Goal: Download file/media

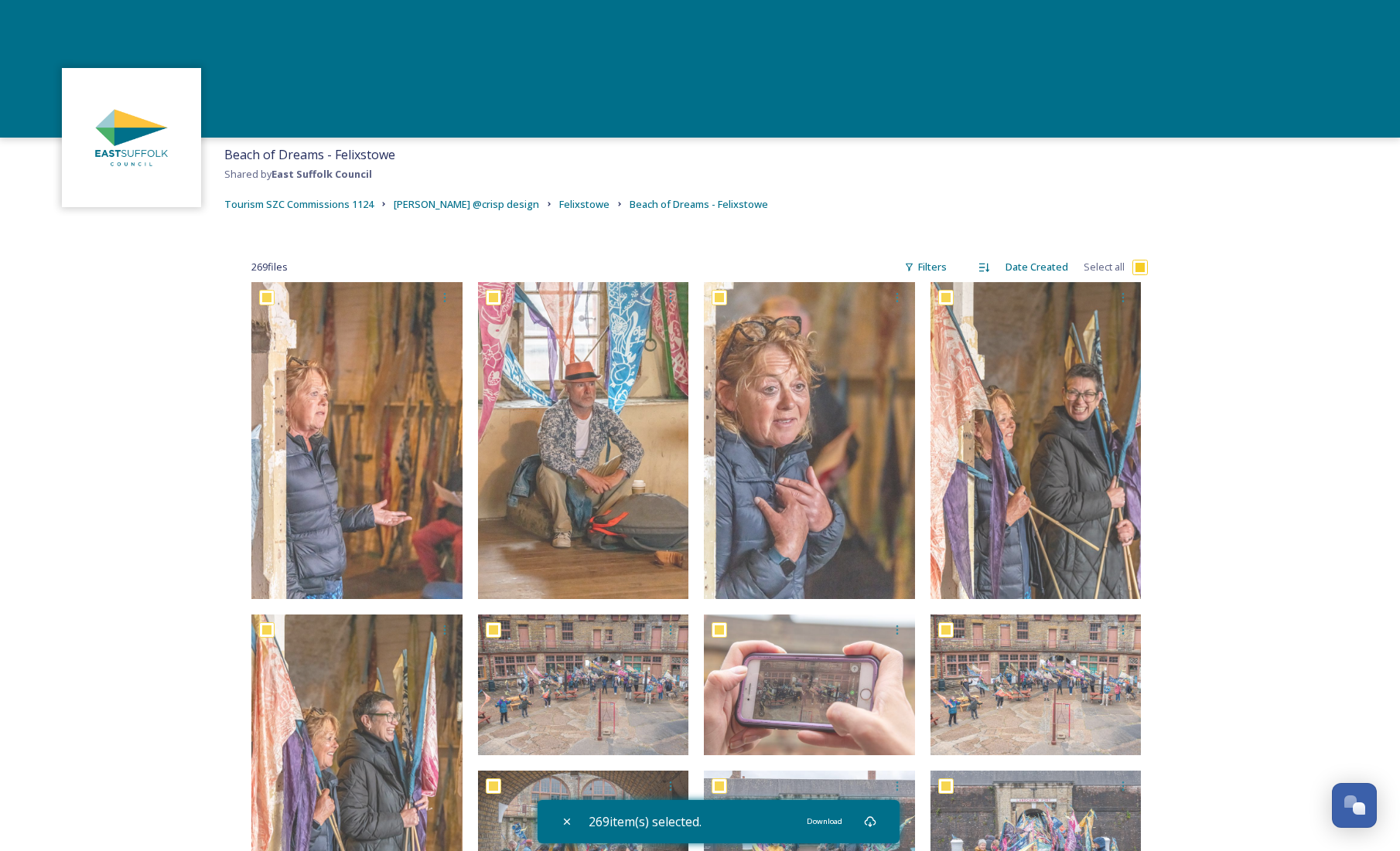
scroll to position [0, 0]
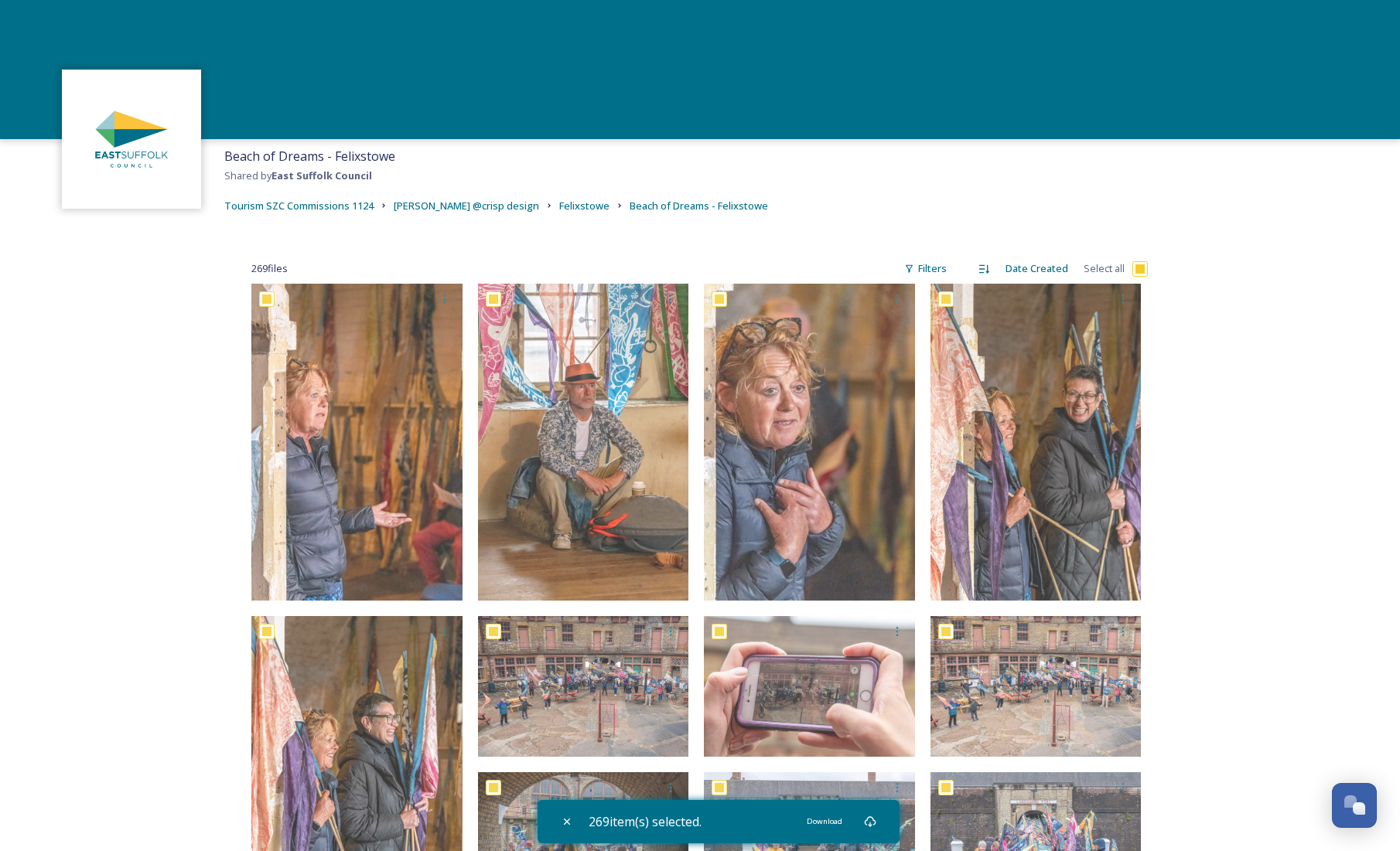
click at [760, 128] on div at bounding box center [700, 69] width 1400 height 139
click at [814, 205] on div "Beach of Dreams - Felixstowe Shared by East Suffolk Council Tourism SZC Commiss…" at bounding box center [700, 181] width 1400 height 84
click at [483, 205] on span "[PERSON_NAME] @crisp design" at bounding box center [467, 205] width 146 height 14
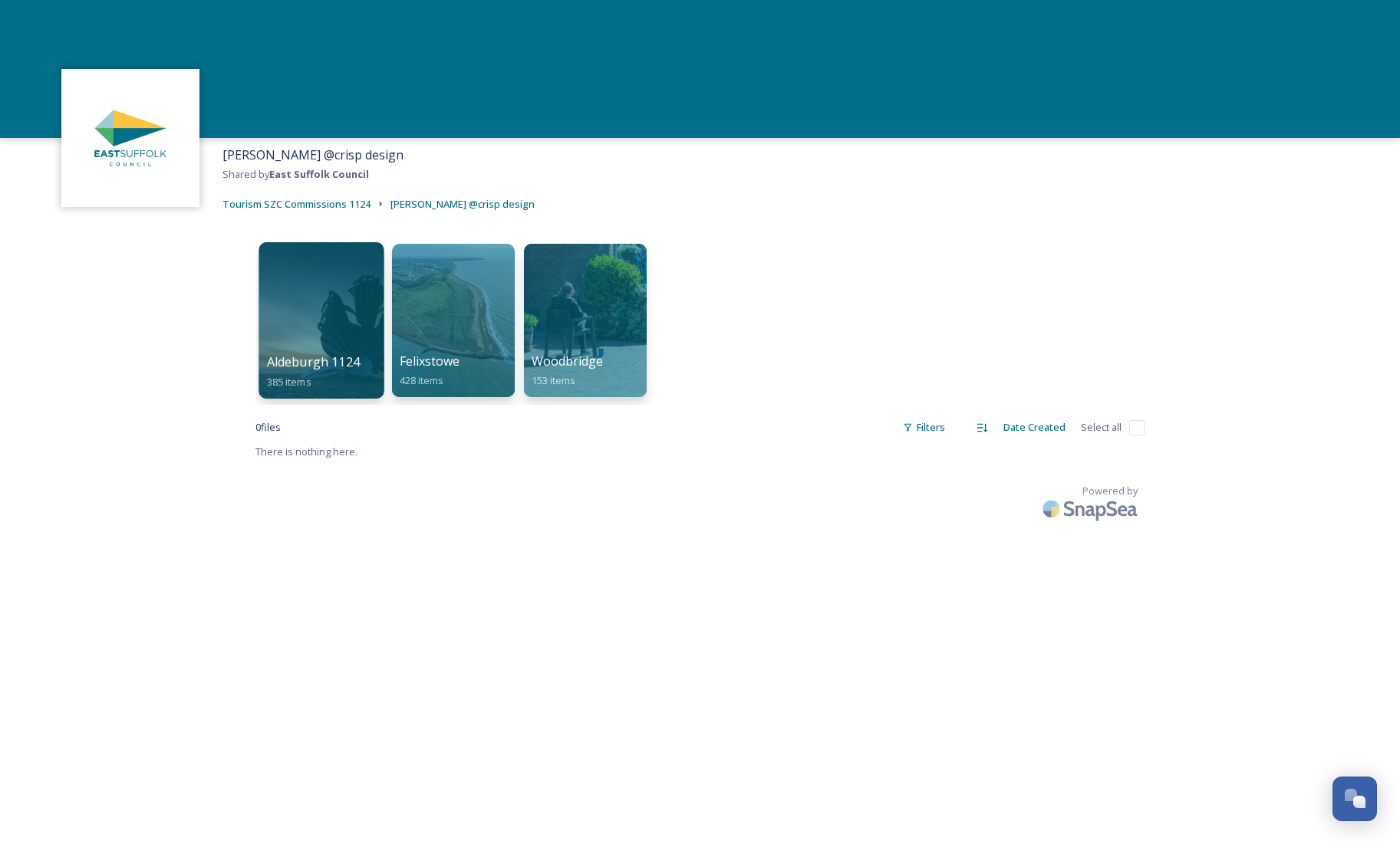
click at [351, 331] on div at bounding box center [321, 320] width 125 height 156
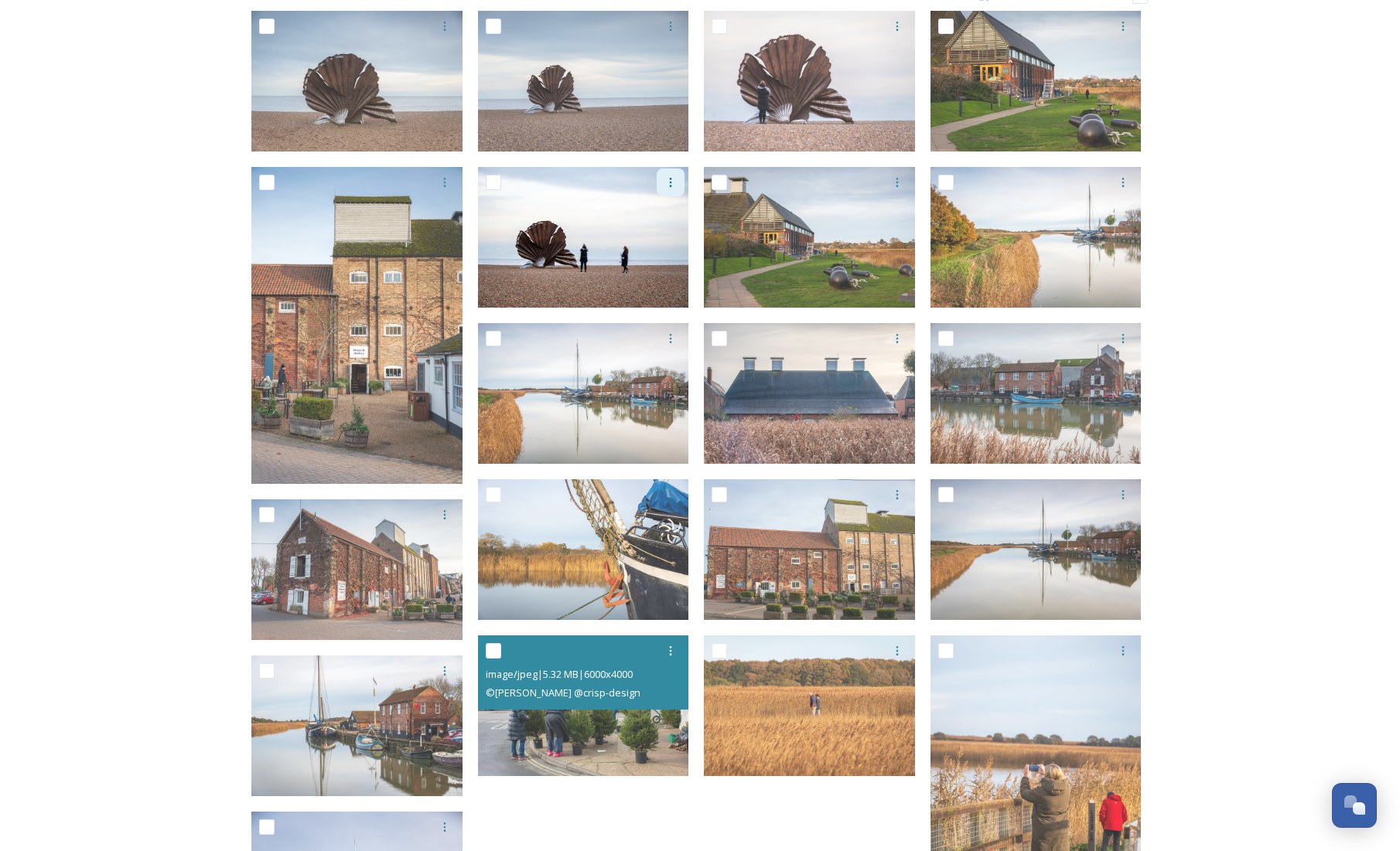
scroll to position [264, 0]
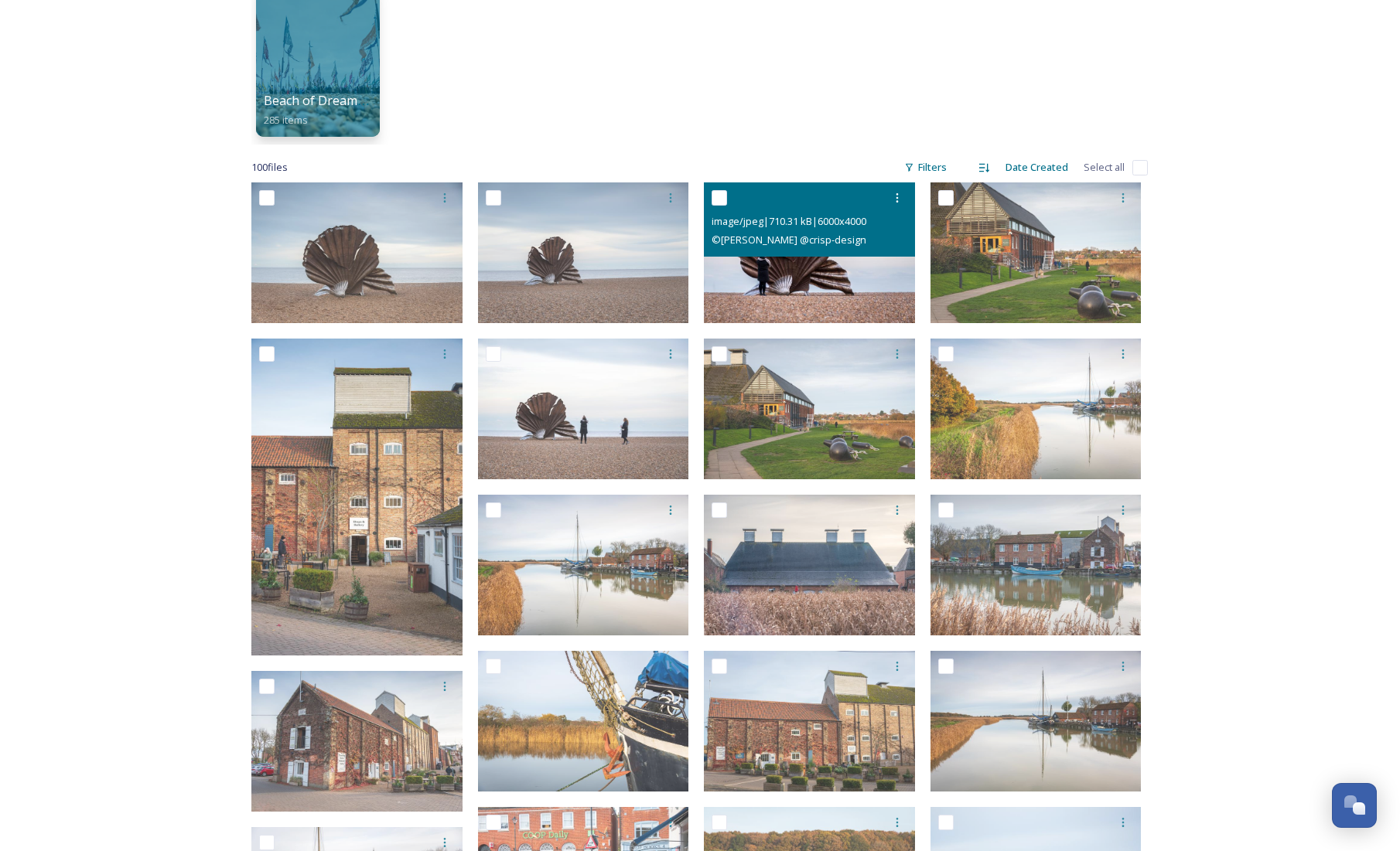
click at [802, 260] on img at bounding box center [810, 253] width 211 height 141
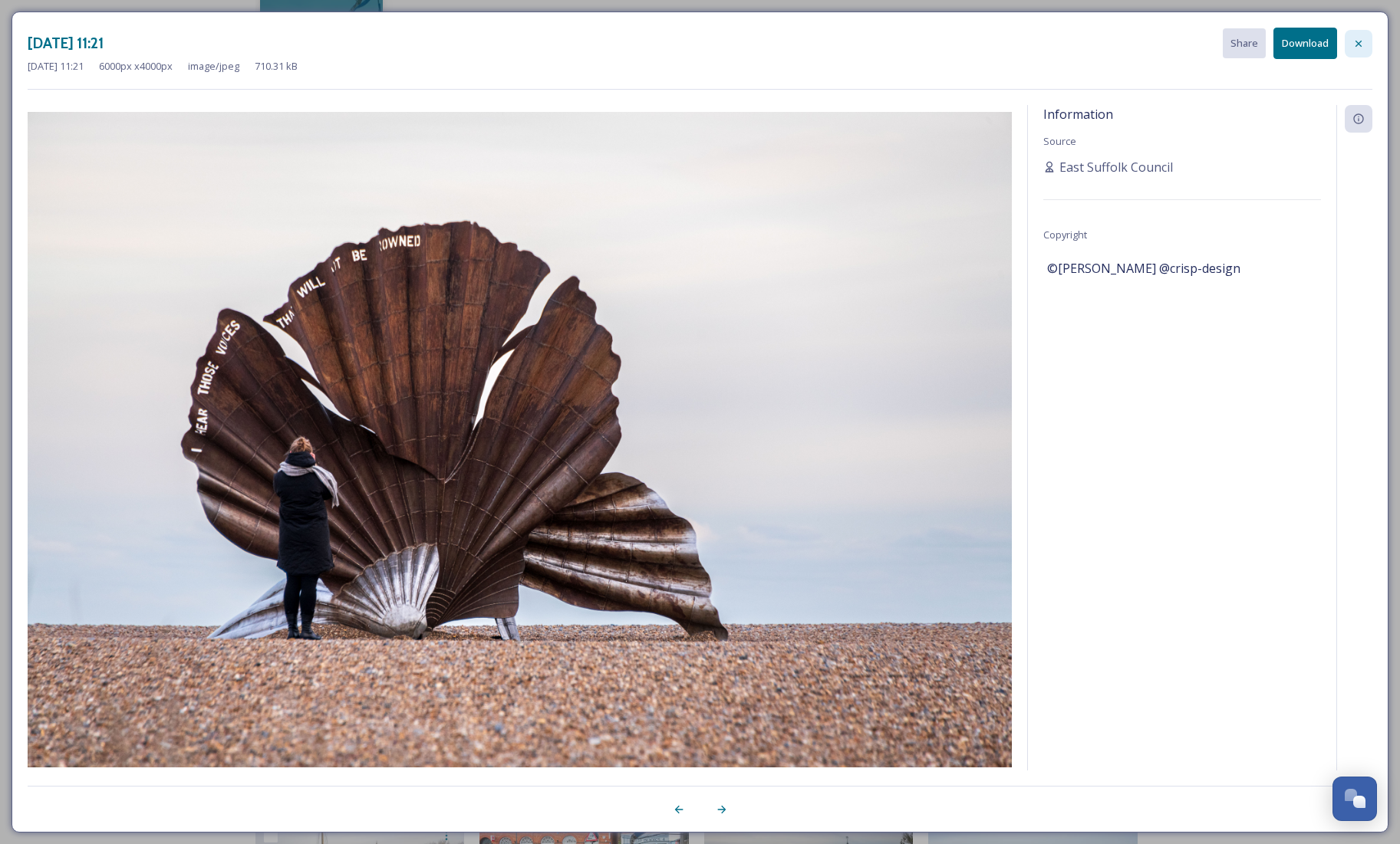
click at [1358, 41] on icon at bounding box center [1359, 44] width 13 height 13
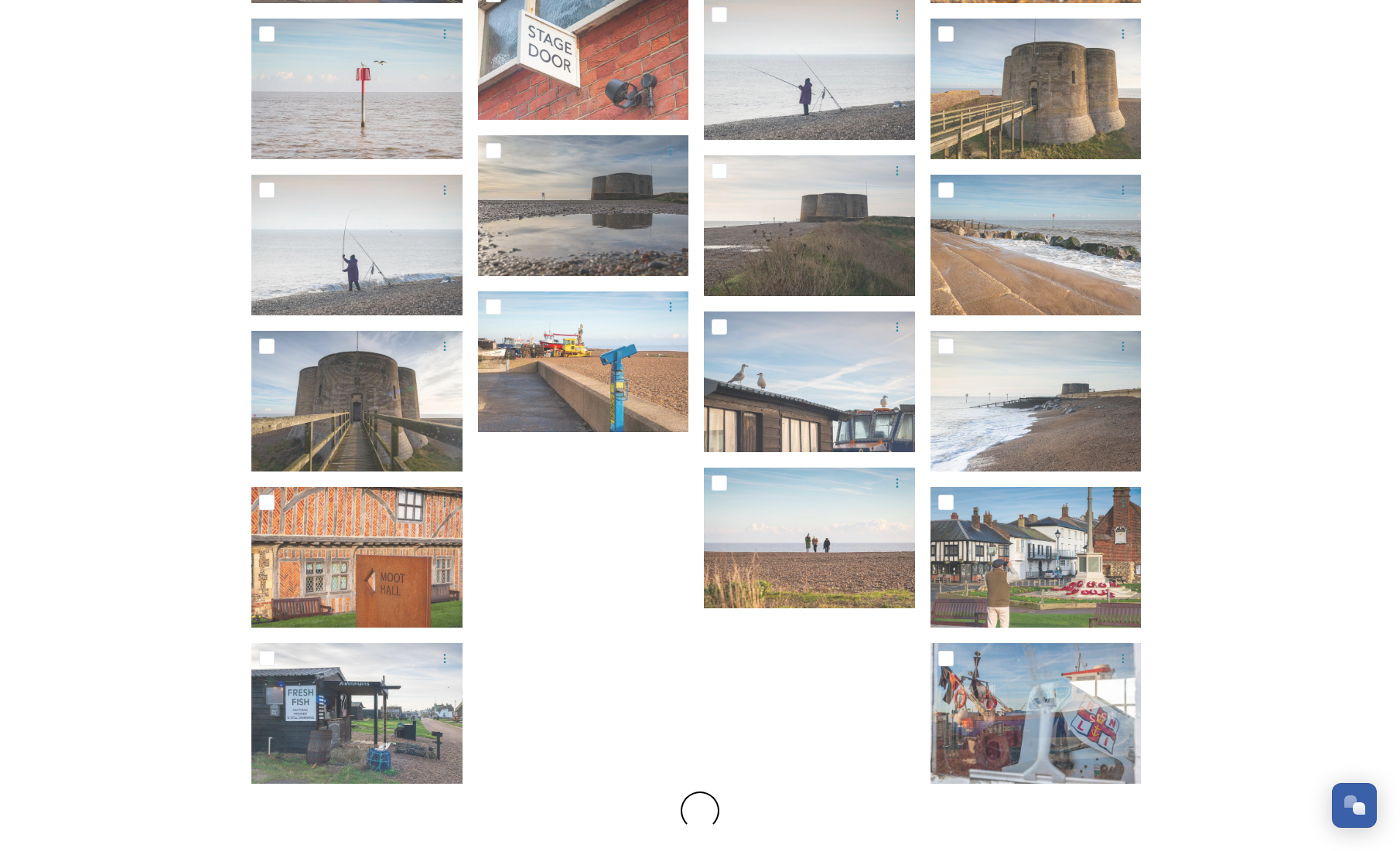
scroll to position [2401, 0]
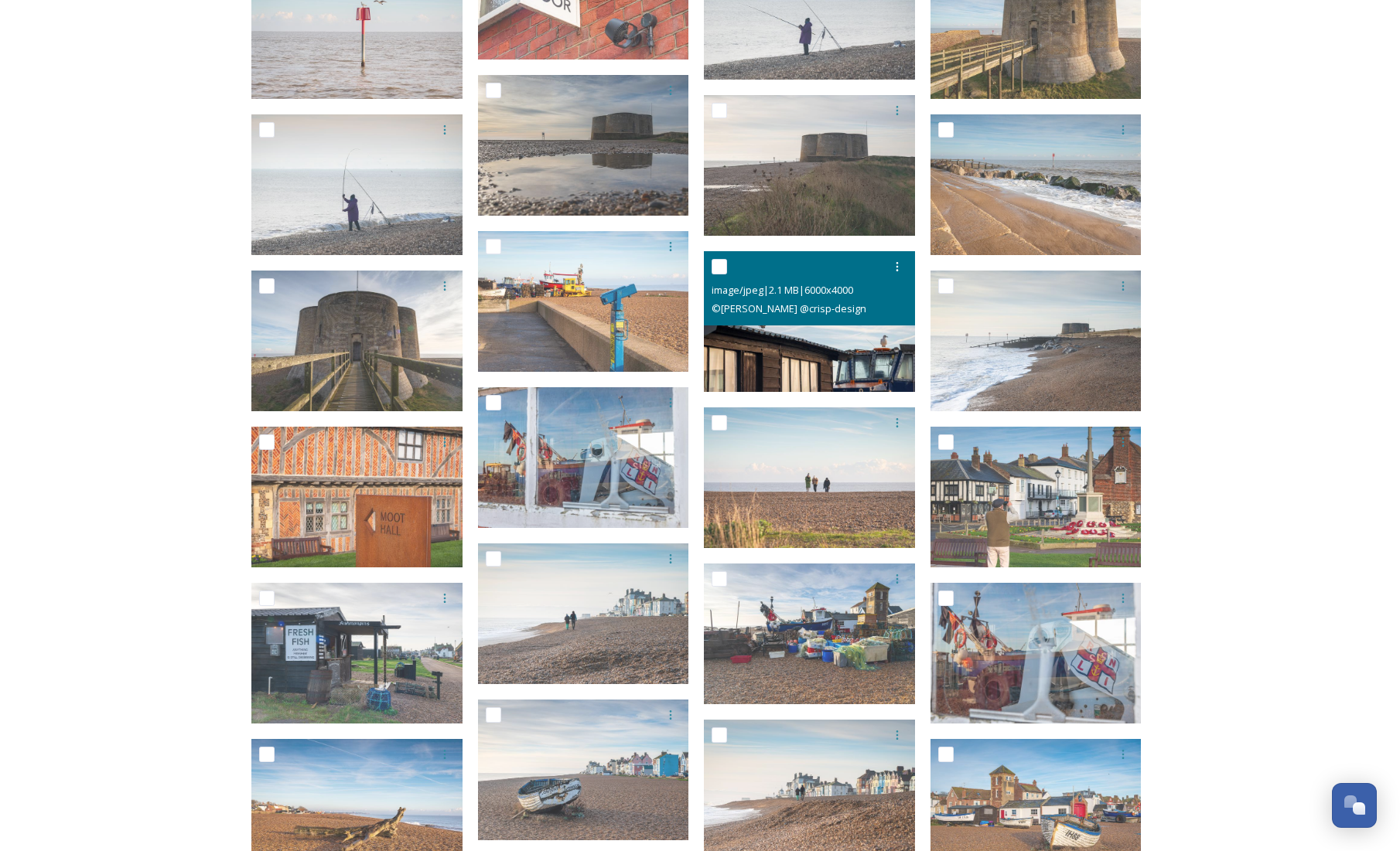
click at [865, 355] on img at bounding box center [810, 321] width 211 height 141
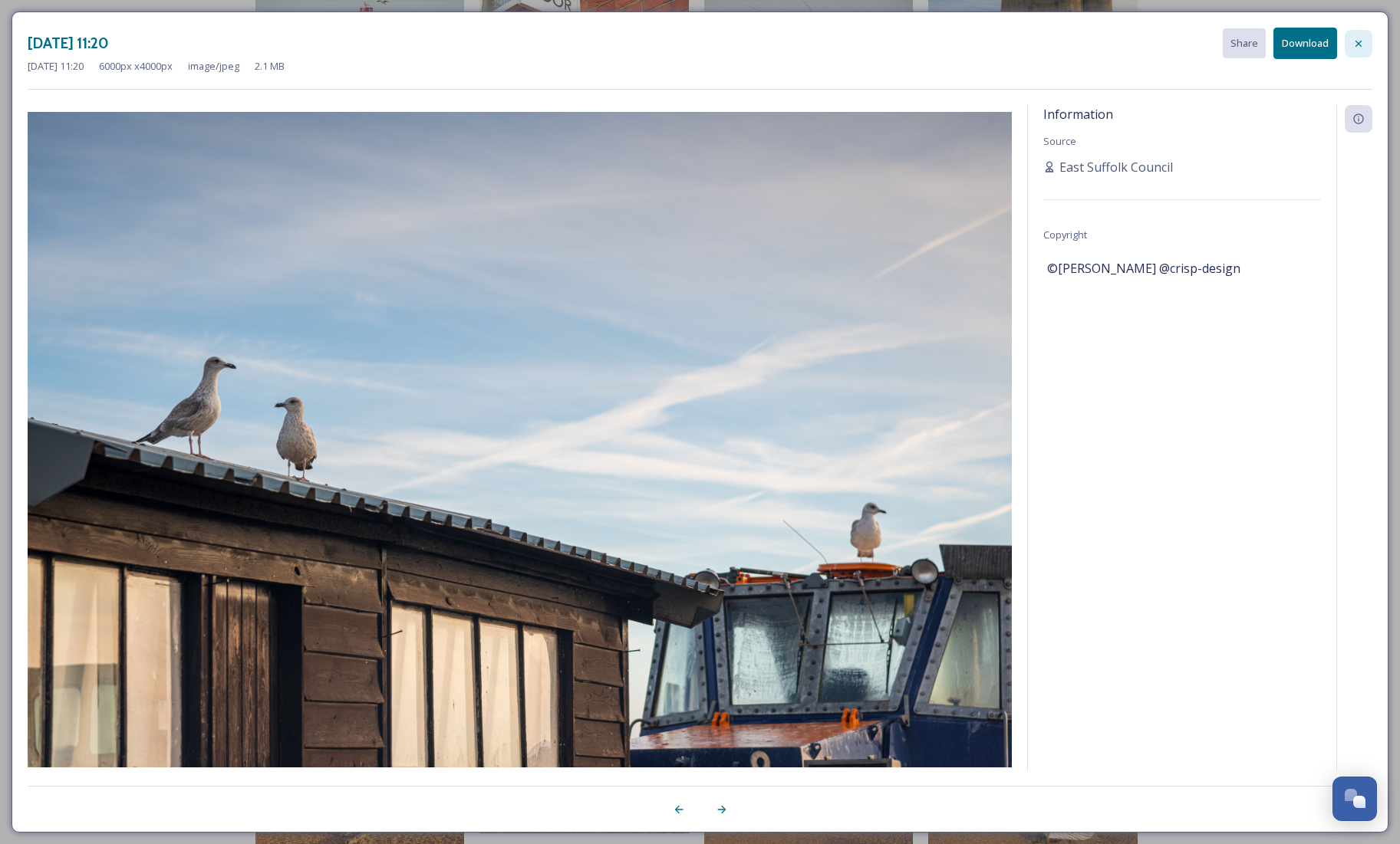
click at [1353, 50] on div at bounding box center [1359, 43] width 28 height 28
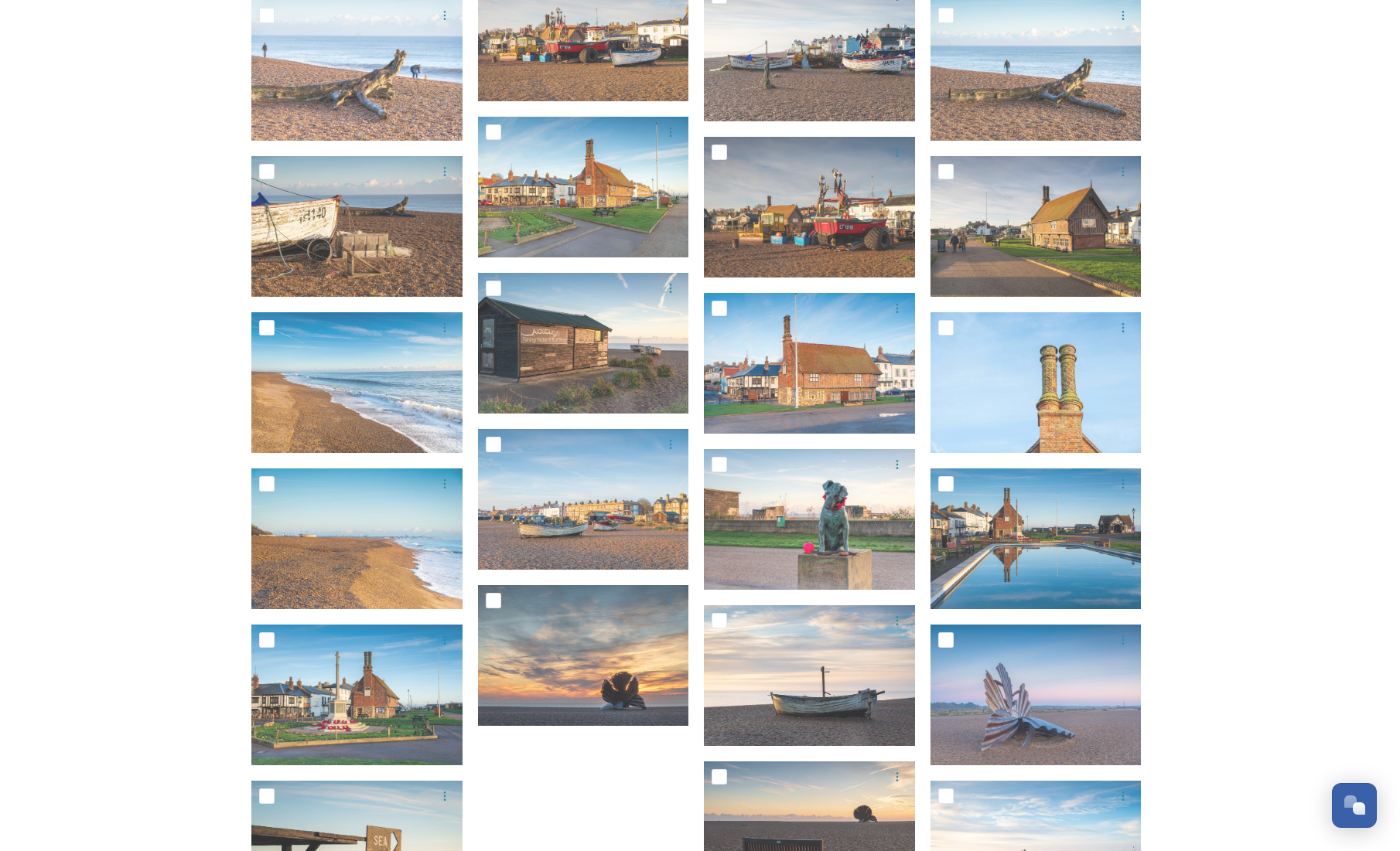
scroll to position [3943, 0]
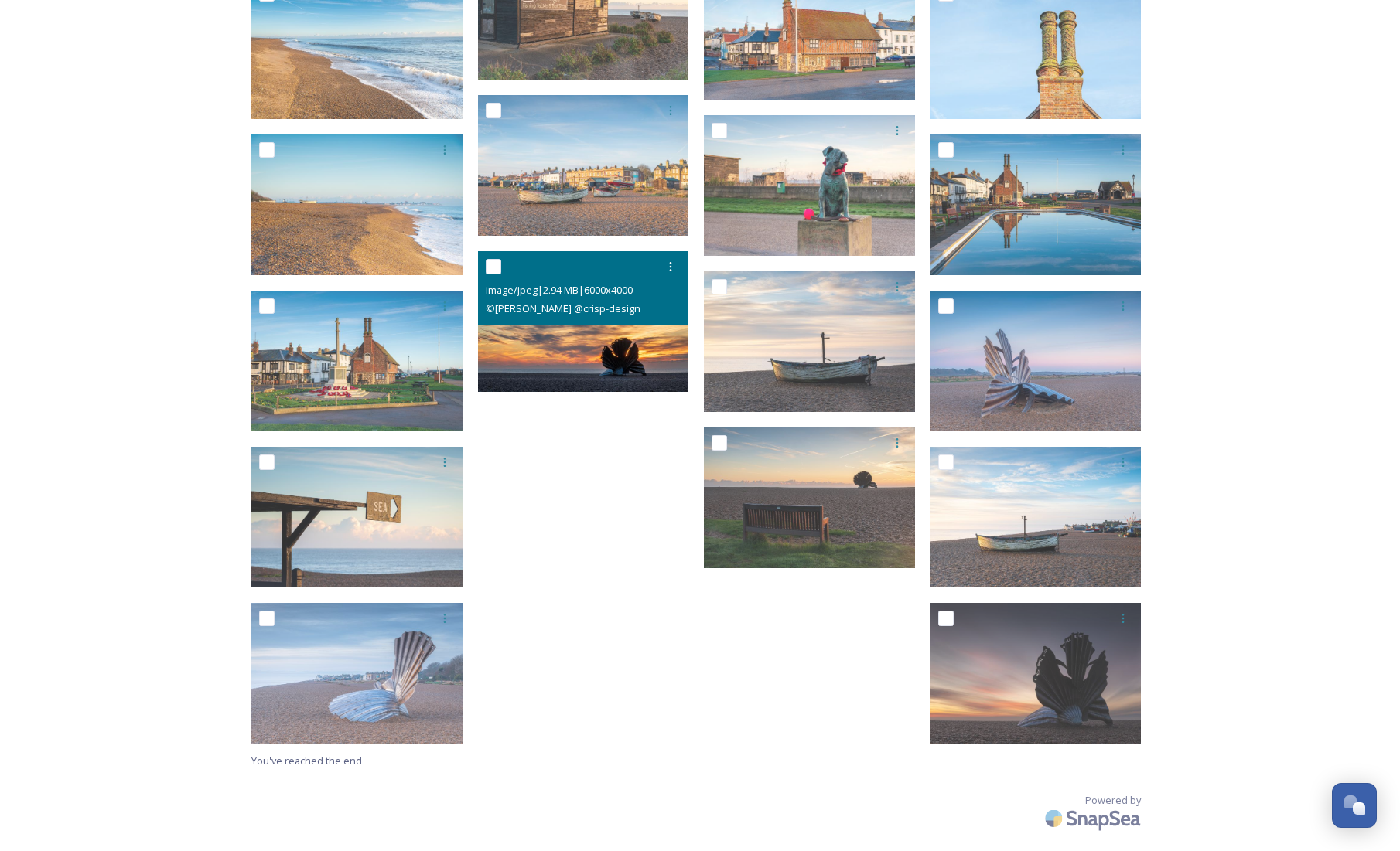
click at [631, 341] on img at bounding box center [583, 321] width 211 height 141
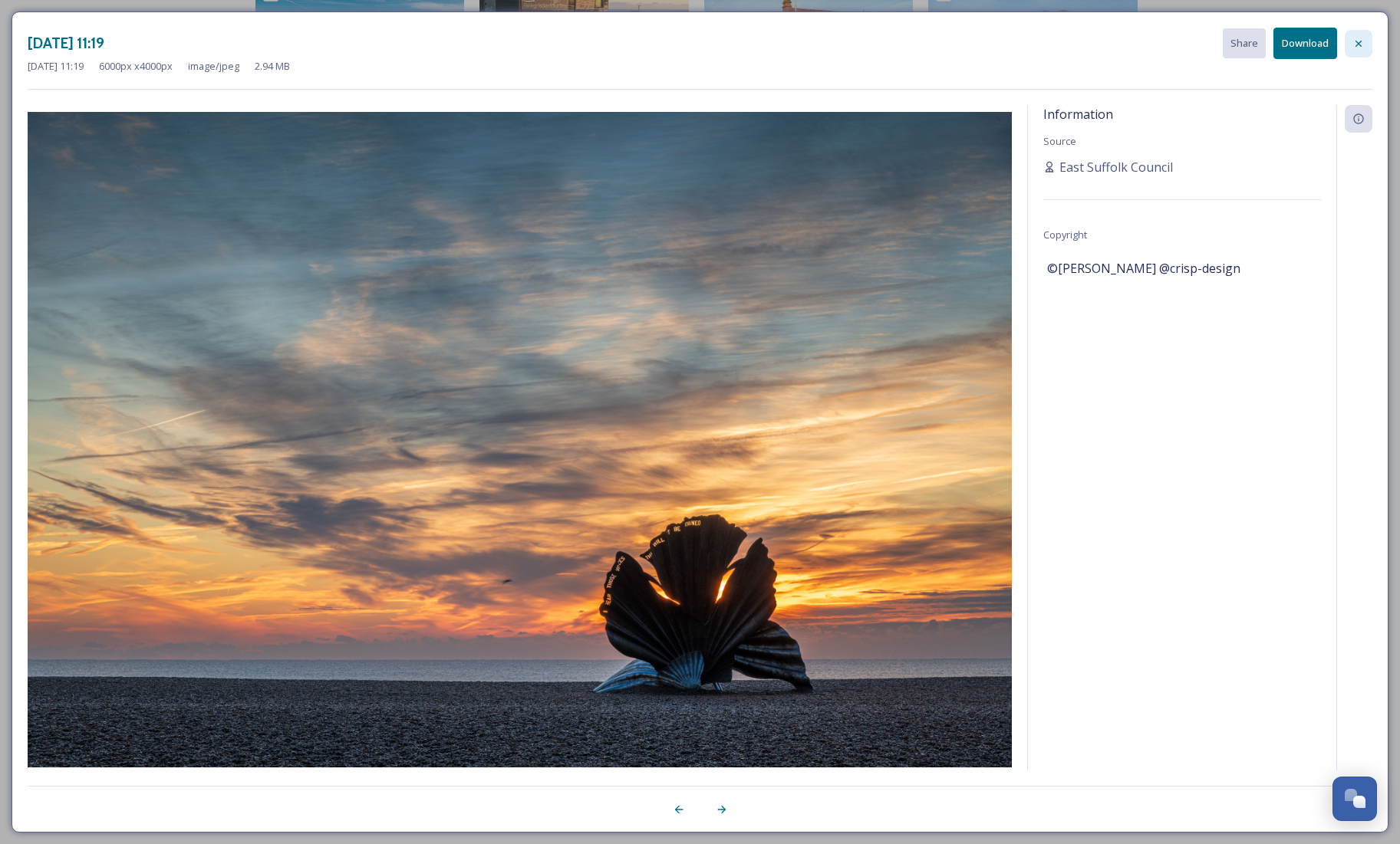
click at [1364, 40] on icon at bounding box center [1359, 44] width 13 height 13
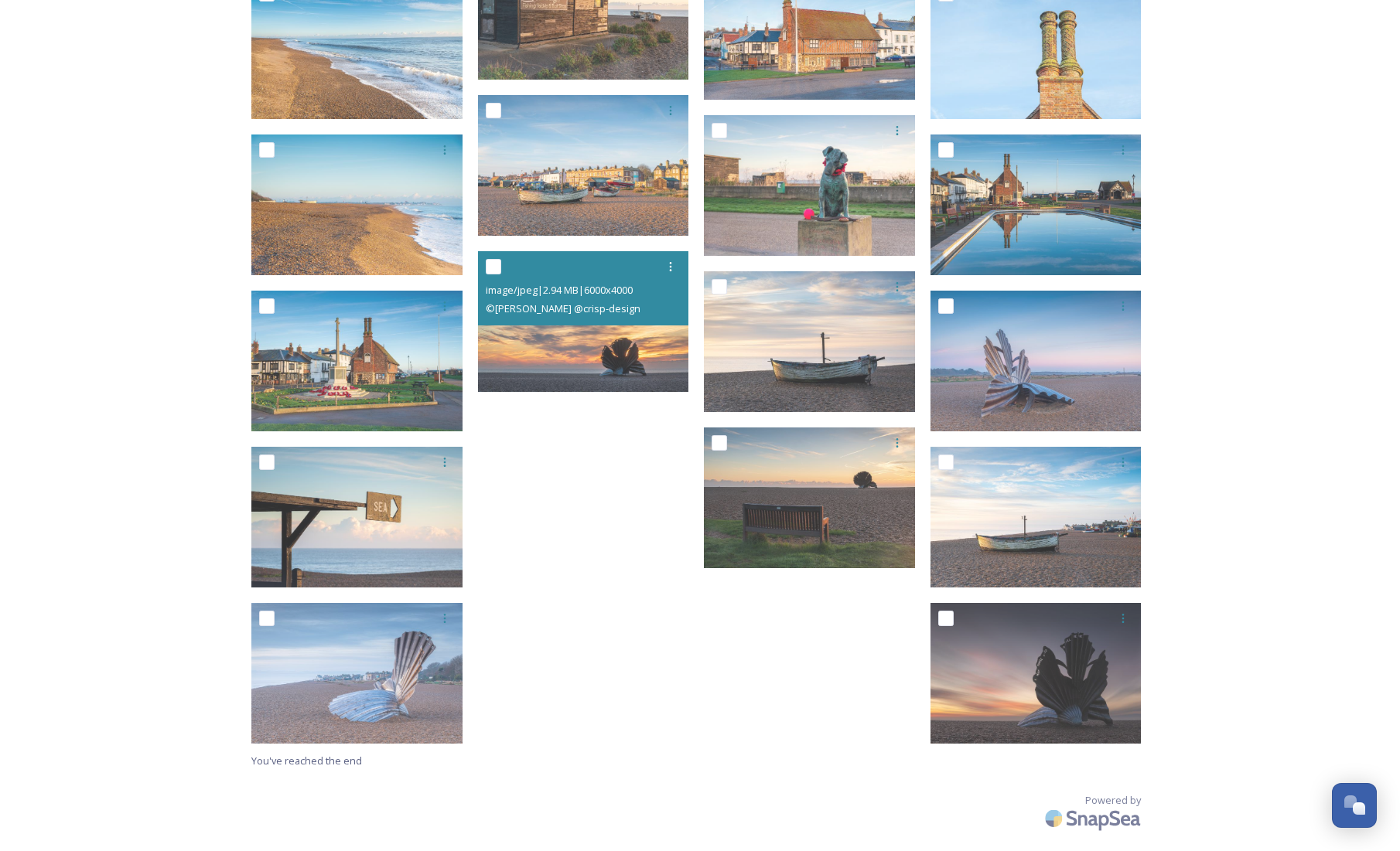
scroll to position [3933, 0]
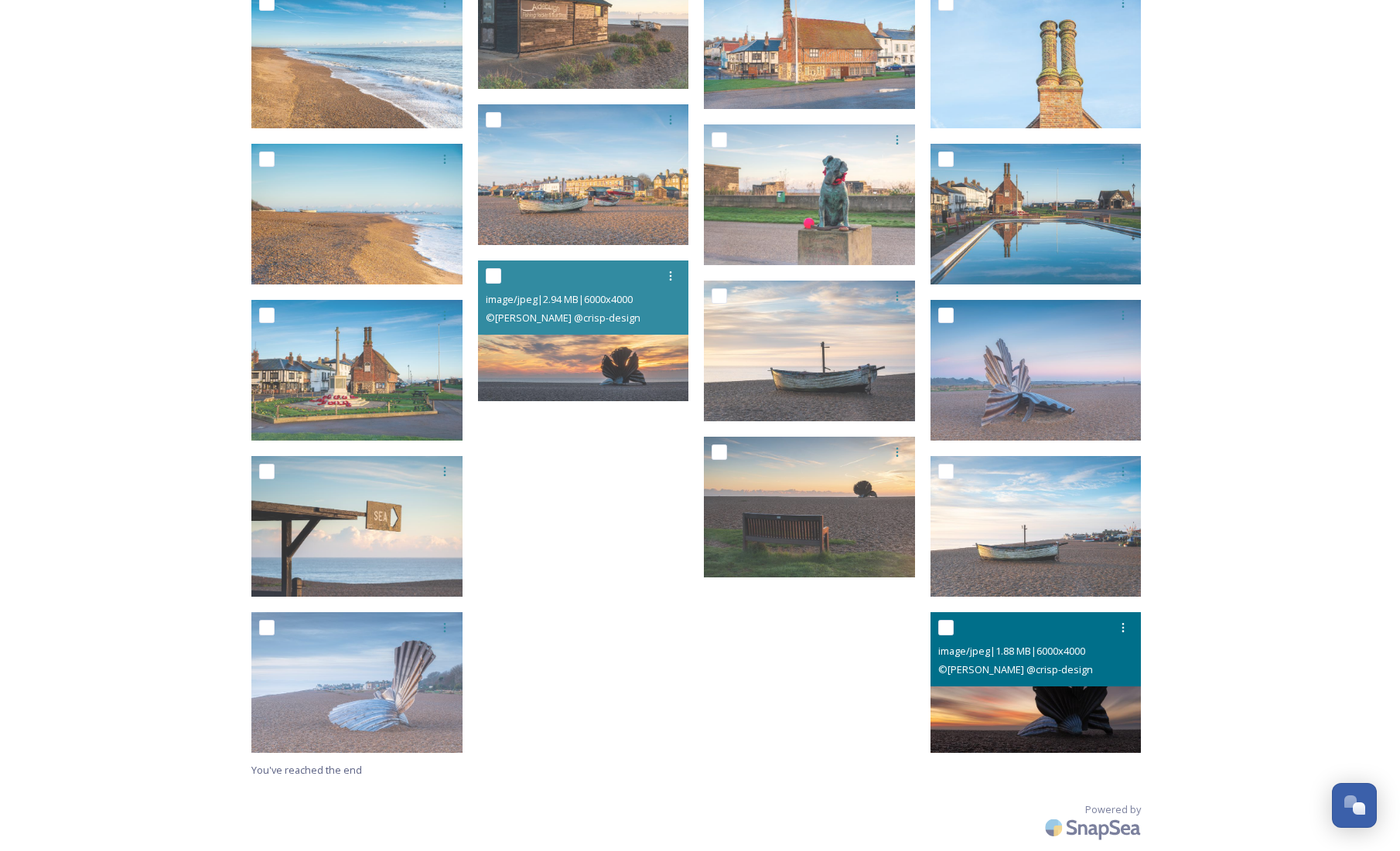
click at [1062, 684] on div "image/jpeg | 1.88 MB | 6000 x 4000 © [PERSON_NAME] @crisp-design" at bounding box center [1036, 649] width 211 height 75
click at [1087, 705] on img at bounding box center [1036, 682] width 211 height 141
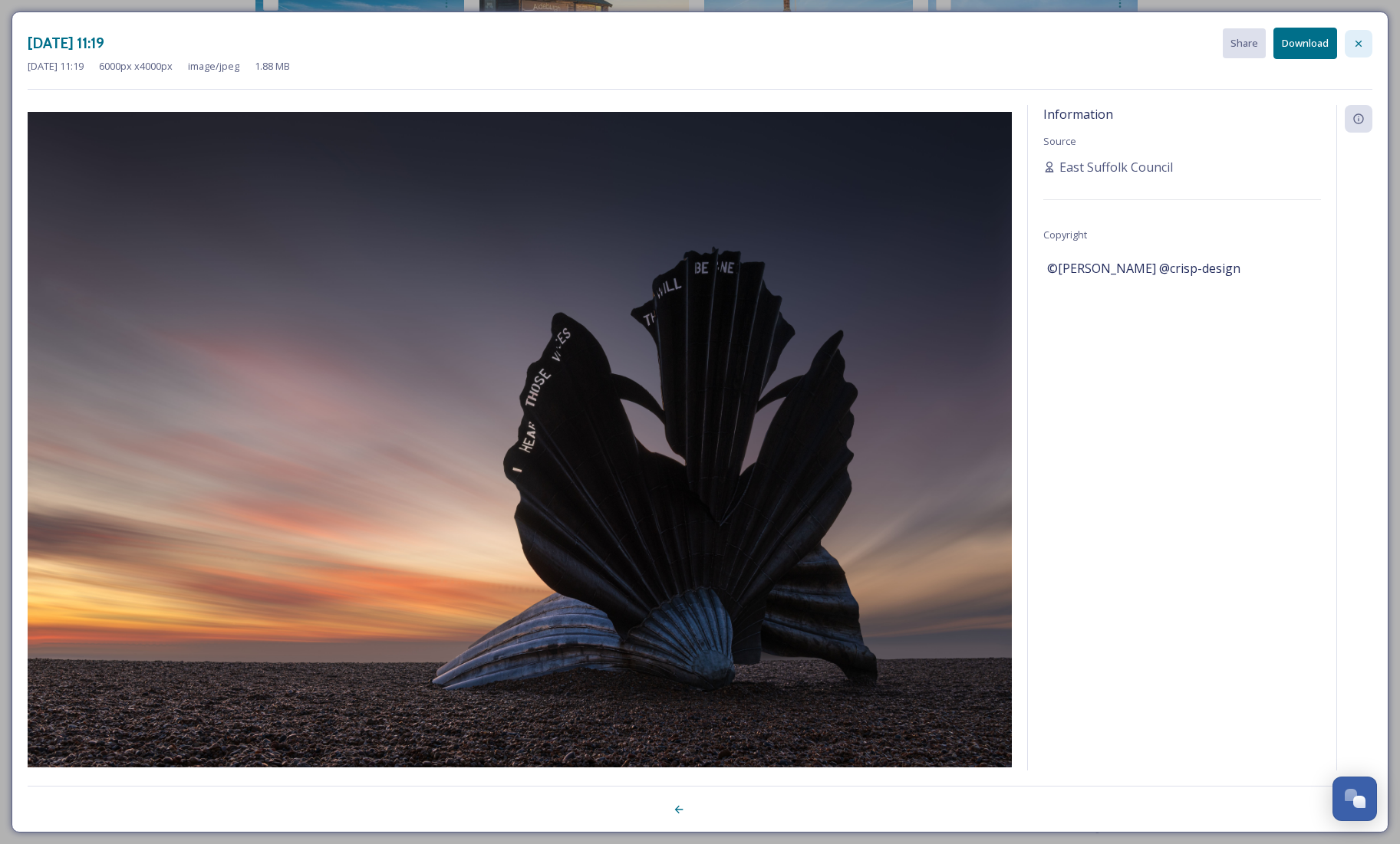
click at [1361, 47] on icon at bounding box center [1359, 44] width 13 height 13
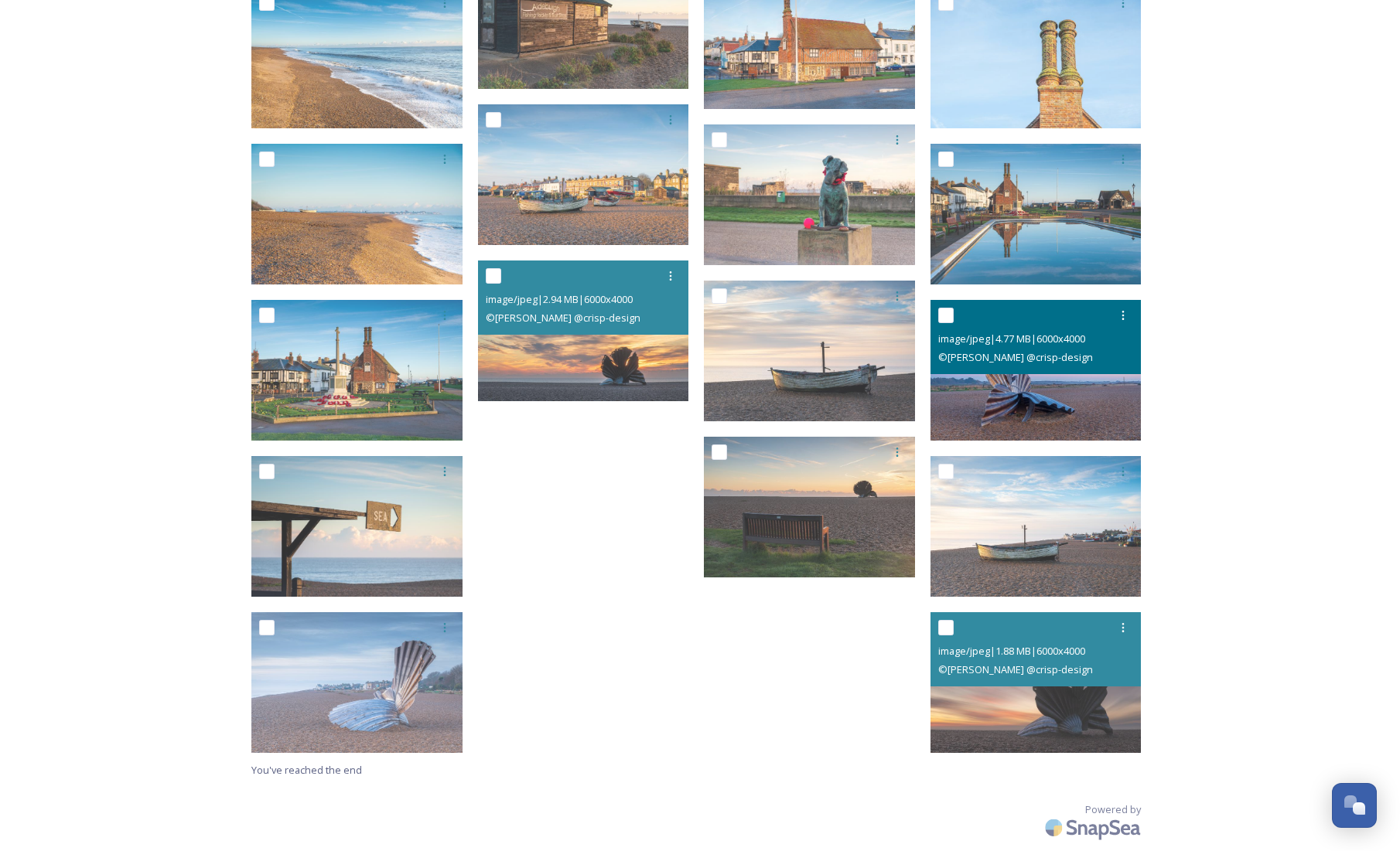
click at [1068, 408] on img at bounding box center [1036, 370] width 211 height 141
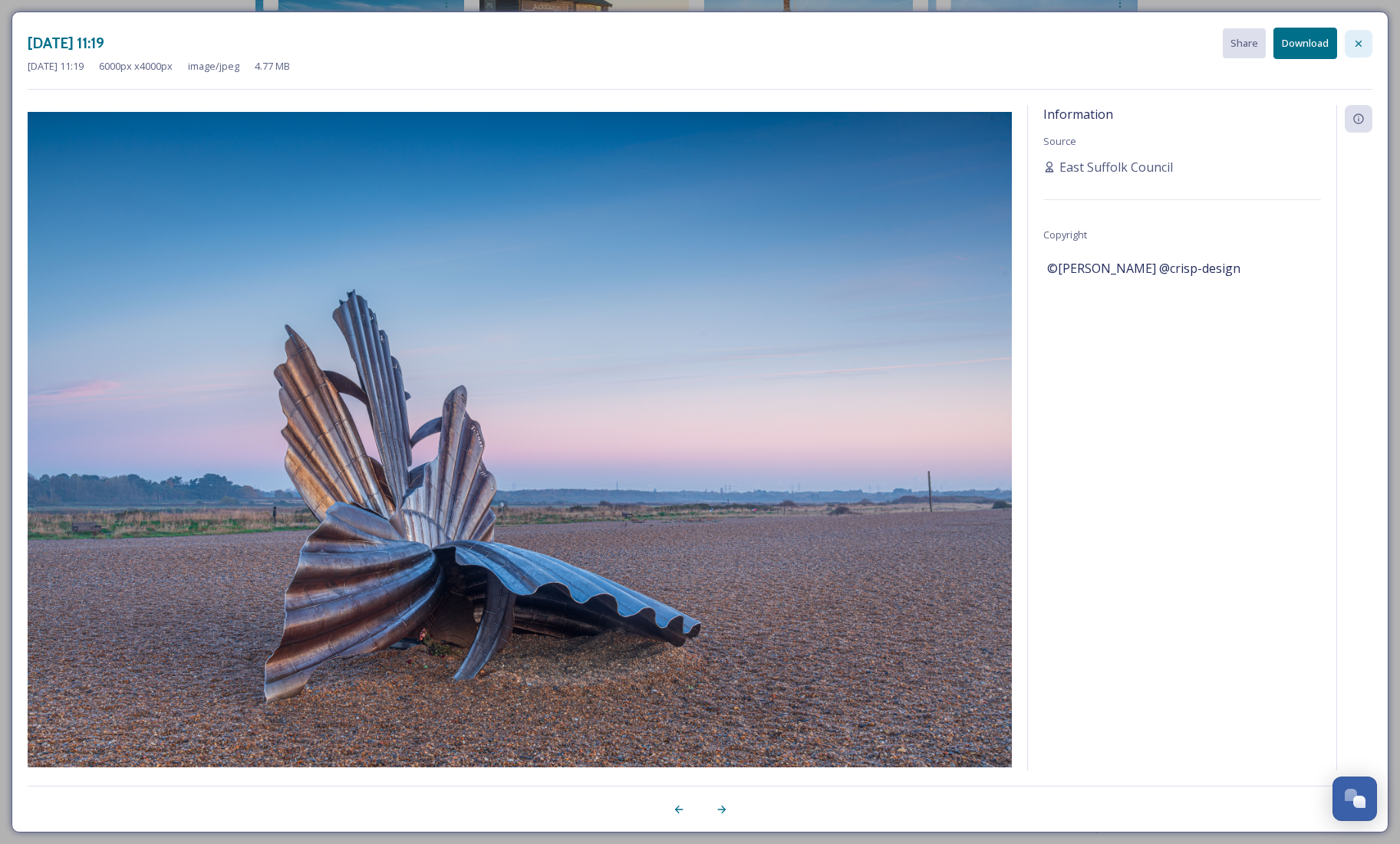
click at [1369, 43] on div at bounding box center [1359, 43] width 28 height 28
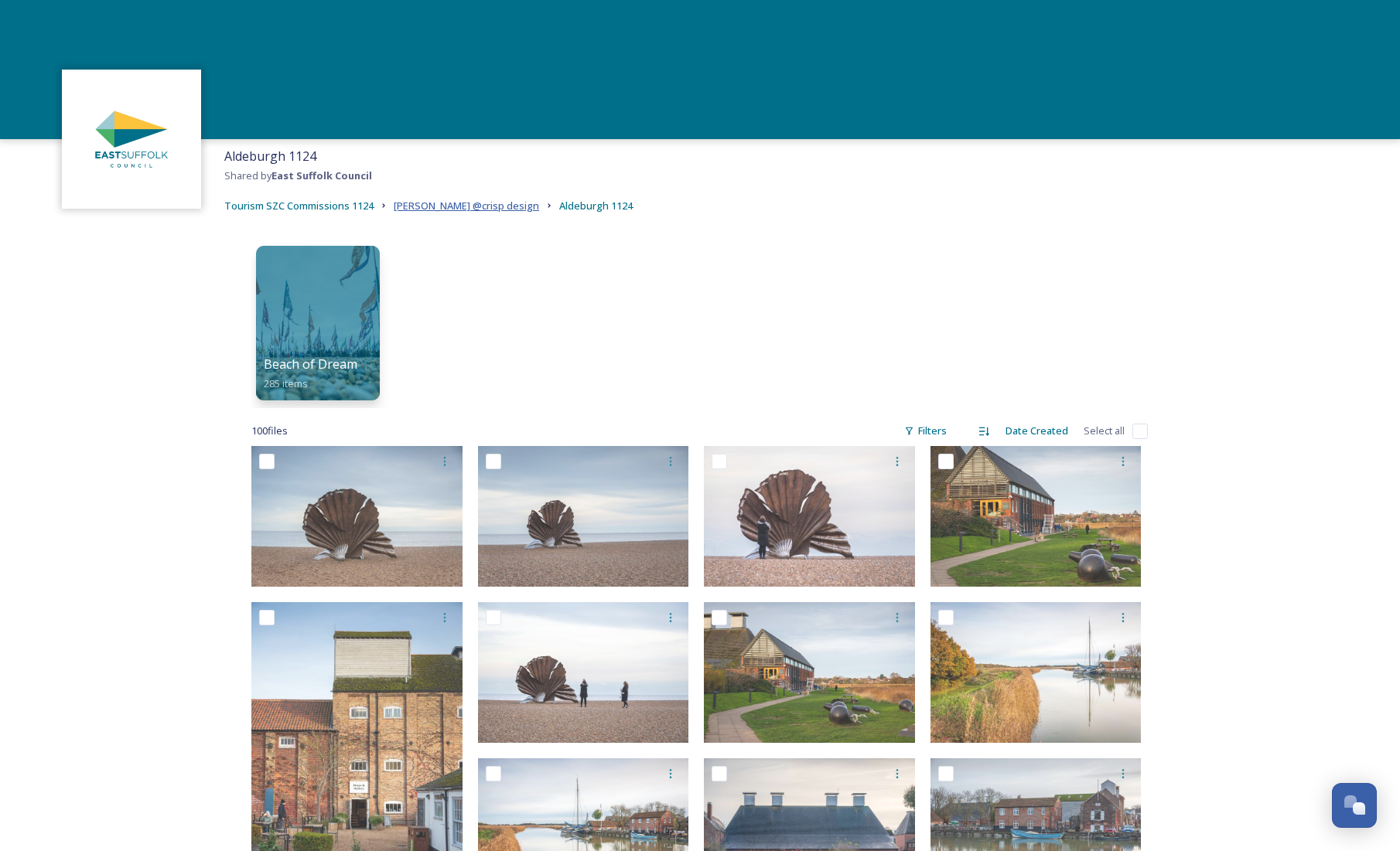
click at [478, 206] on span "[PERSON_NAME] @crisp design" at bounding box center [467, 205] width 146 height 14
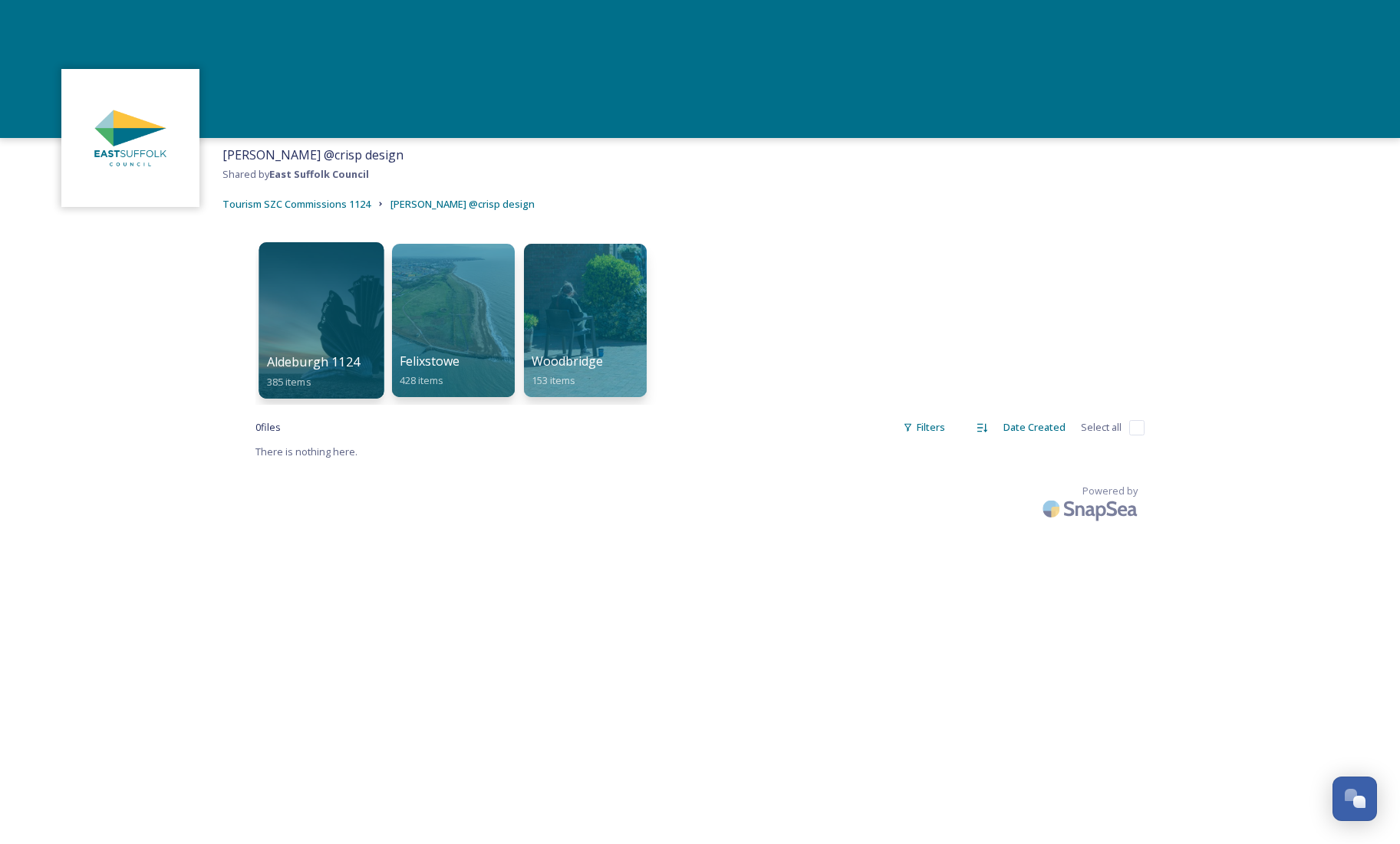
click at [300, 325] on div at bounding box center [321, 320] width 125 height 156
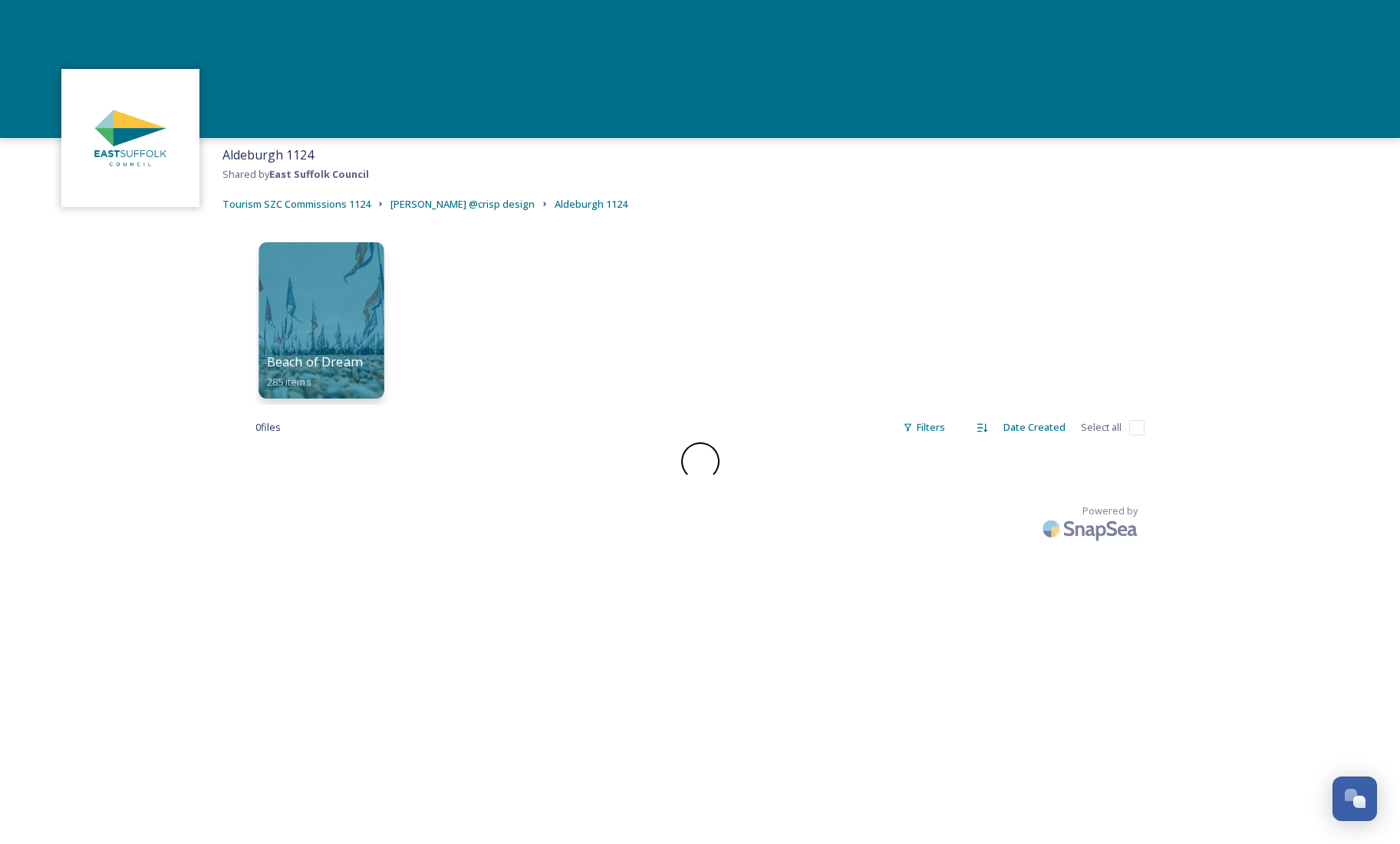
click at [309, 287] on div at bounding box center [321, 320] width 125 height 156
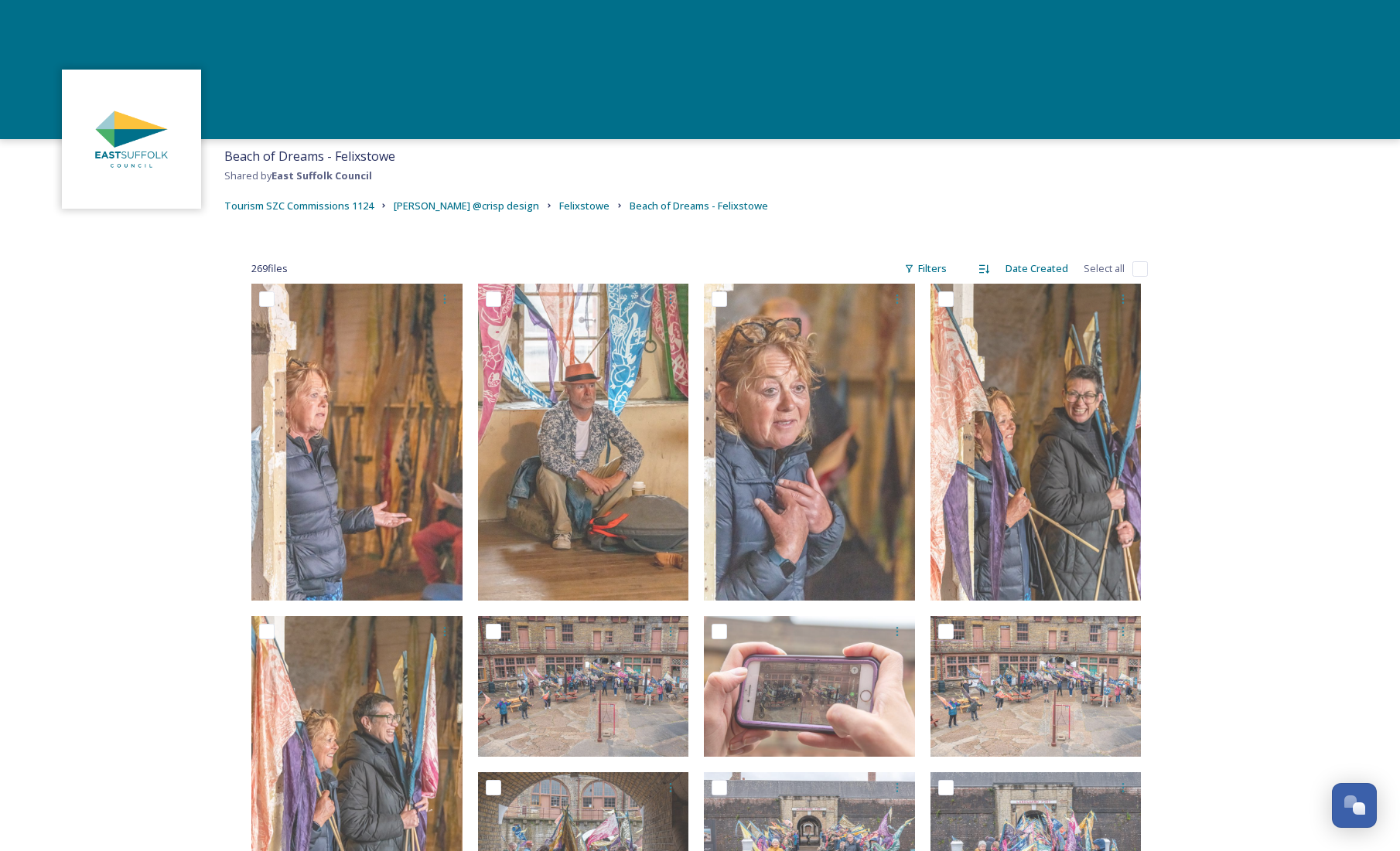
click at [1137, 271] on input "checkbox" at bounding box center [1140, 268] width 15 height 15
checkbox input "true"
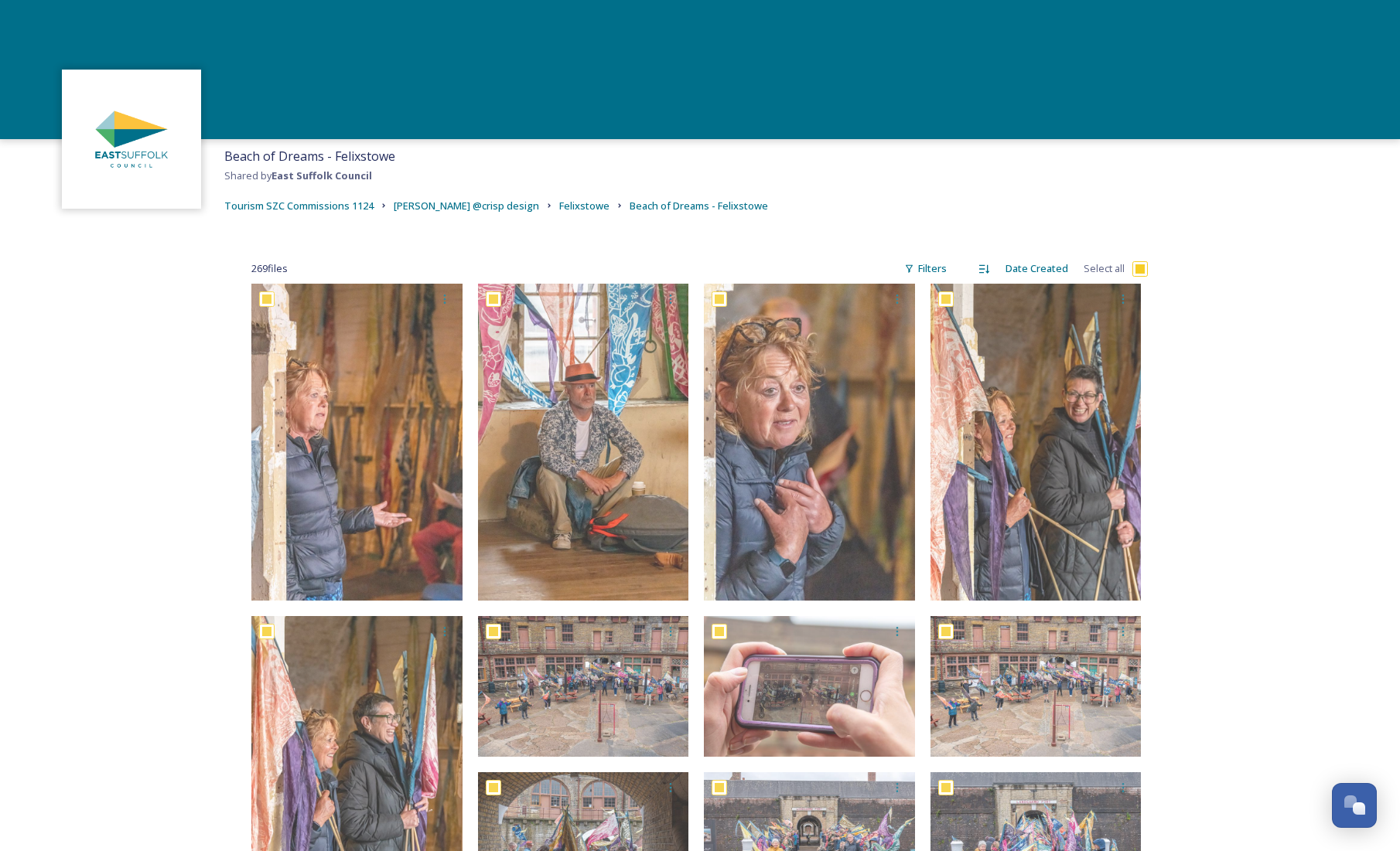
checkbox input "true"
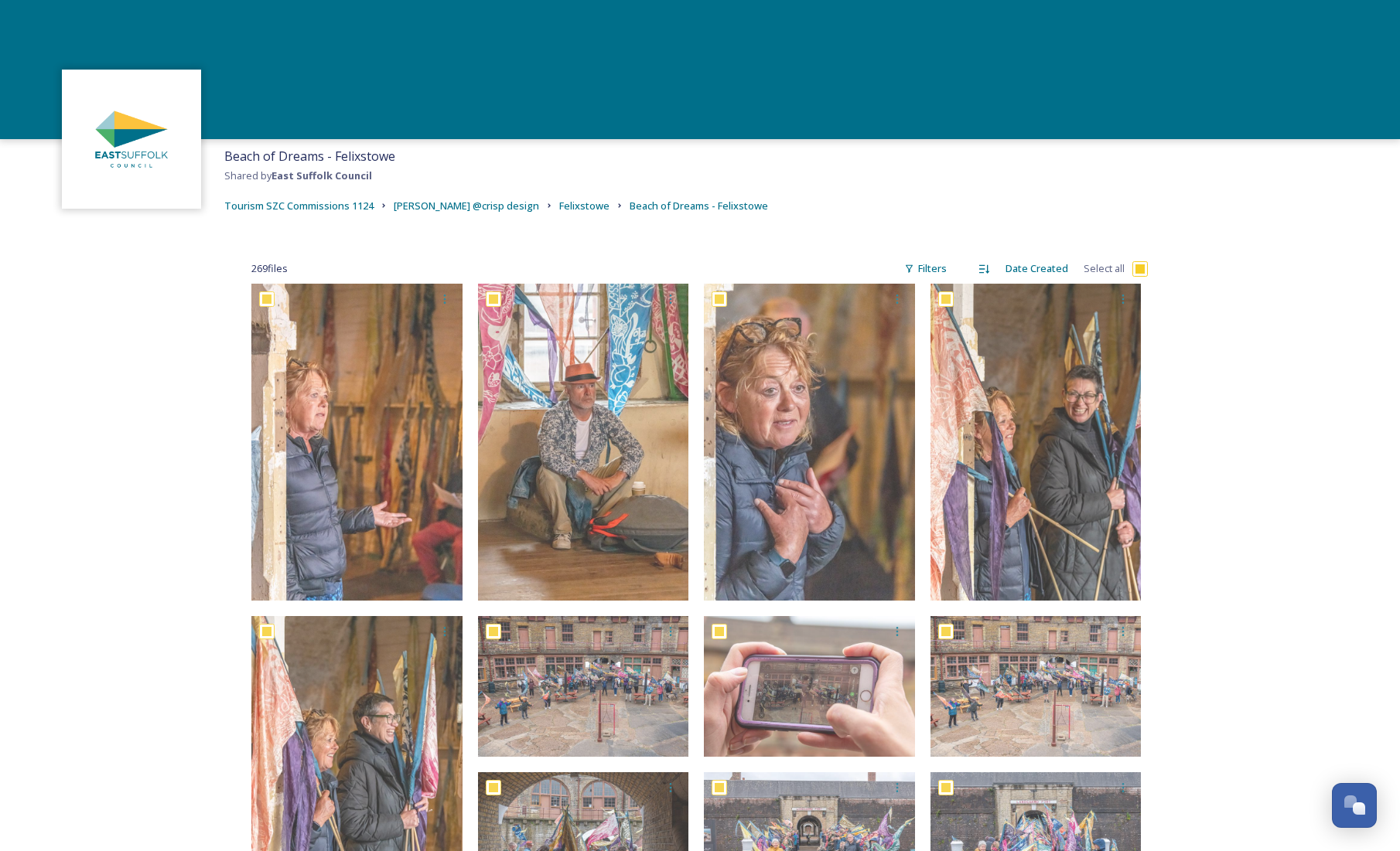
checkbox input "true"
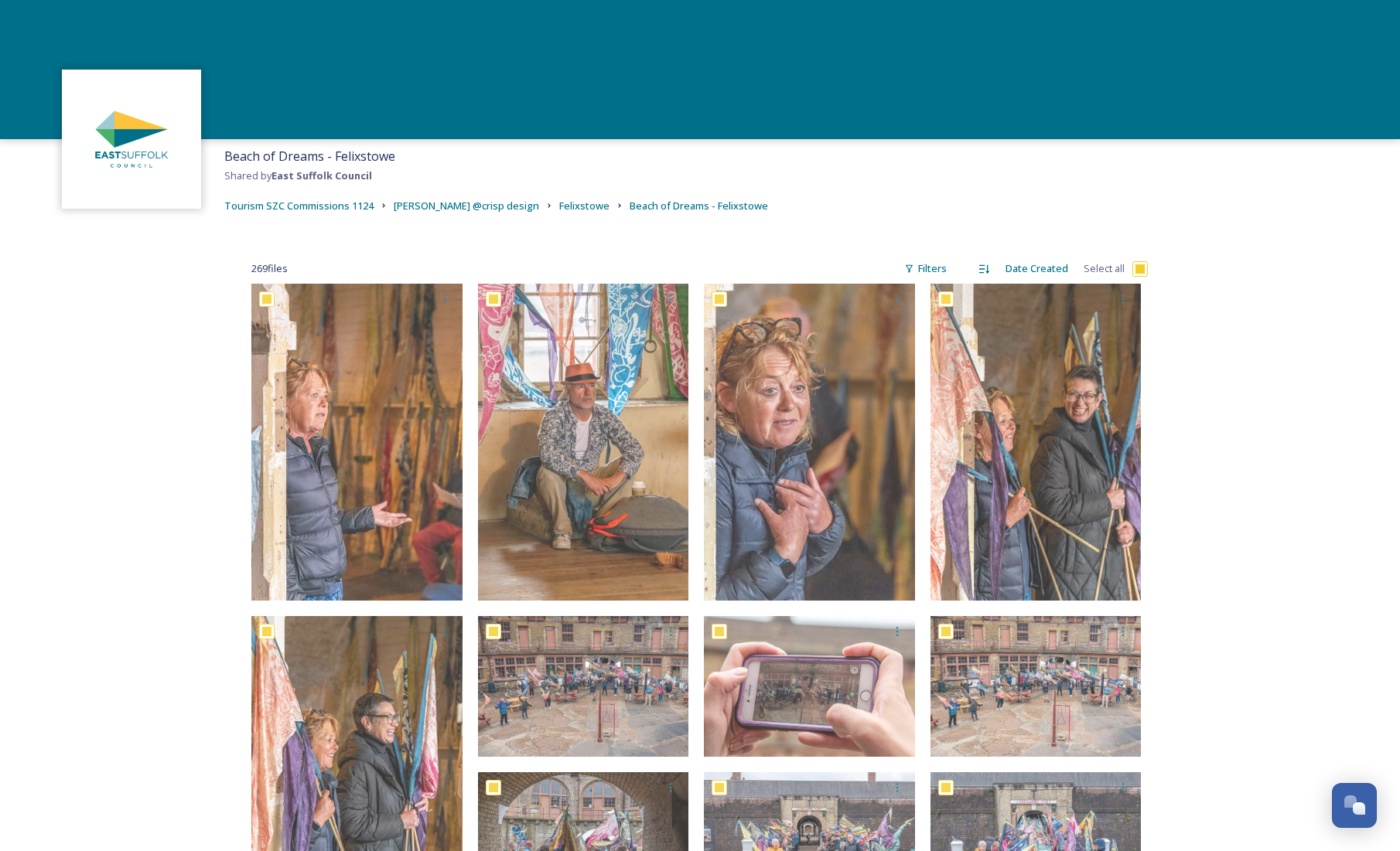
checkbox input "true"
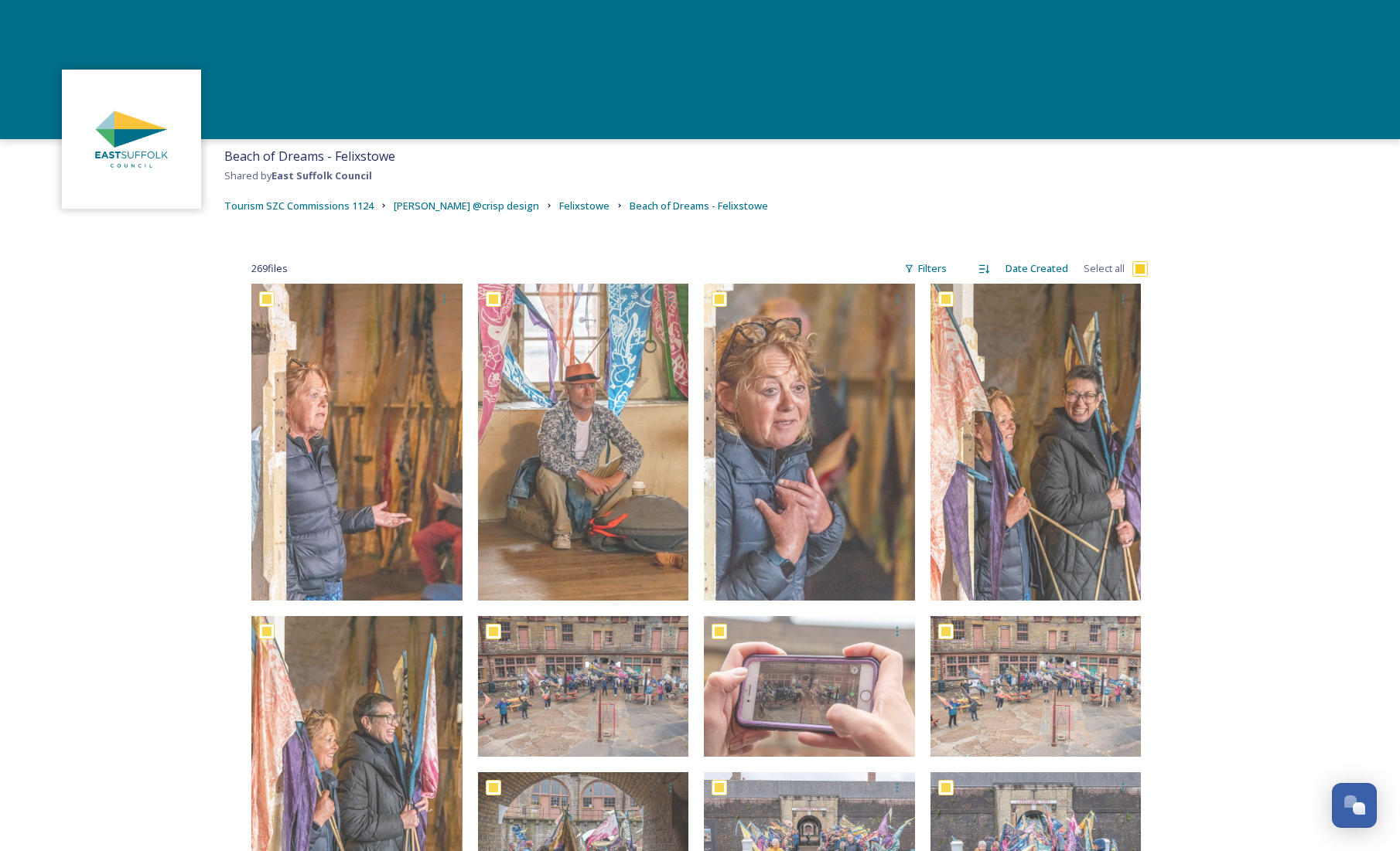
checkbox input "true"
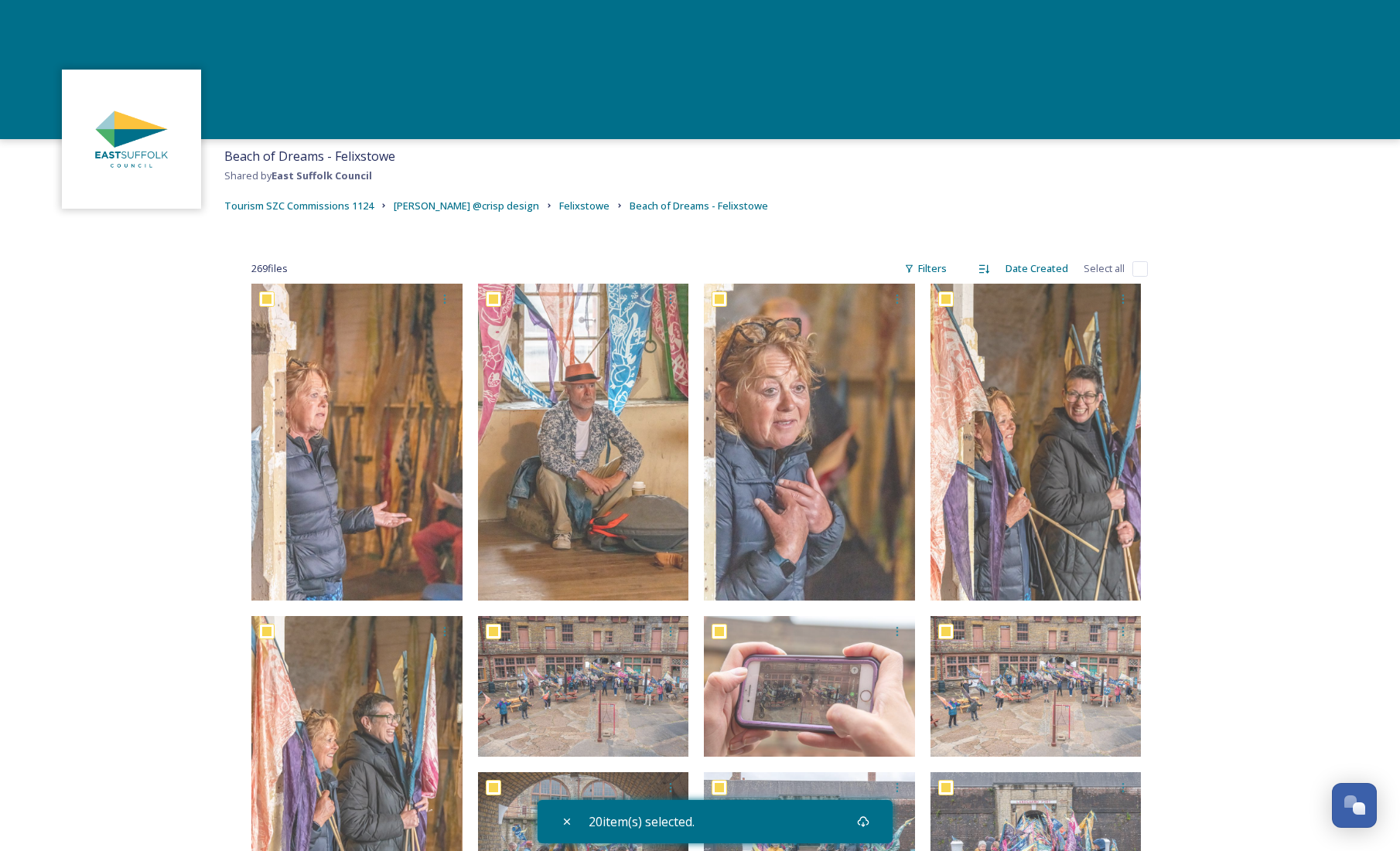
checkbox input "false"
click at [629, 206] on span "Beach of Dreams - Felixstowe" at bounding box center [699, 205] width 138 height 14
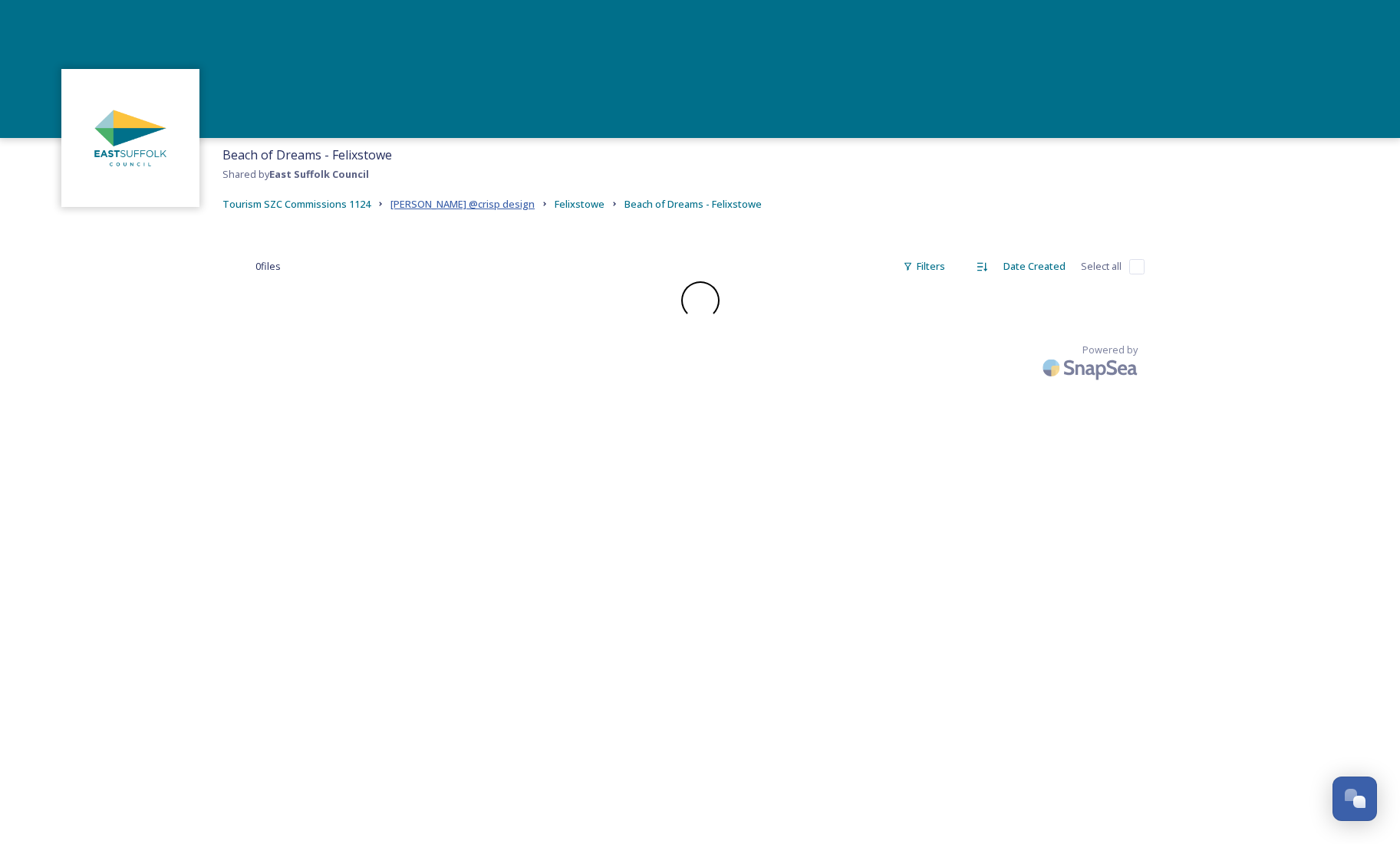
click at [500, 205] on span "[PERSON_NAME] @crisp design" at bounding box center [463, 204] width 144 height 14
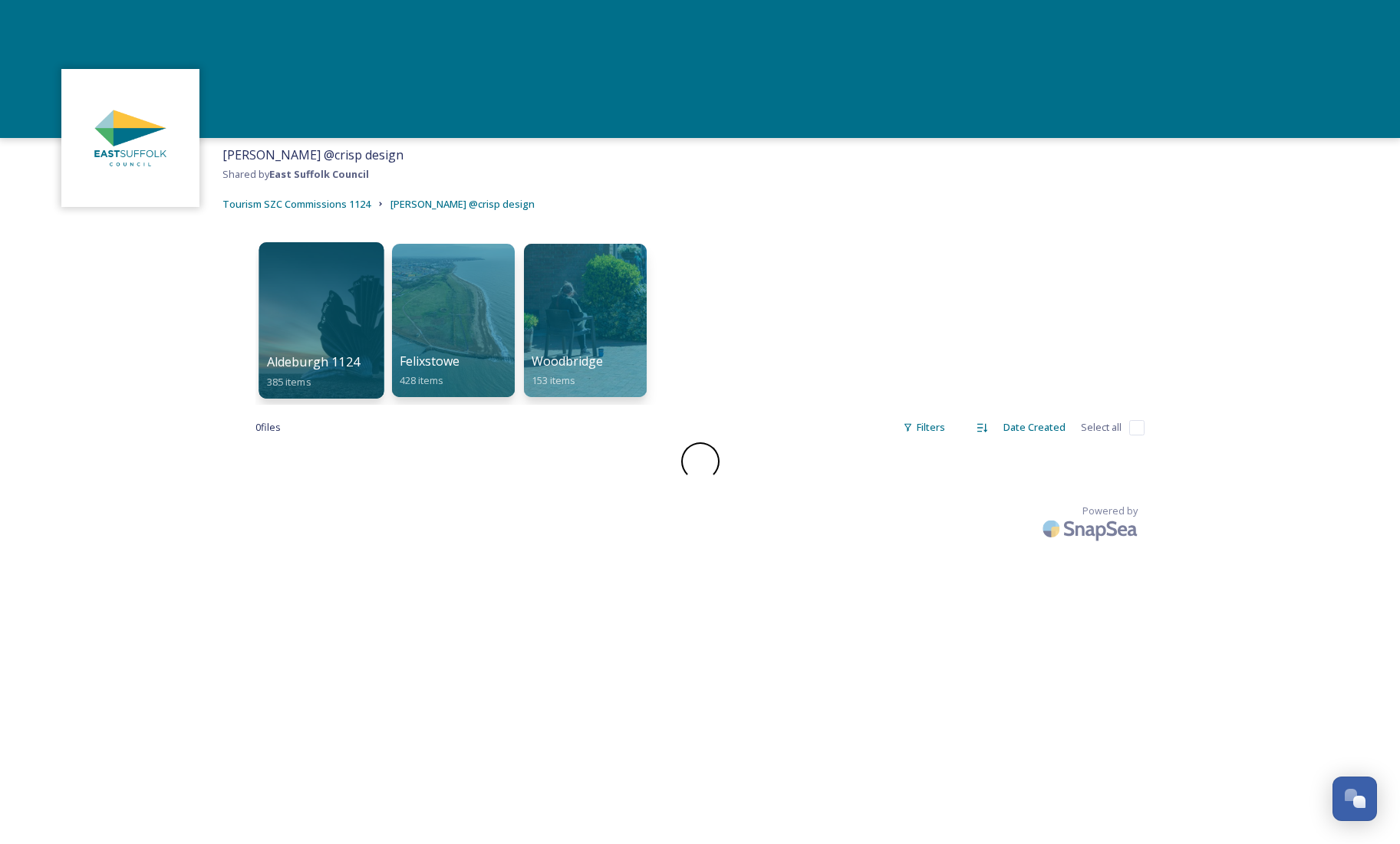
click at [316, 315] on div at bounding box center [321, 320] width 125 height 156
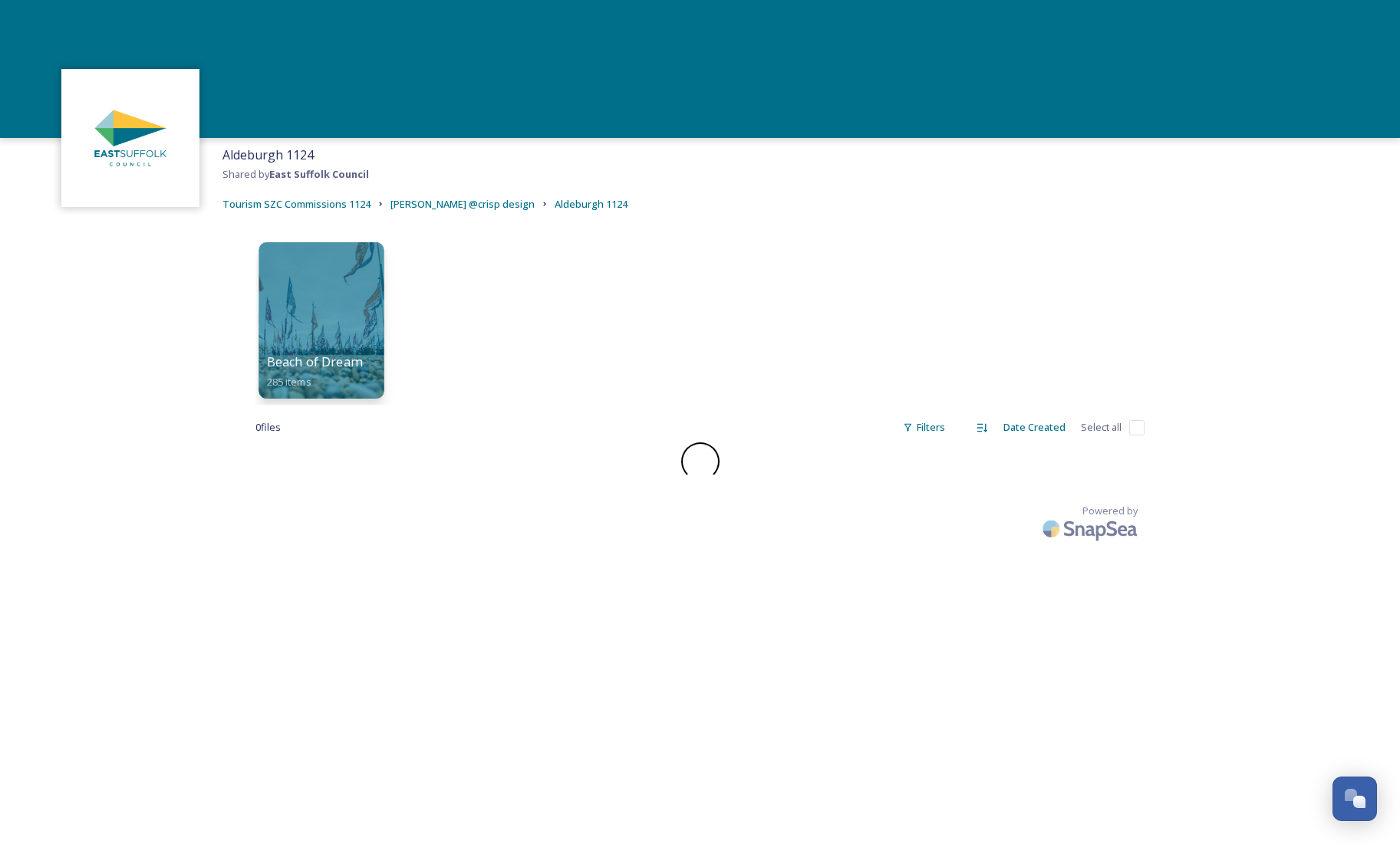
click at [321, 305] on div at bounding box center [321, 320] width 125 height 156
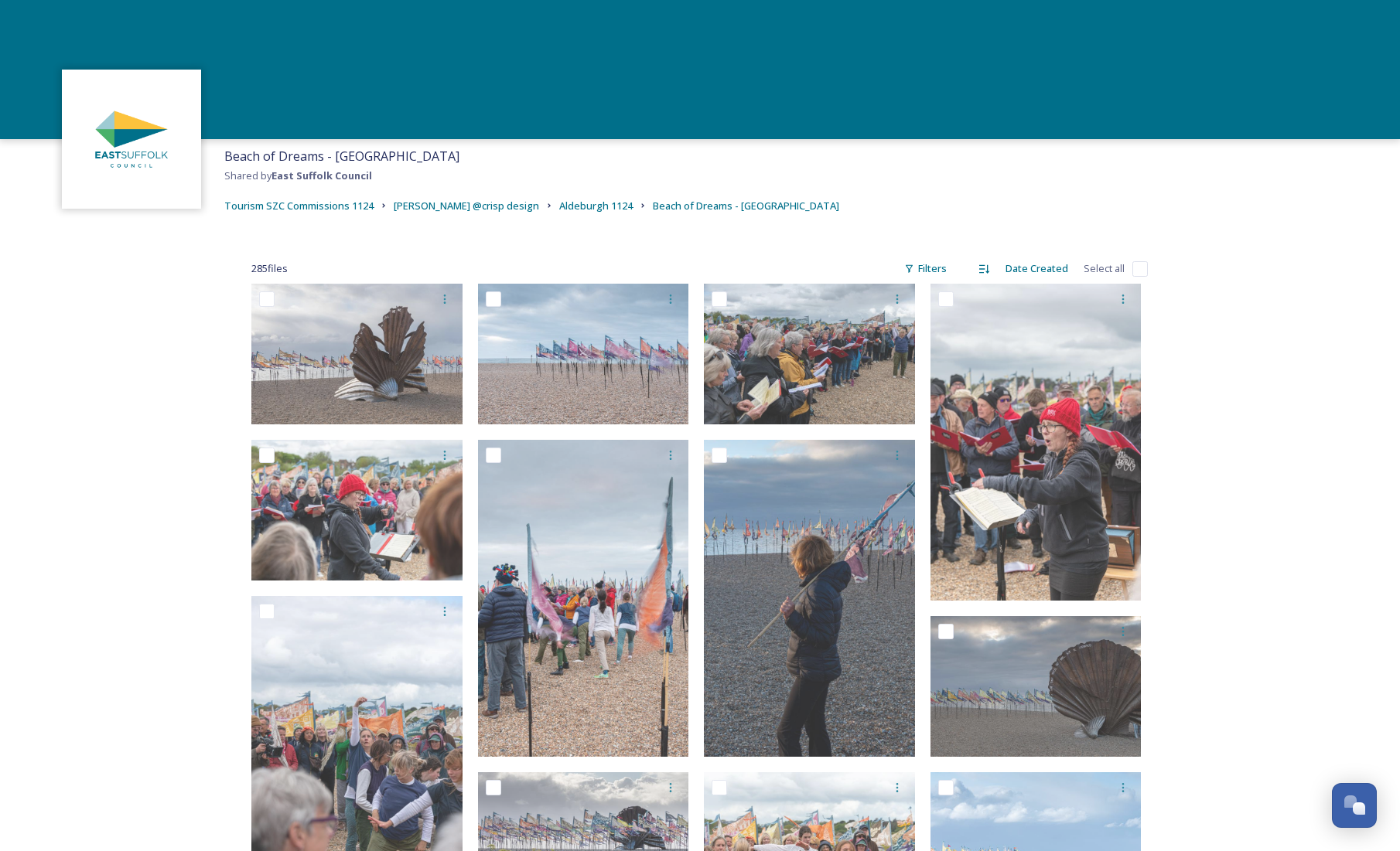
click at [1141, 266] on input "checkbox" at bounding box center [1140, 268] width 15 height 15
checkbox input "true"
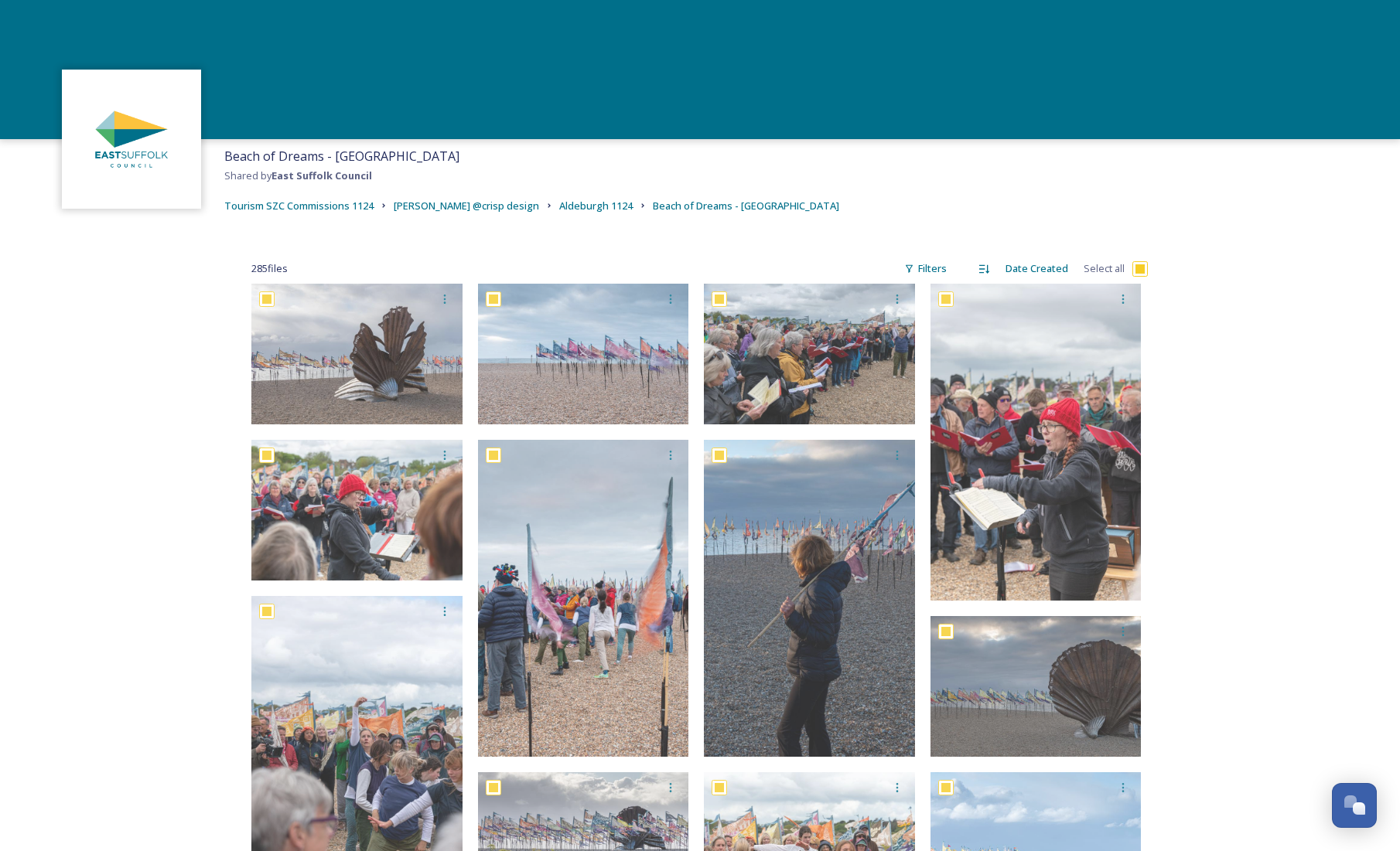
checkbox input "true"
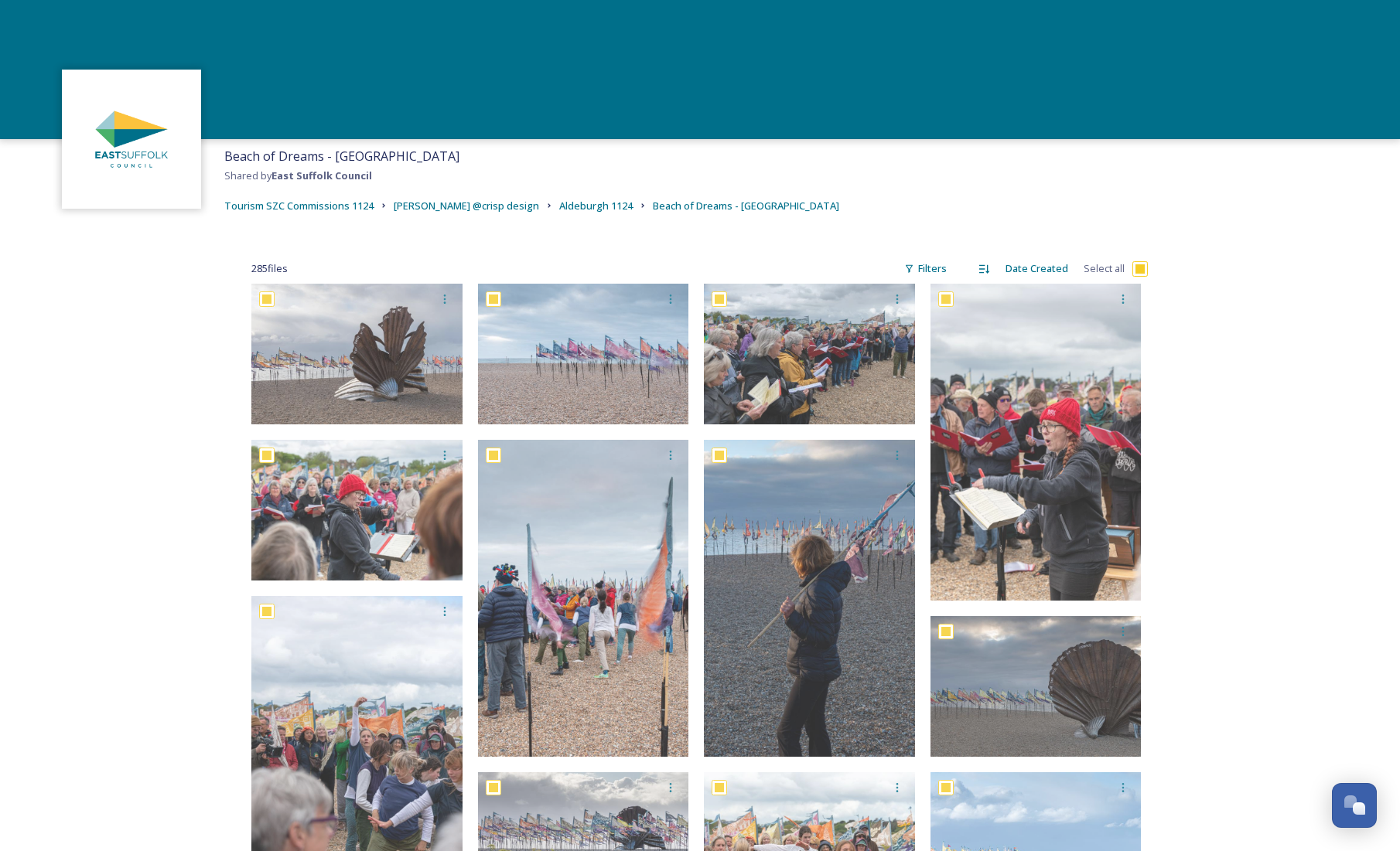
checkbox input "true"
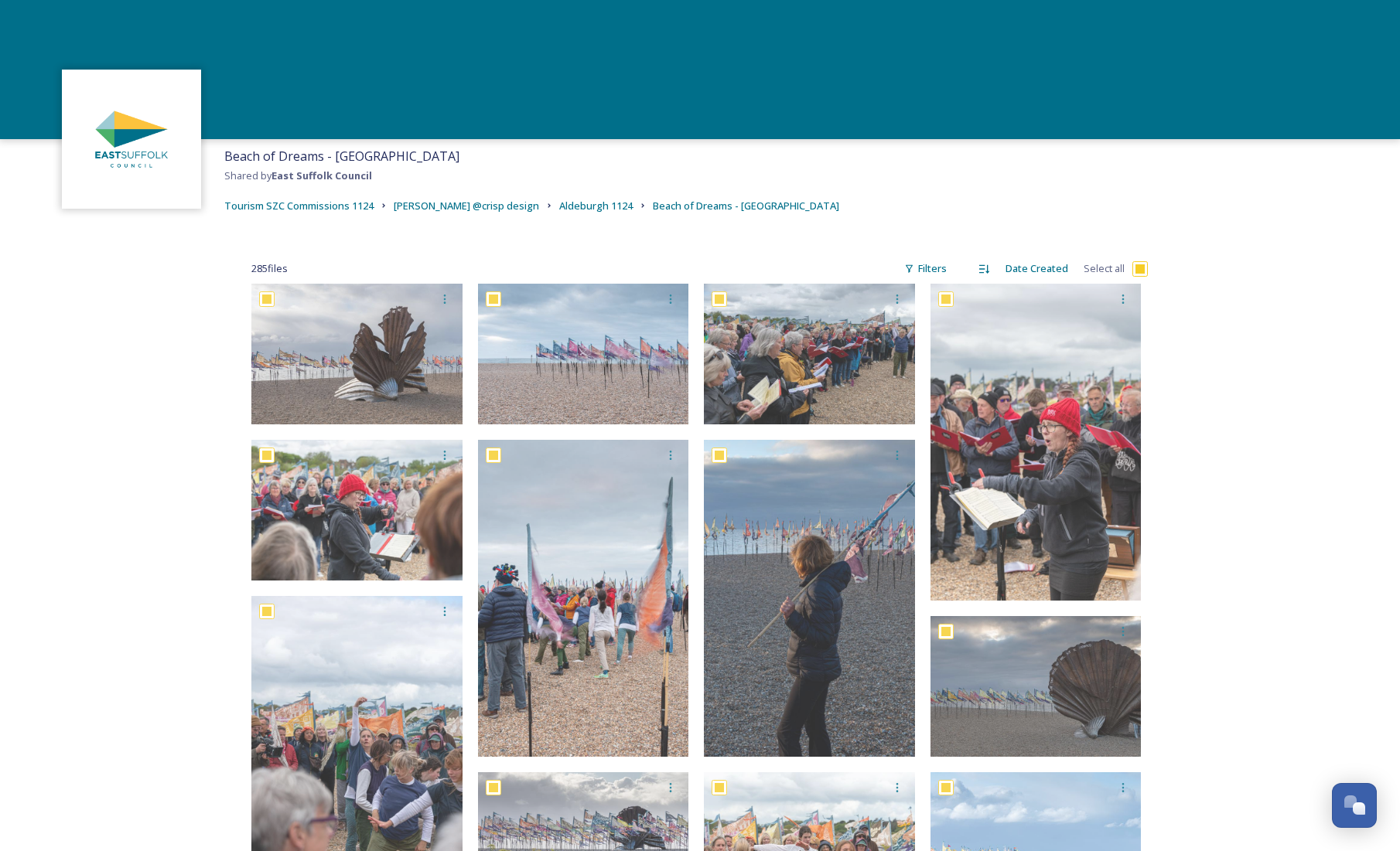
checkbox input "true"
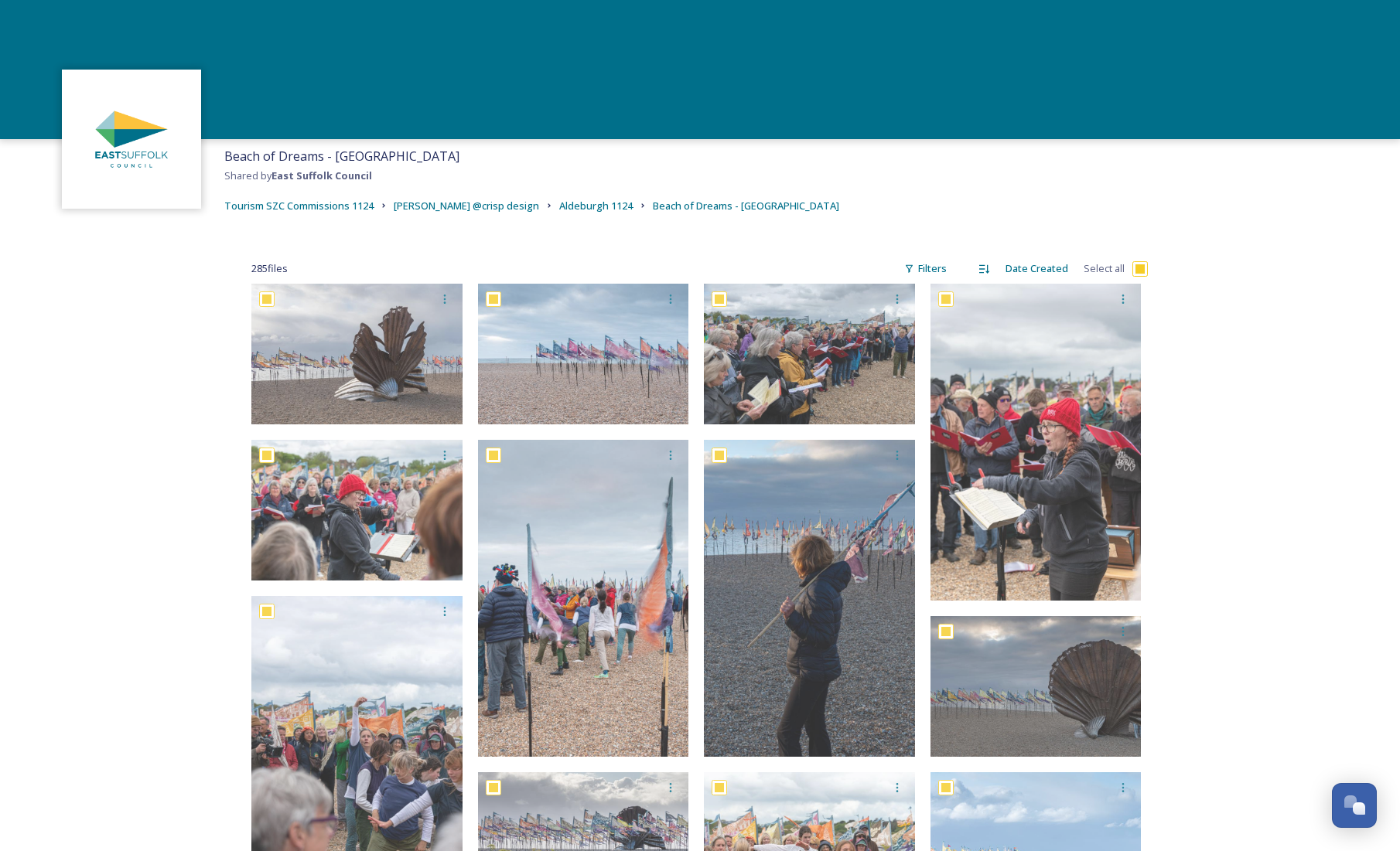
checkbox input "true"
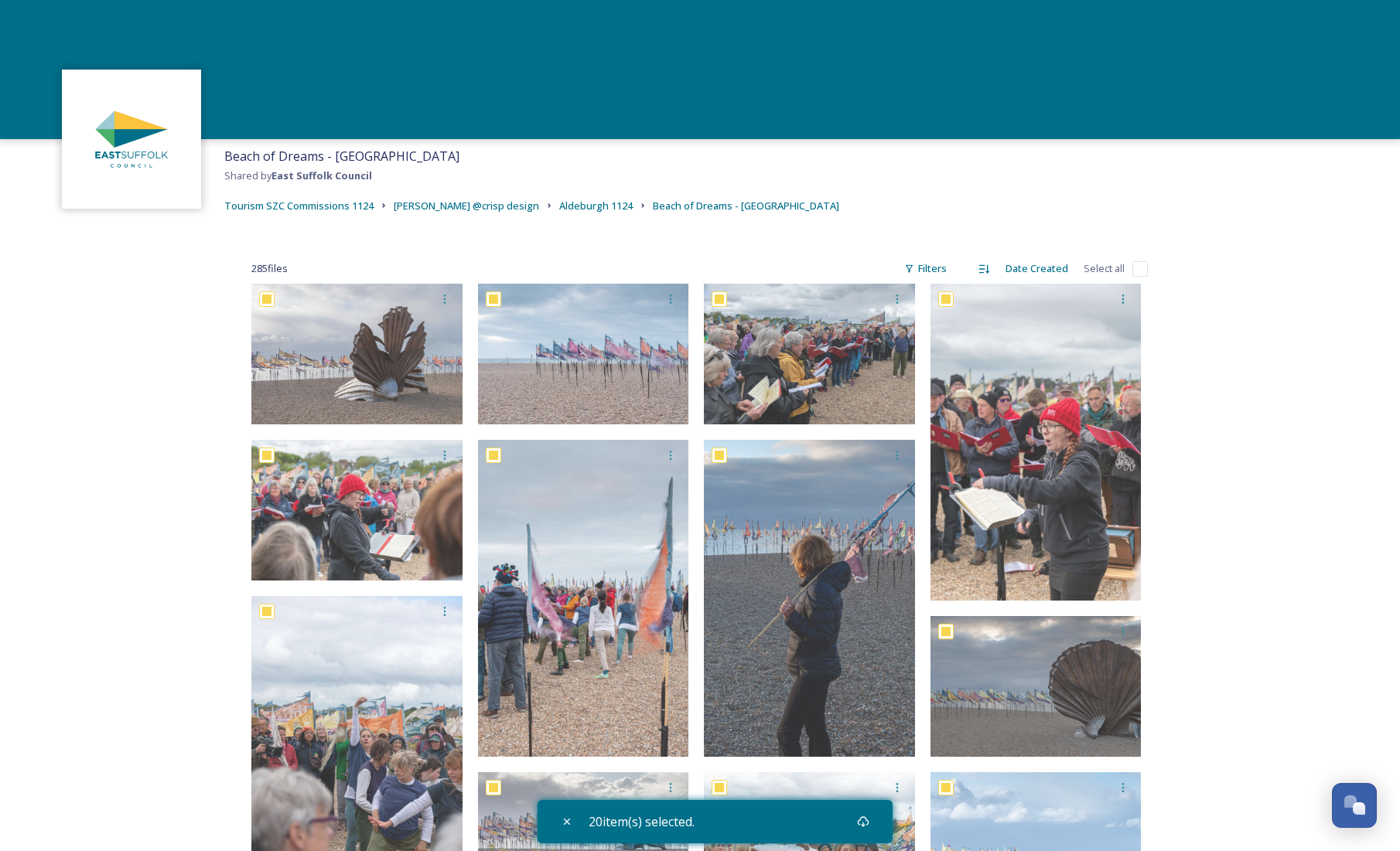
click at [1133, 266] on input "checkbox" at bounding box center [1140, 268] width 15 height 15
checkbox input "true"
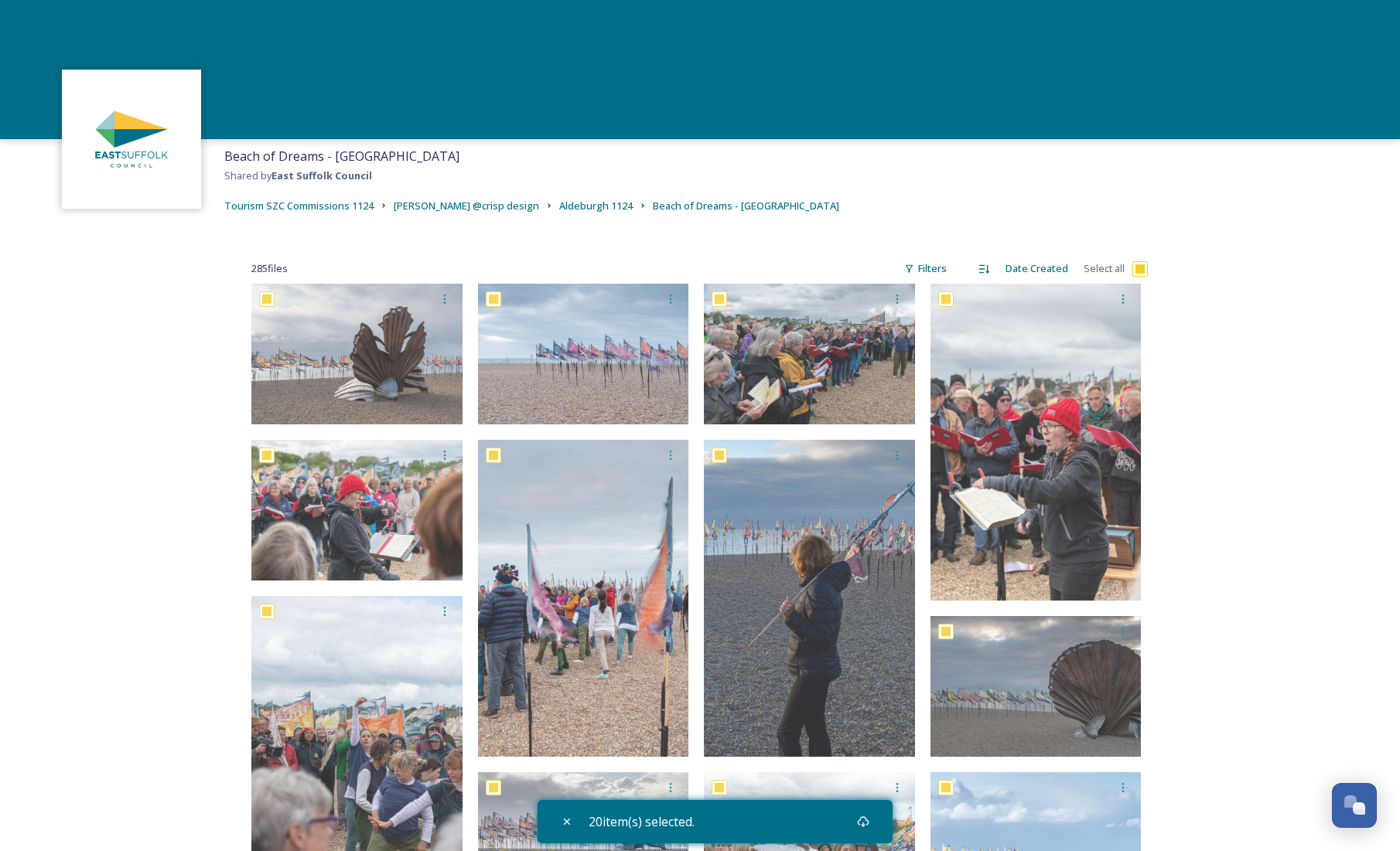
checkbox input "true"
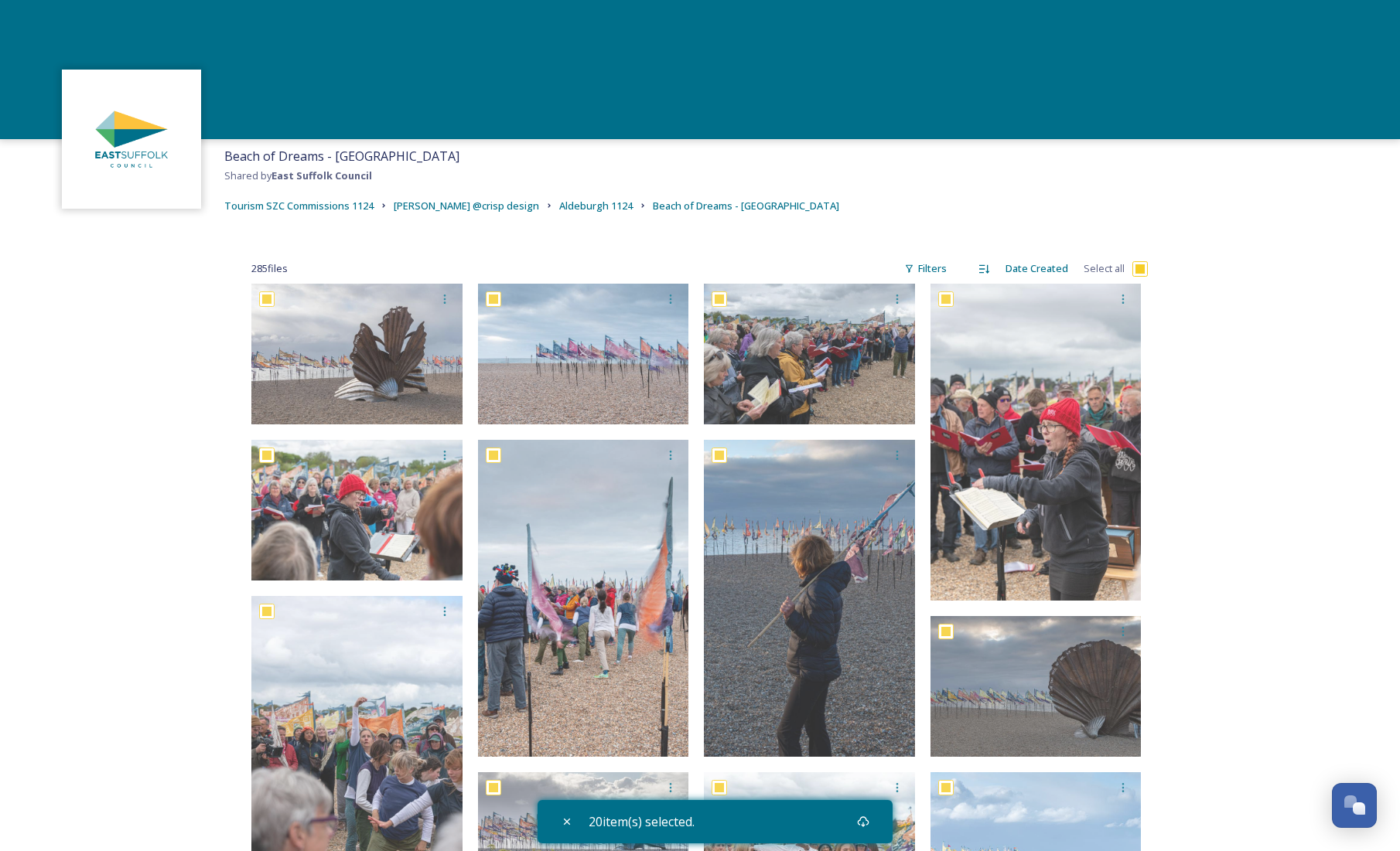
checkbox input "true"
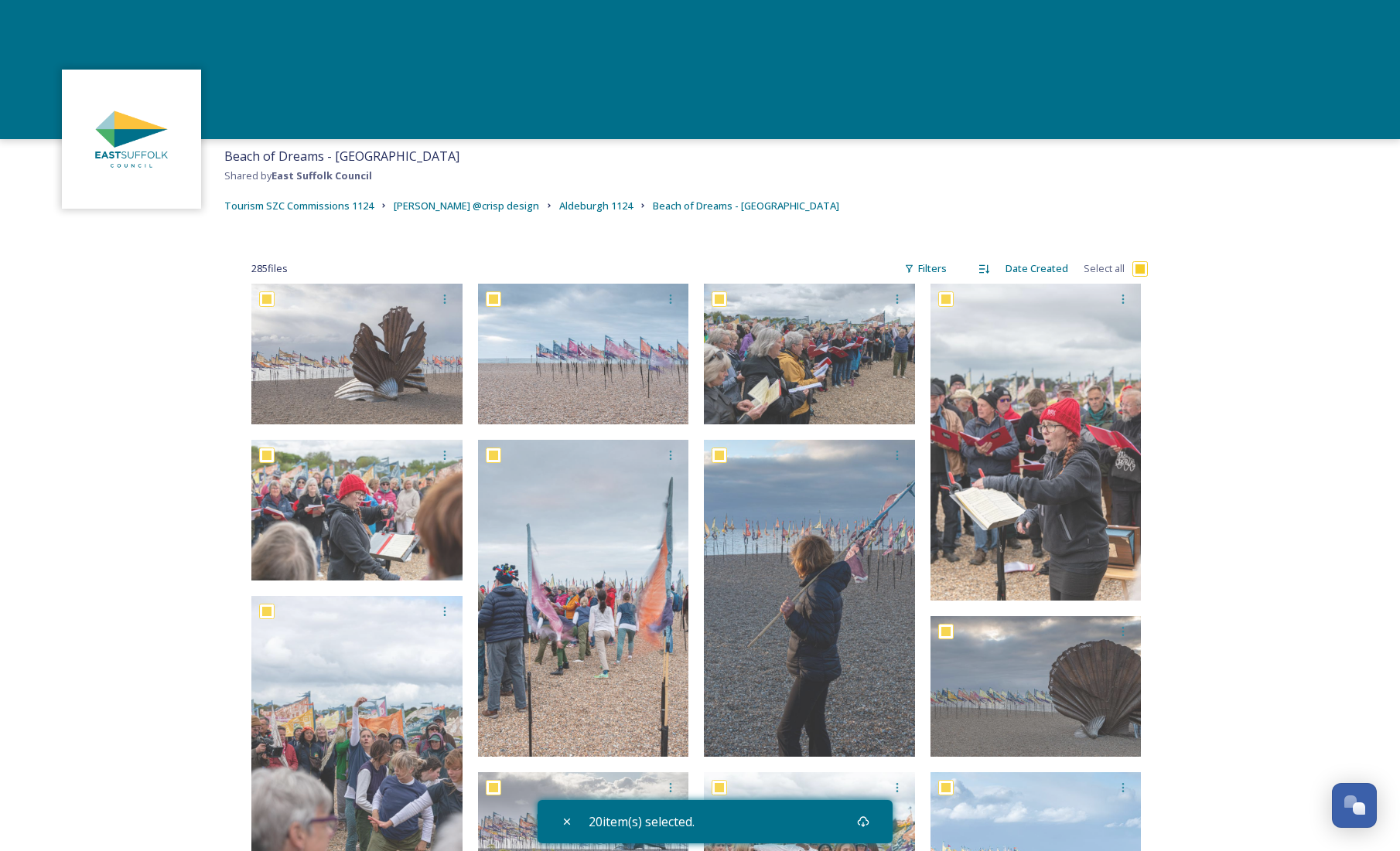
checkbox input "true"
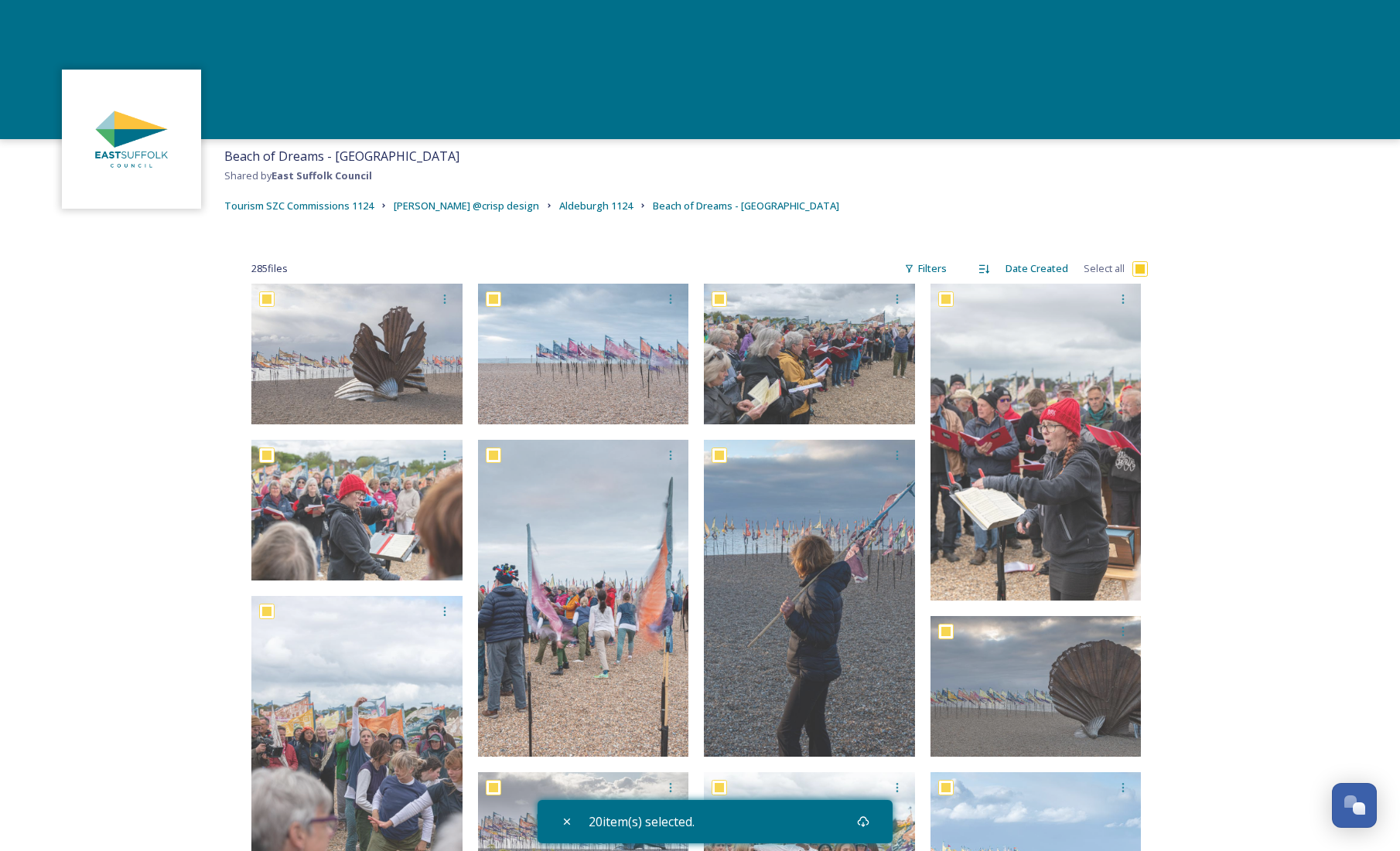
checkbox input "true"
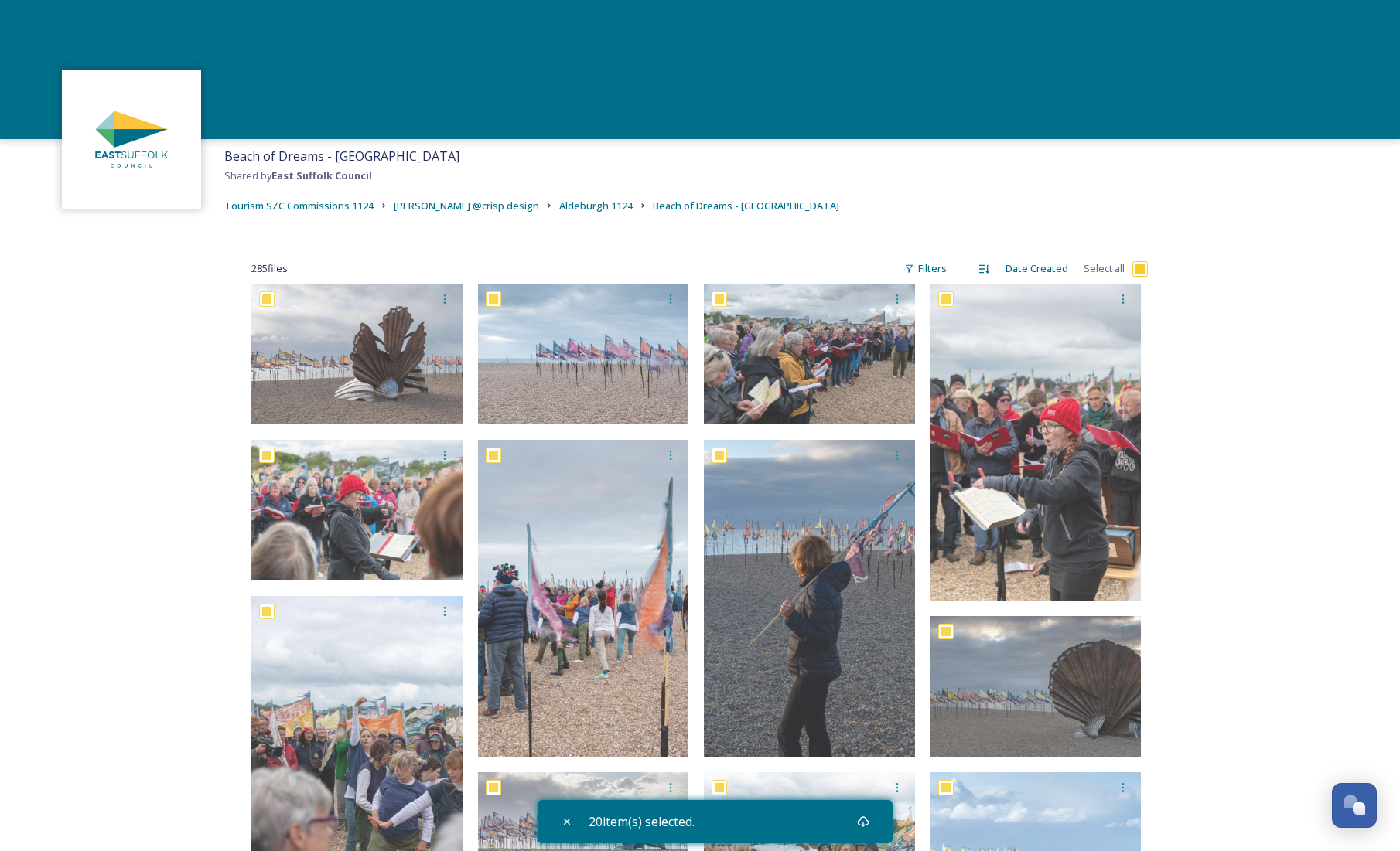
checkbox input "true"
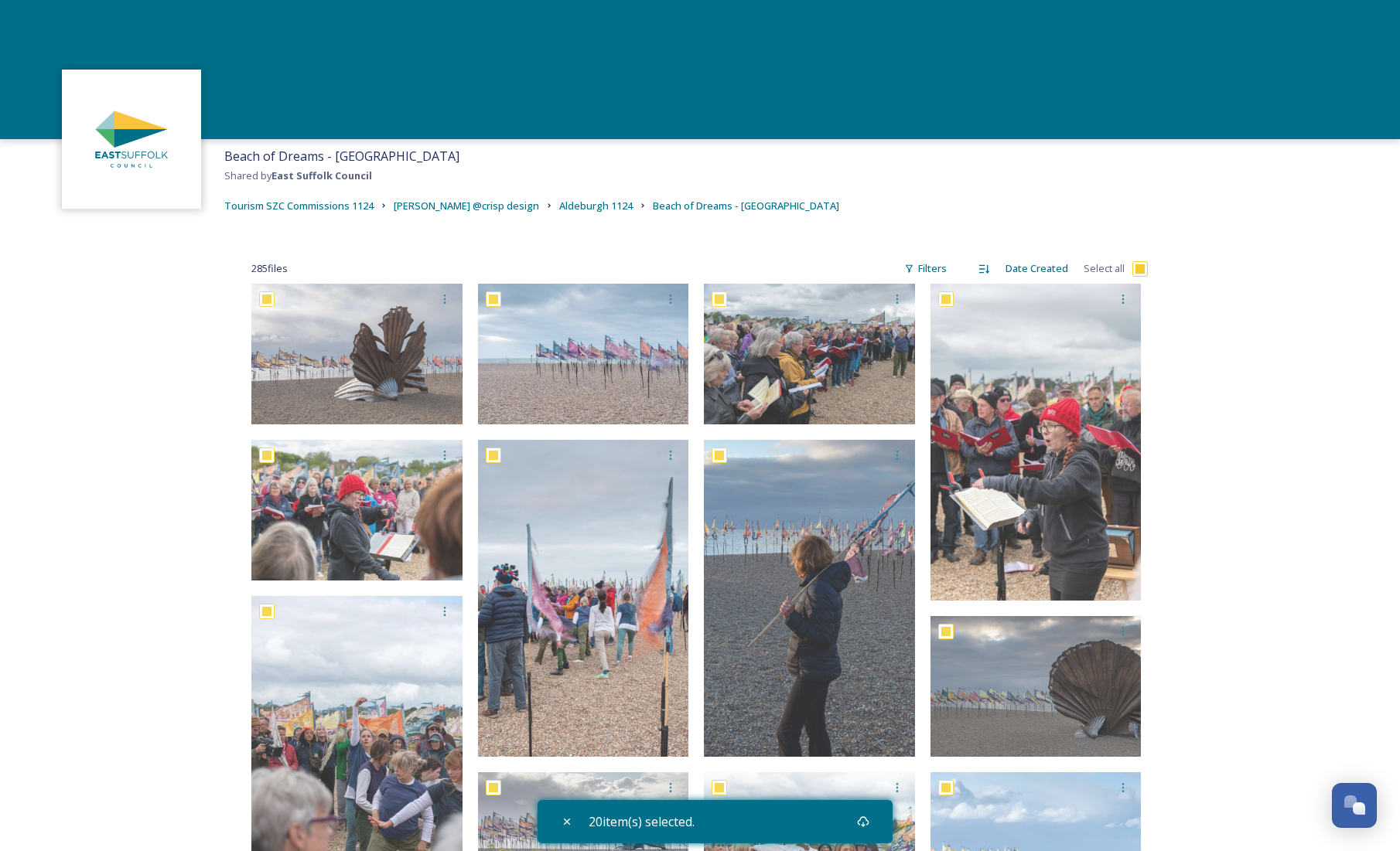
checkbox input "true"
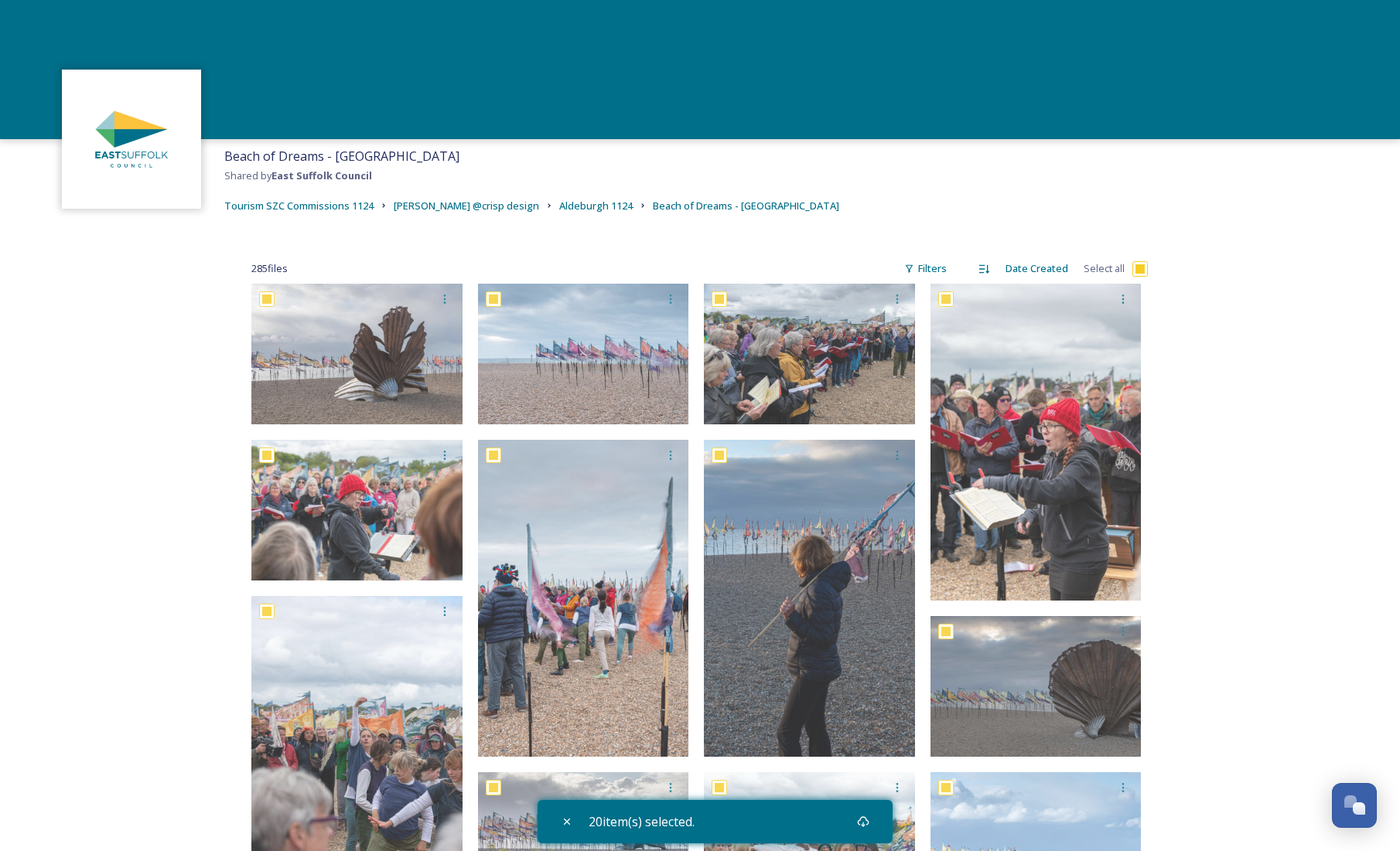
checkbox input "true"
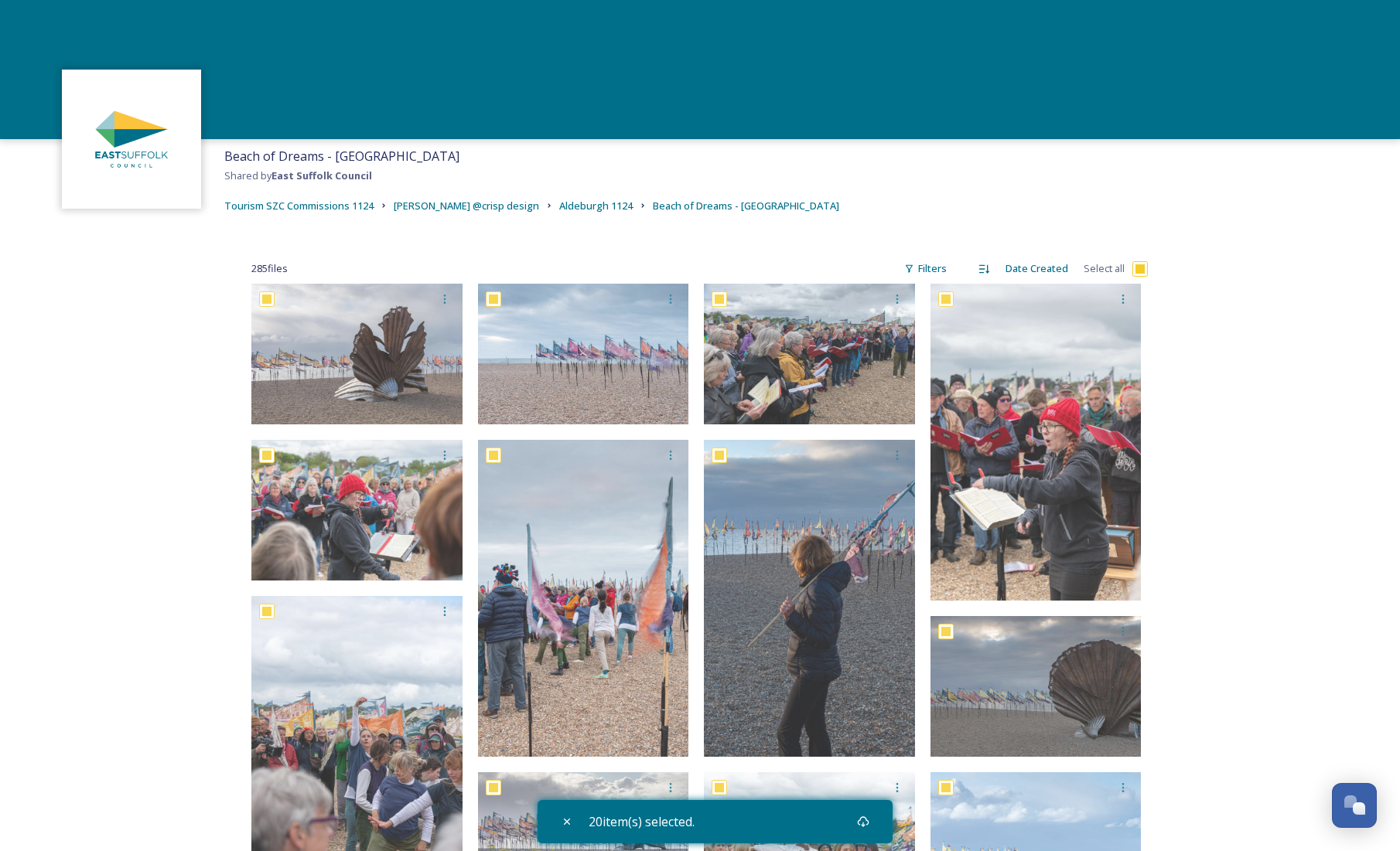
checkbox input "true"
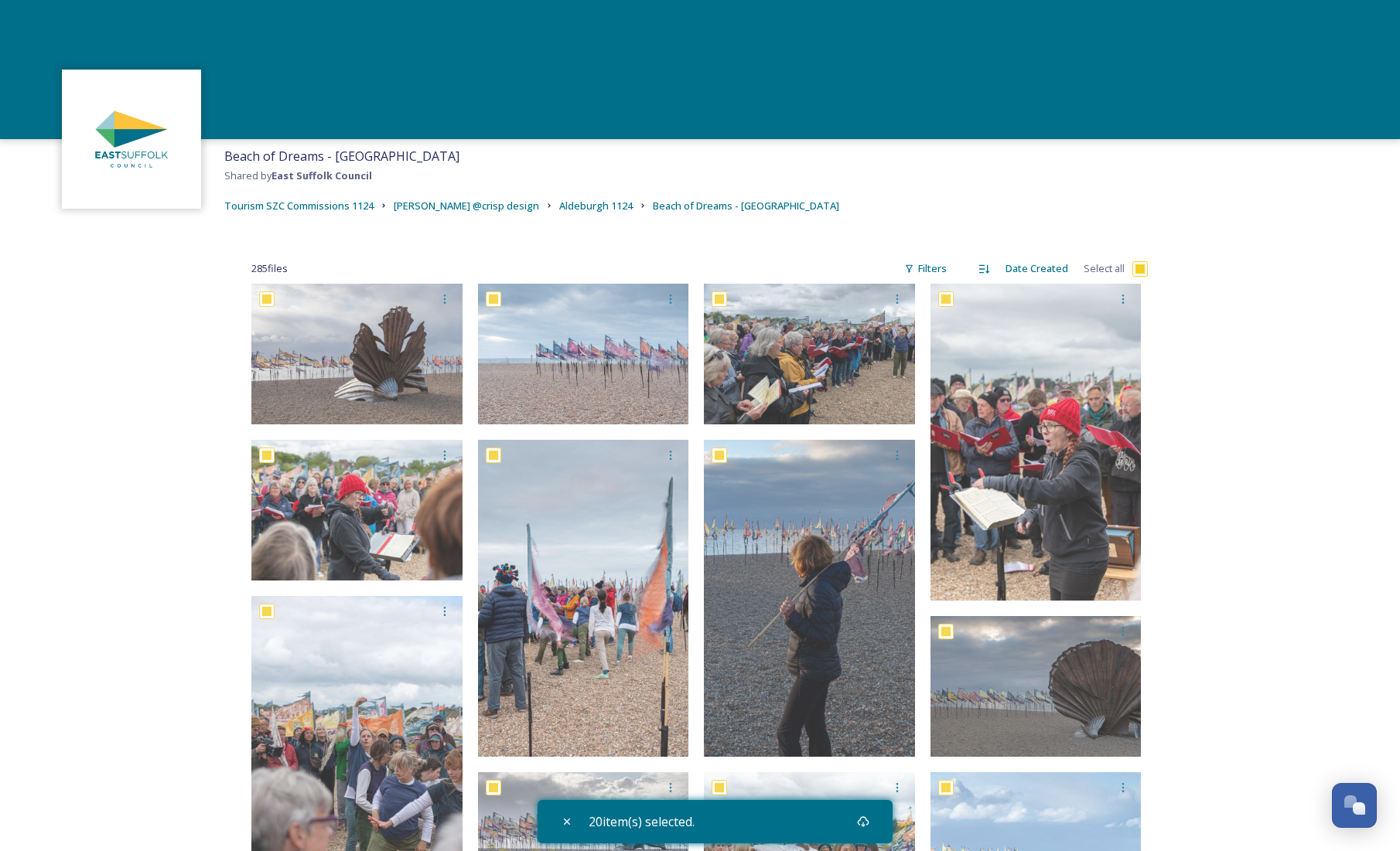
checkbox input "true"
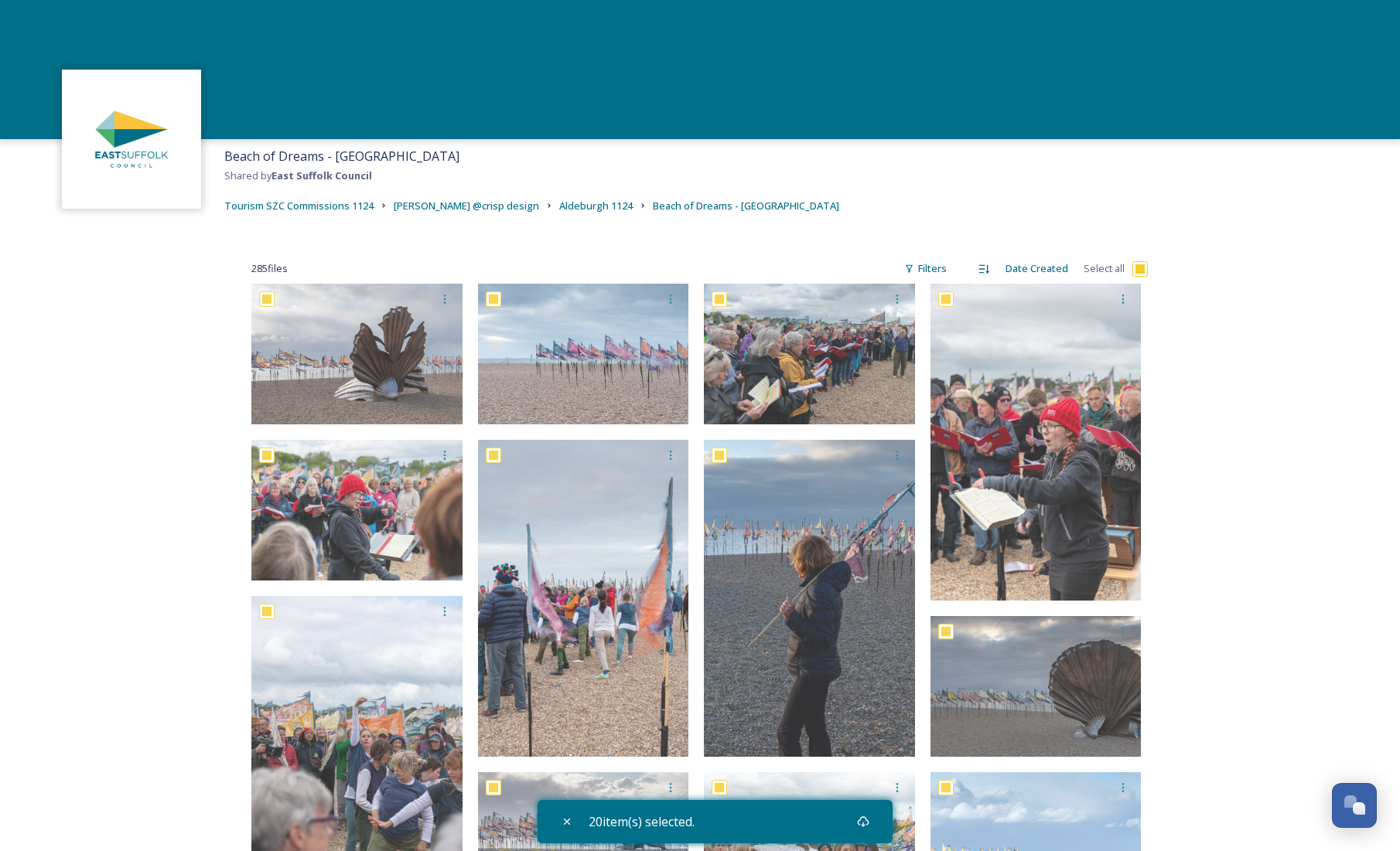
checkbox input "true"
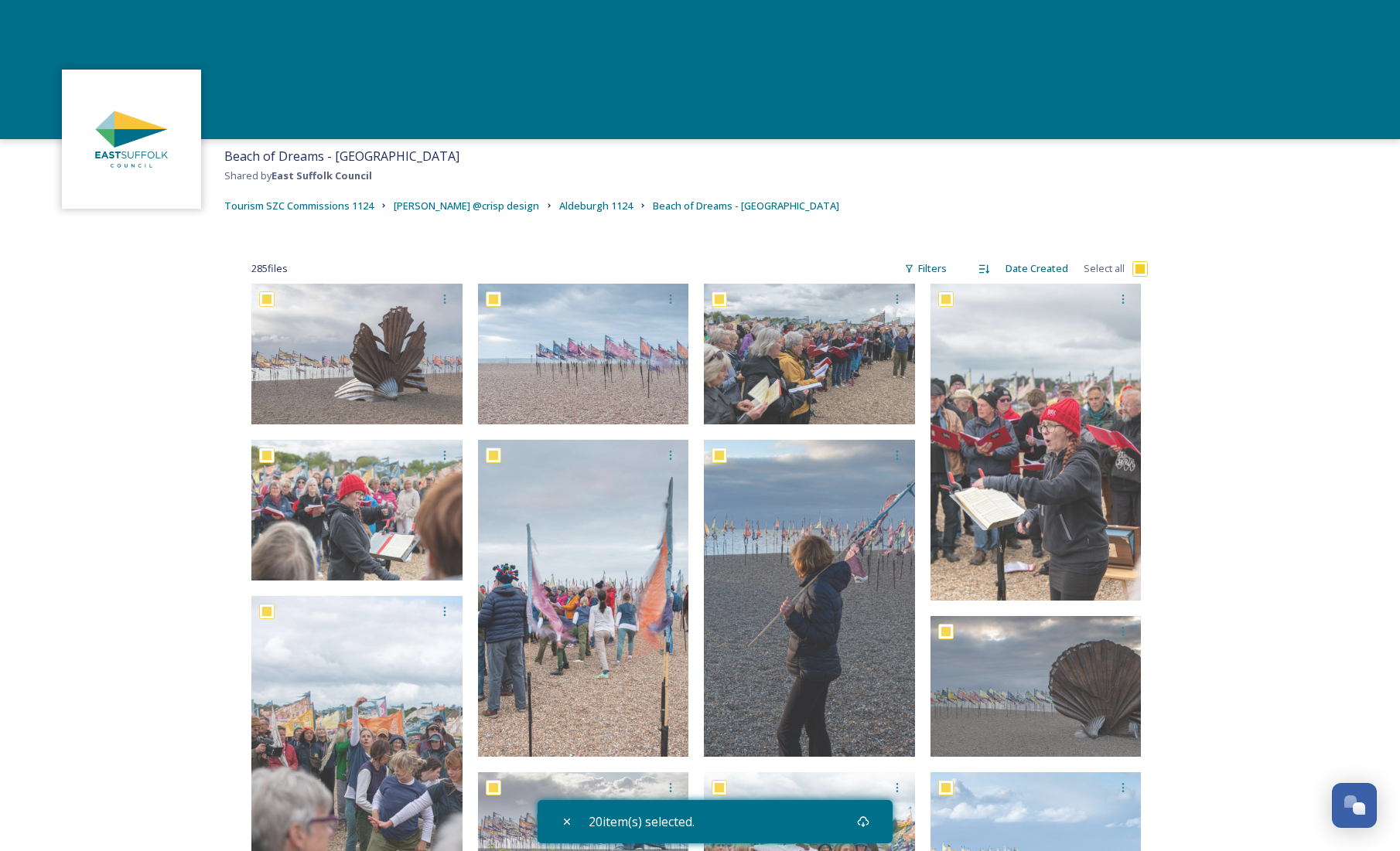
checkbox input "true"
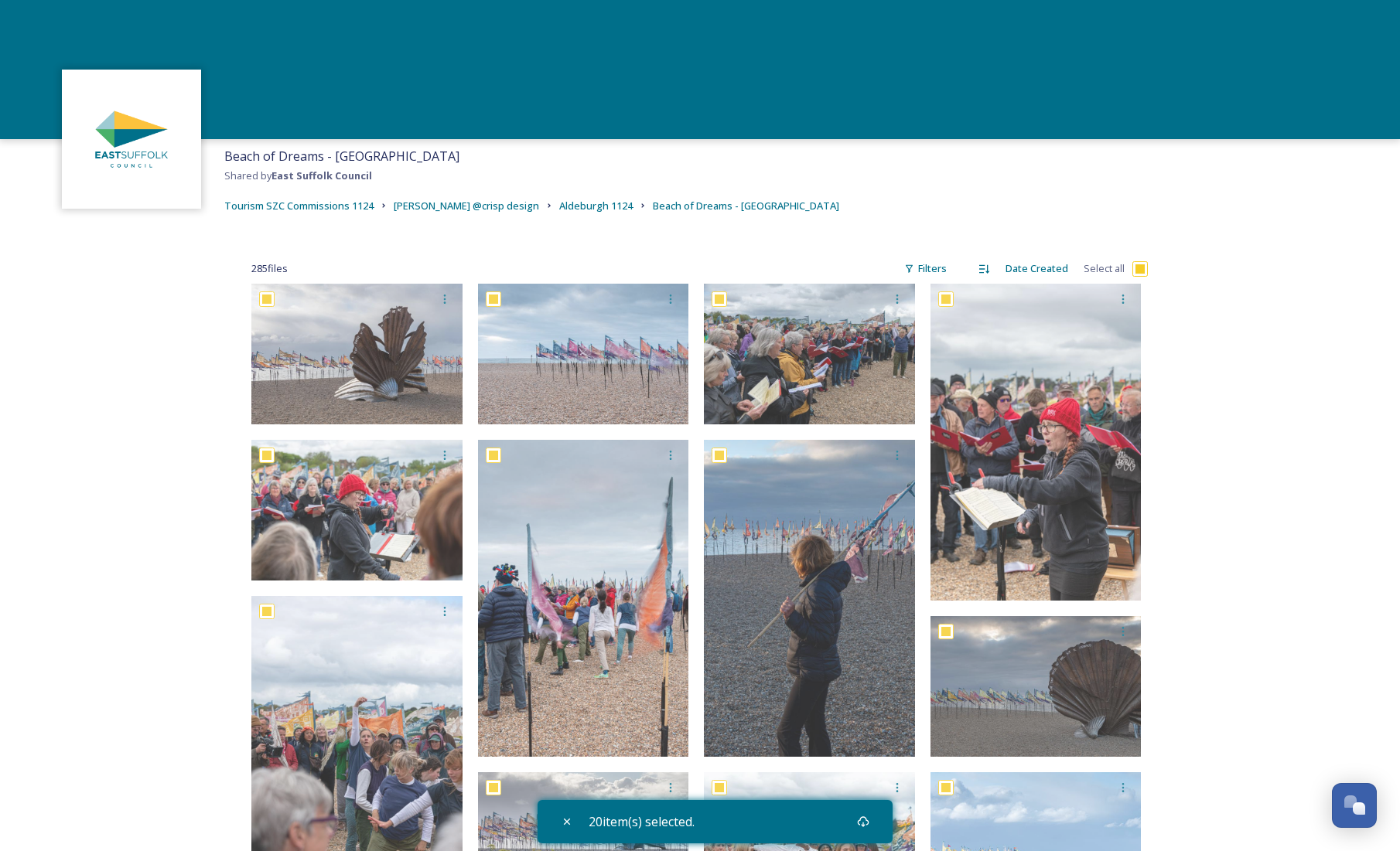
checkbox input "true"
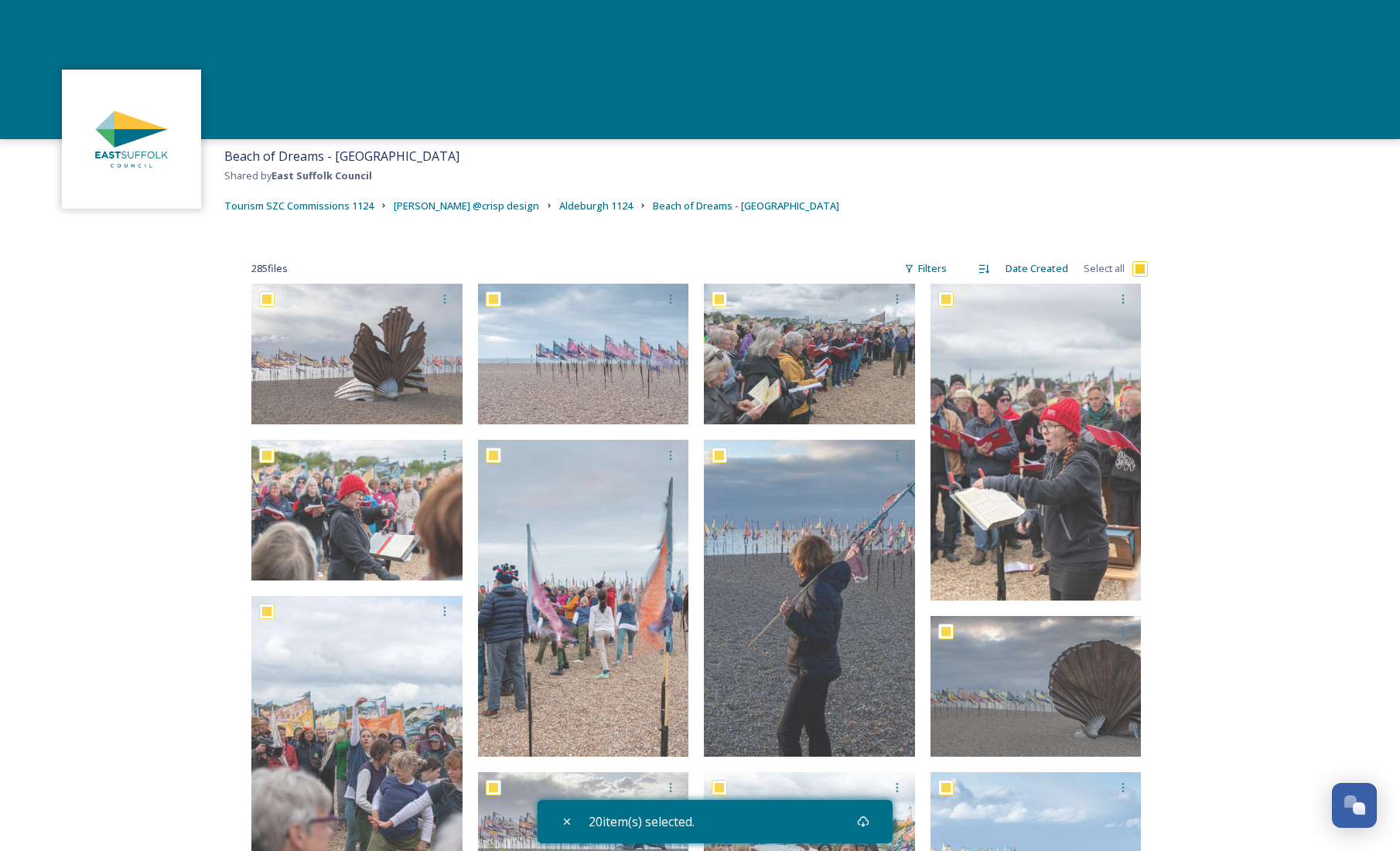
checkbox input "true"
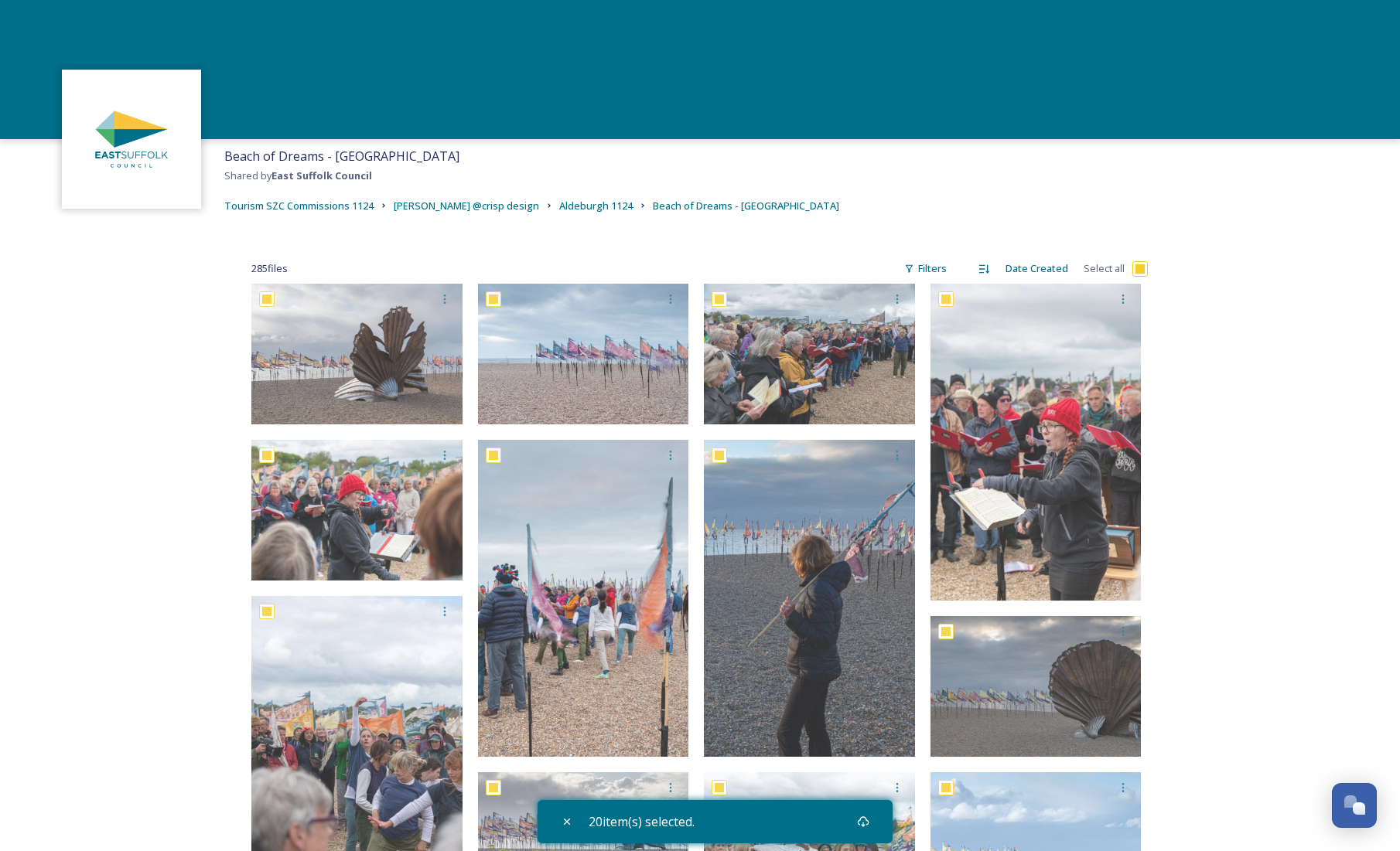
checkbox input "true"
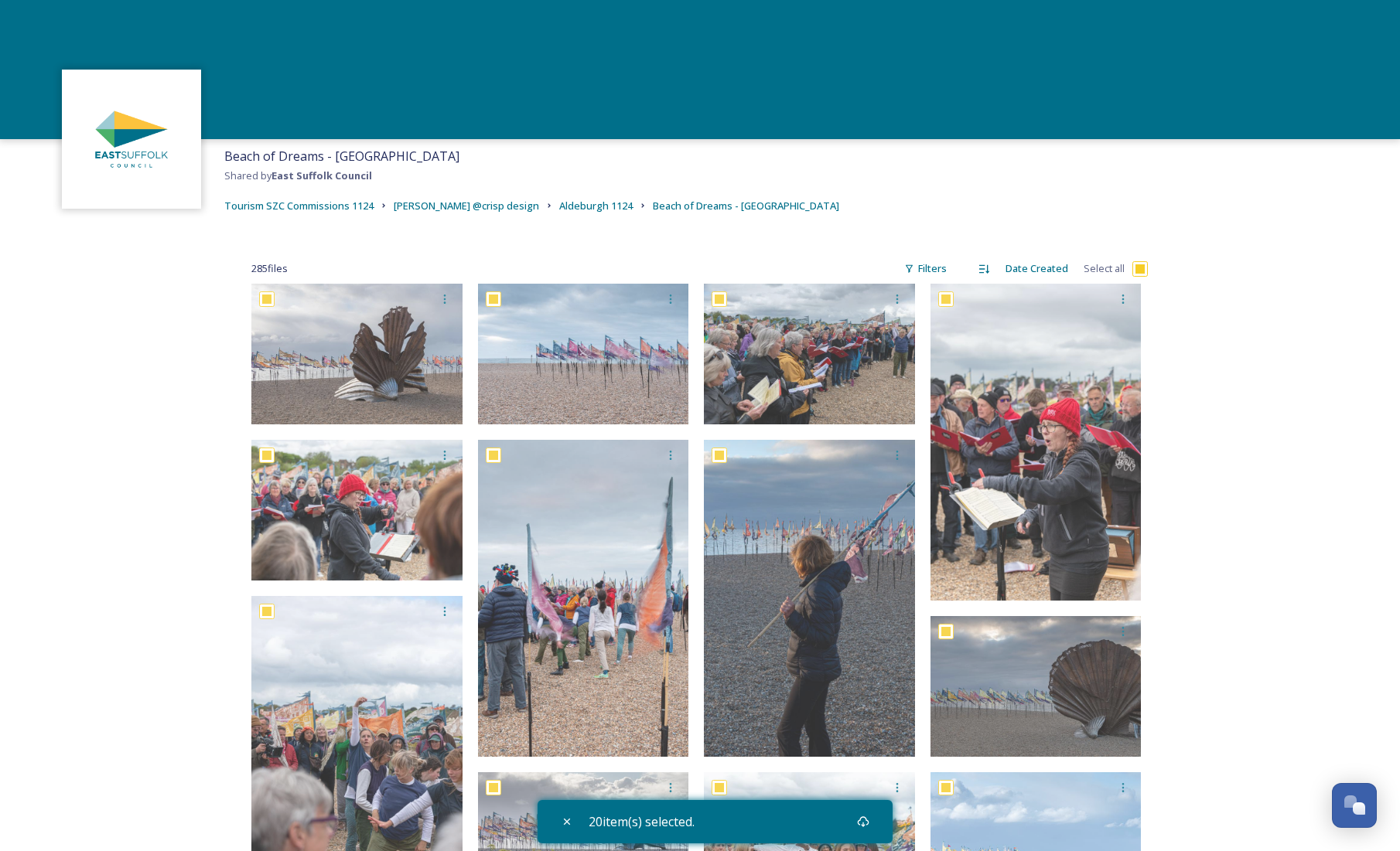
checkbox input "true"
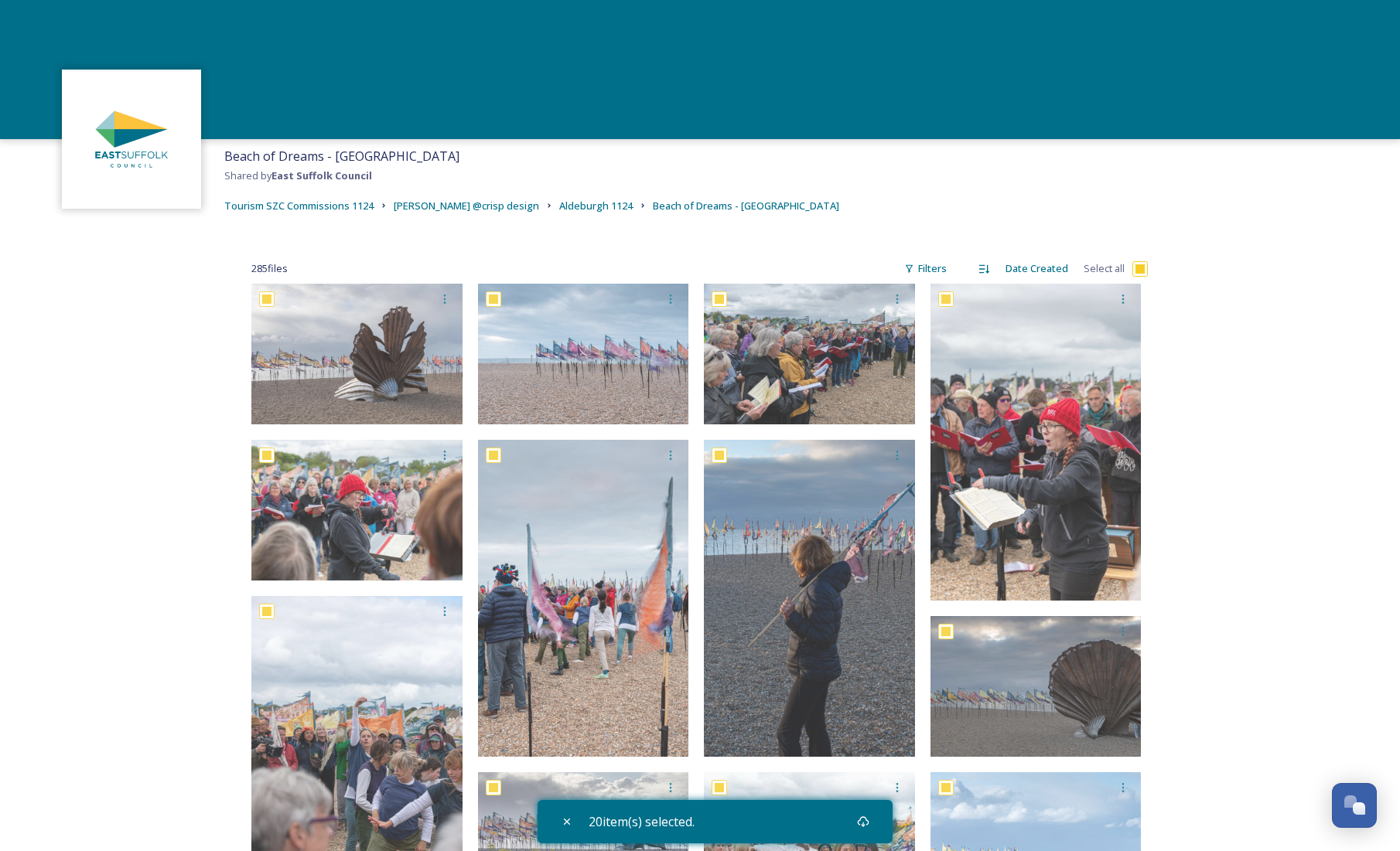
checkbox input "true"
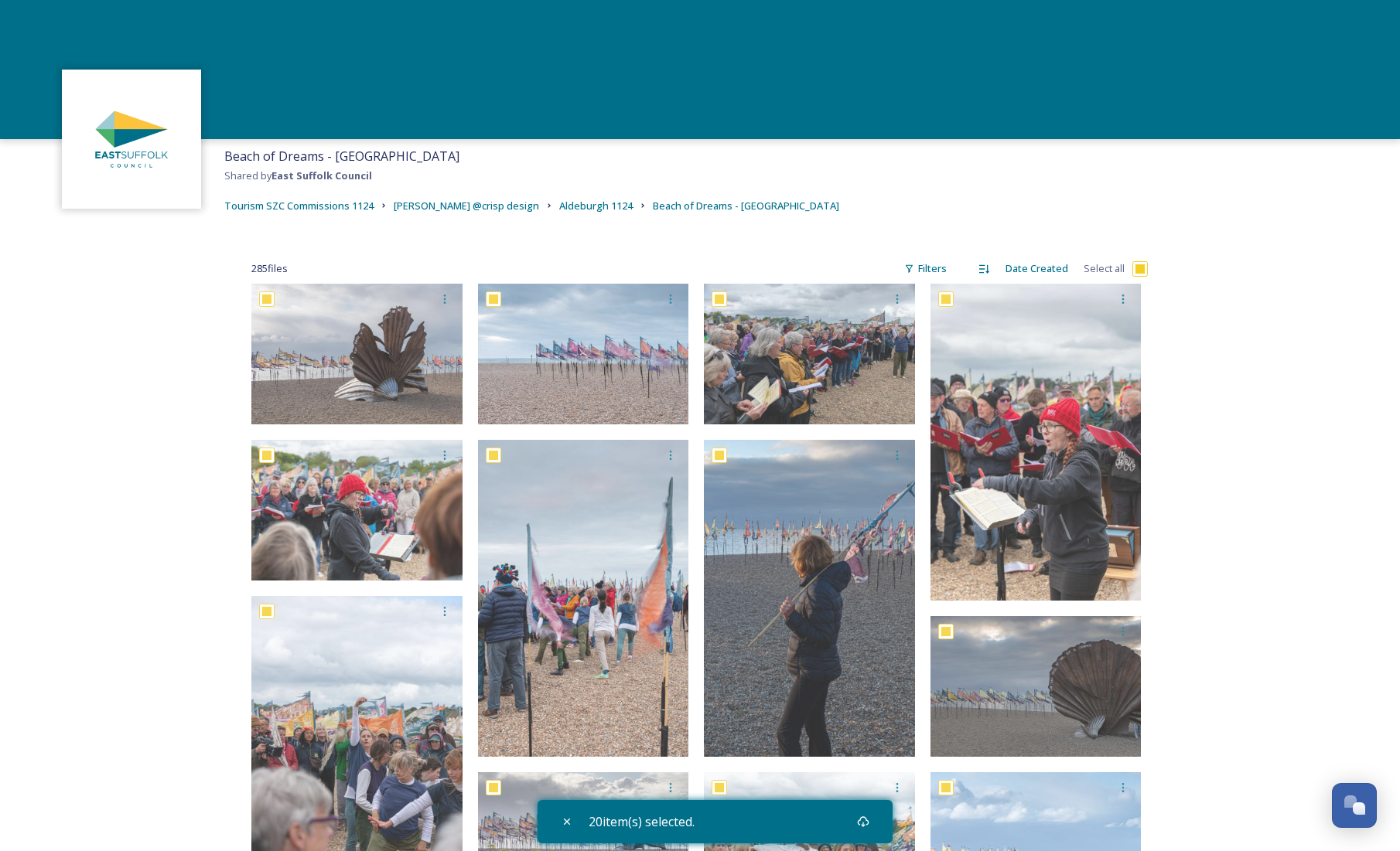
checkbox input "true"
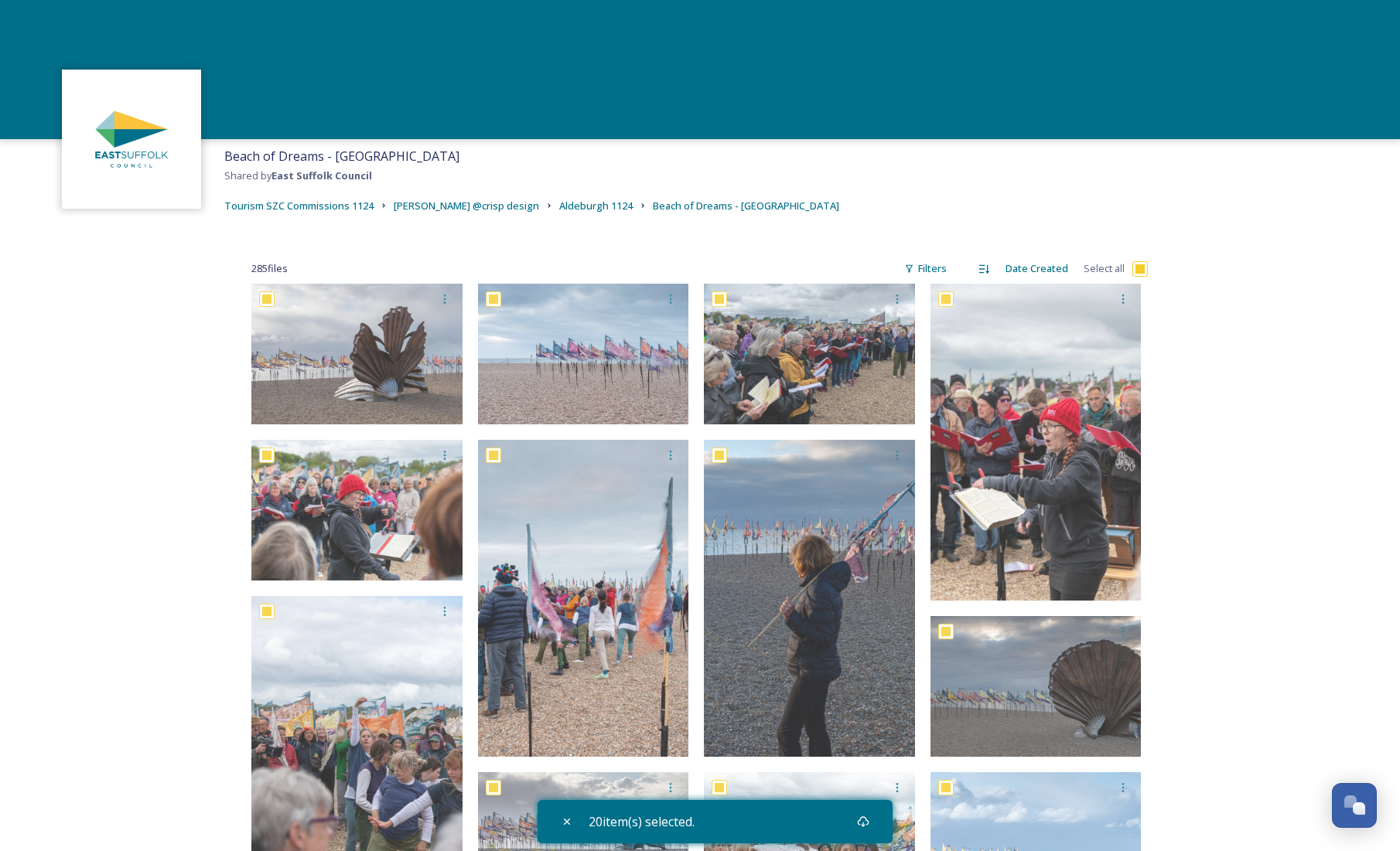
checkbox input "true"
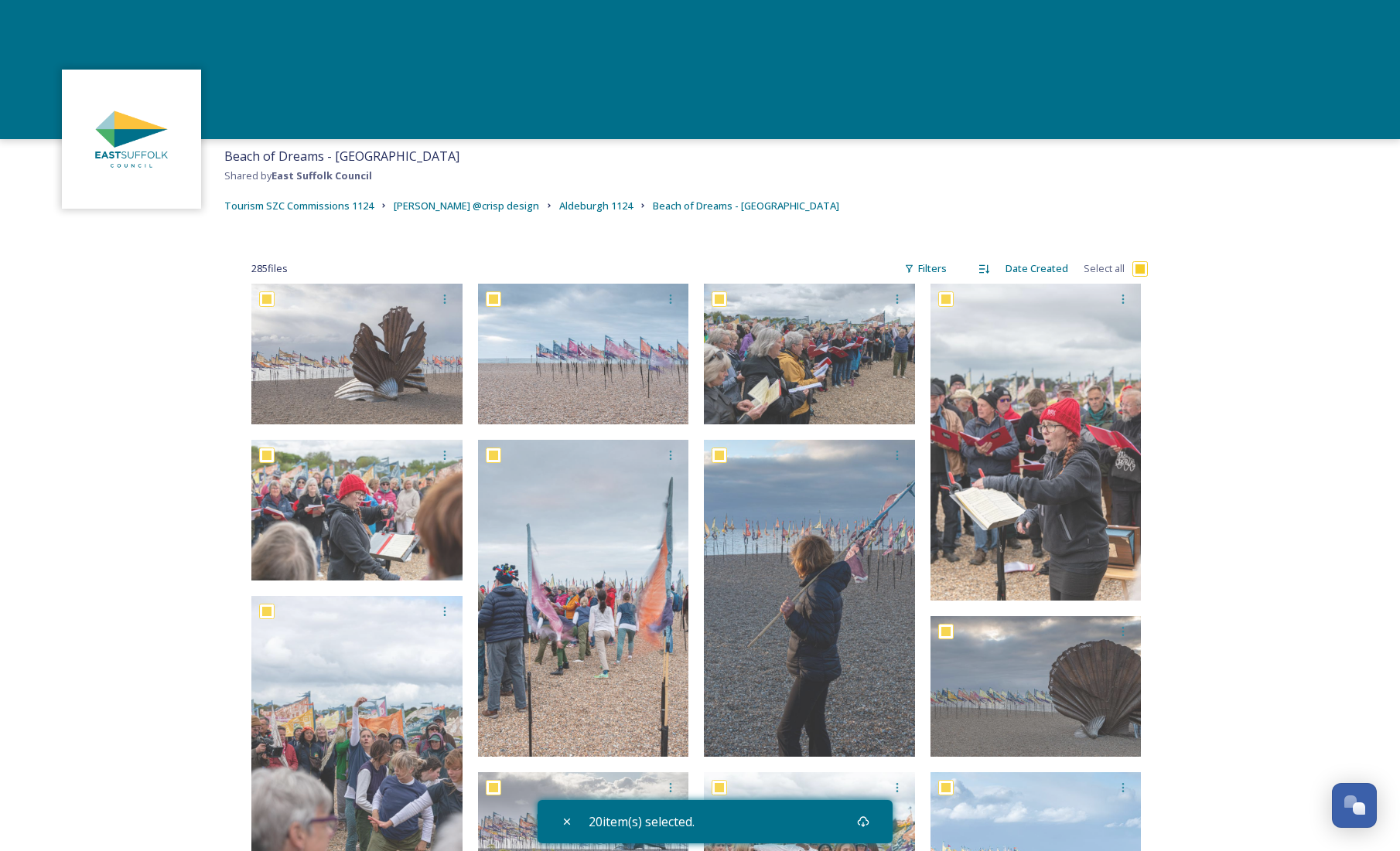
checkbox input "true"
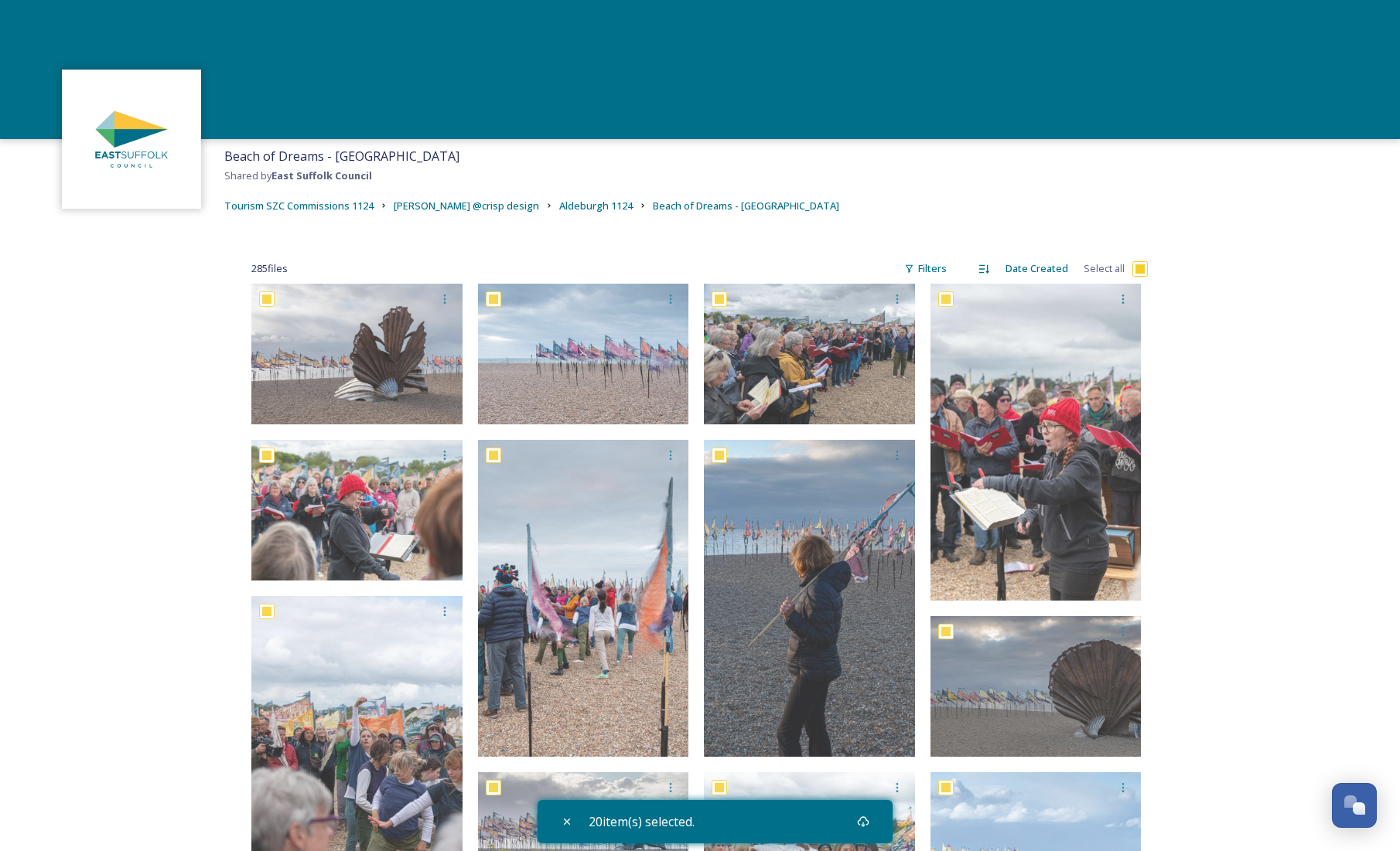
checkbox input "true"
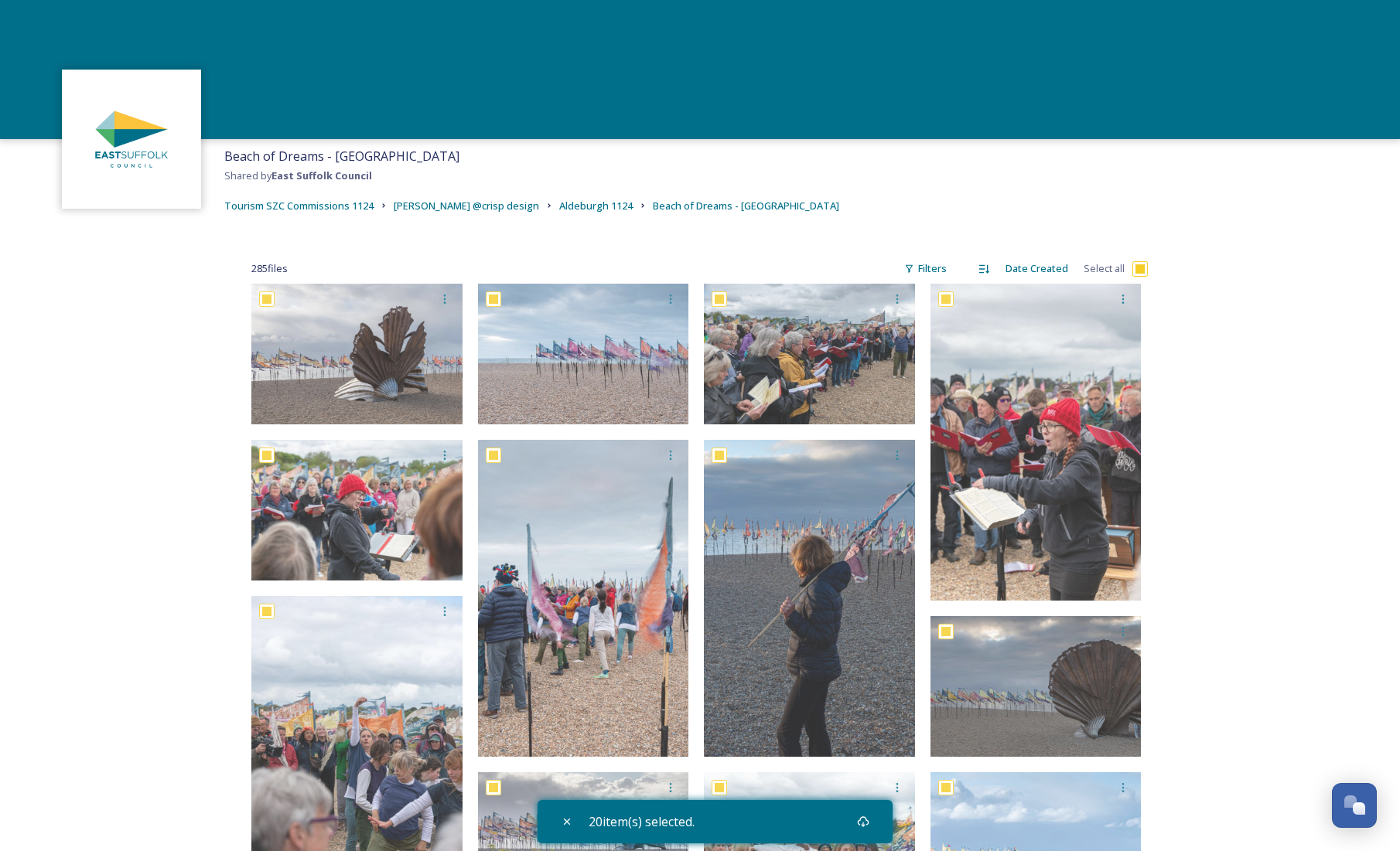
checkbox input "true"
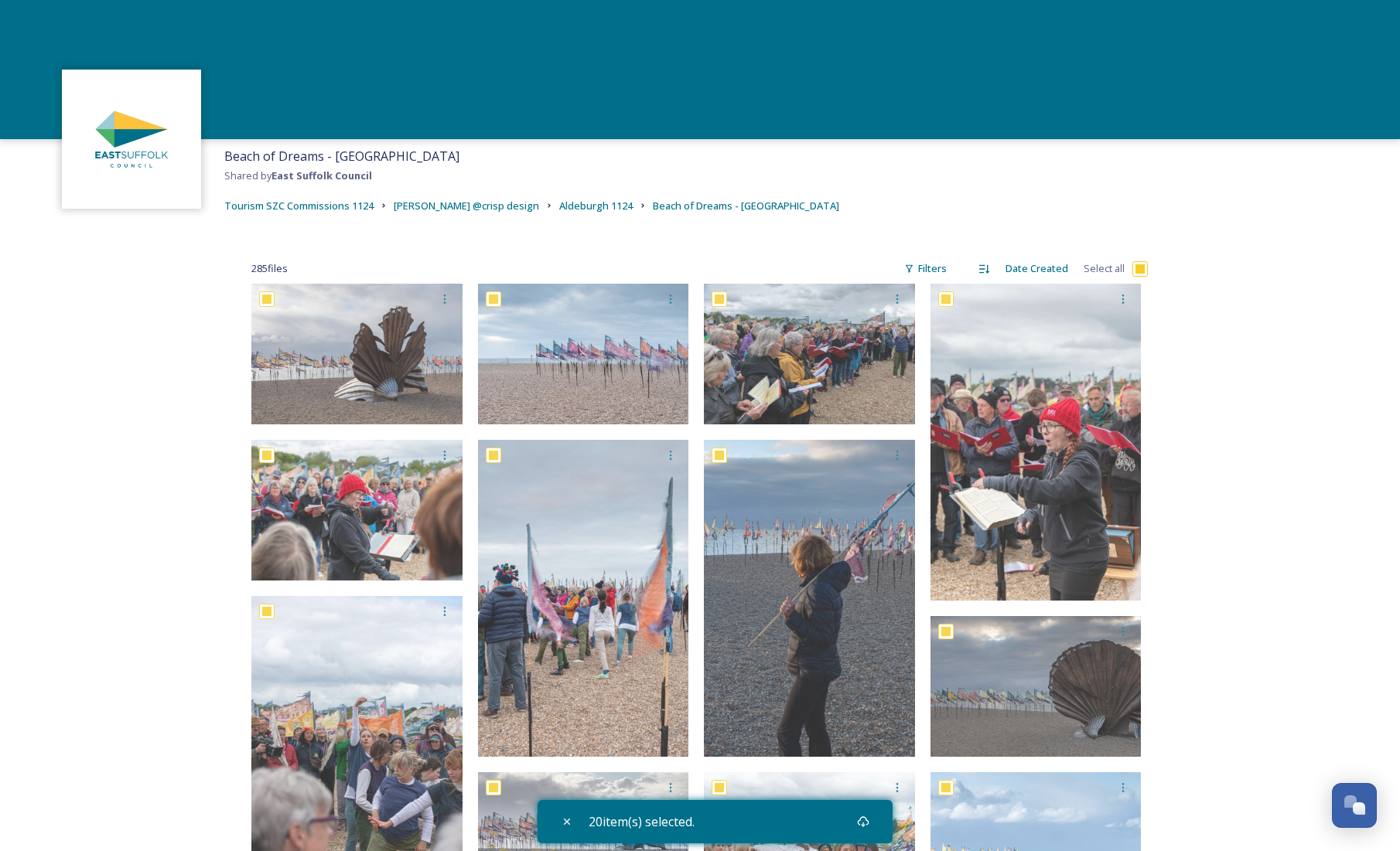
checkbox input "true"
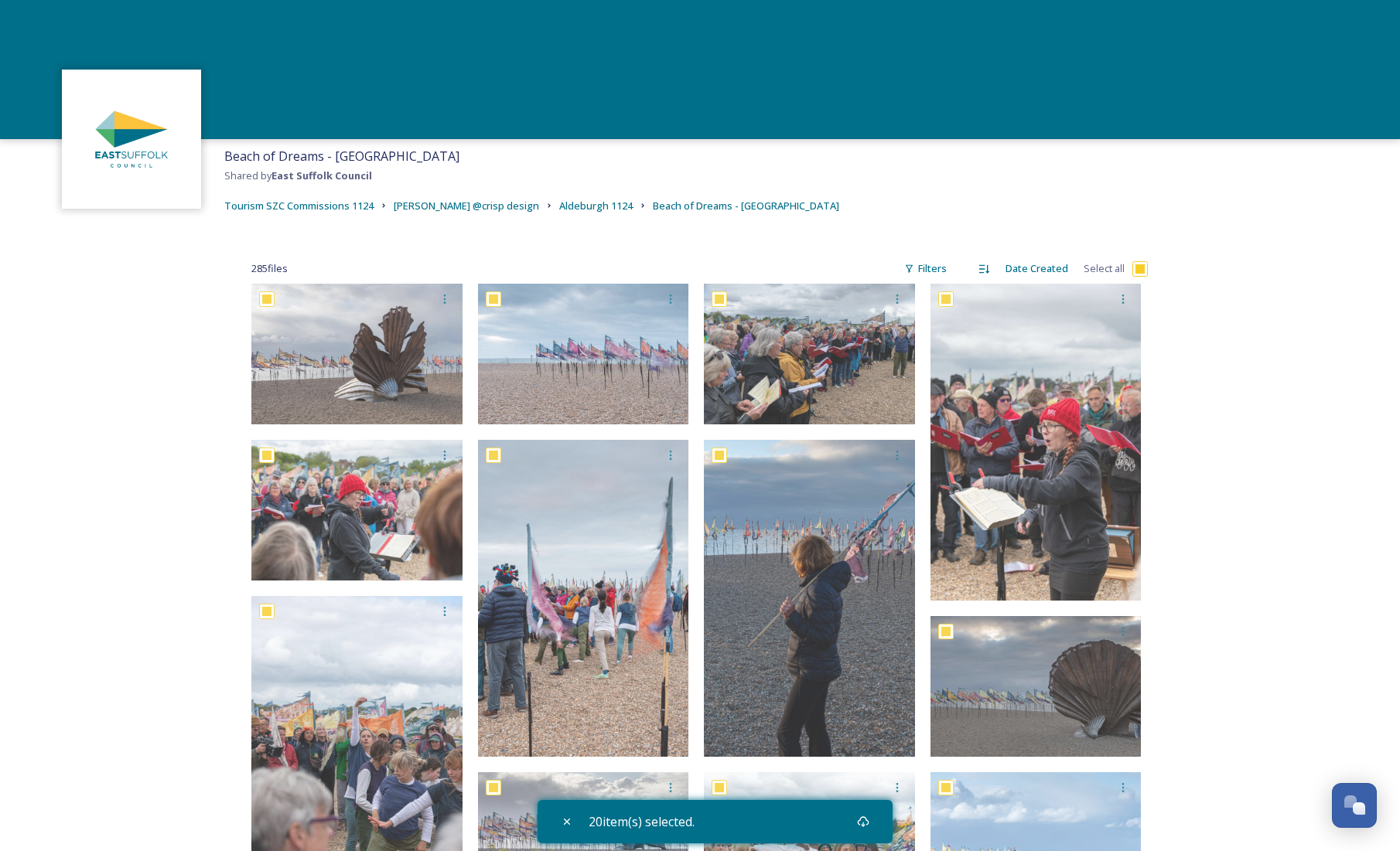
checkbox input "true"
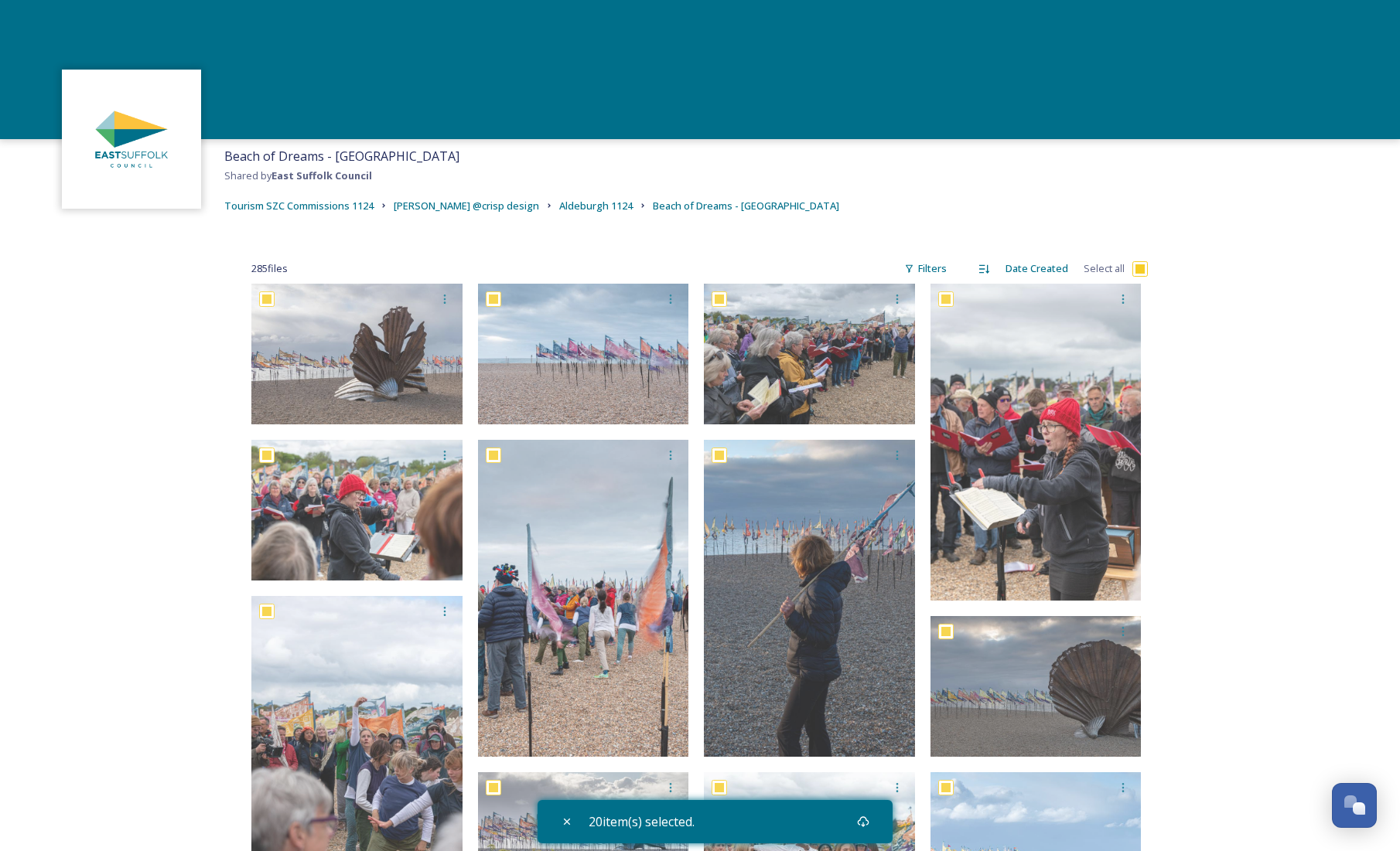
checkbox input "true"
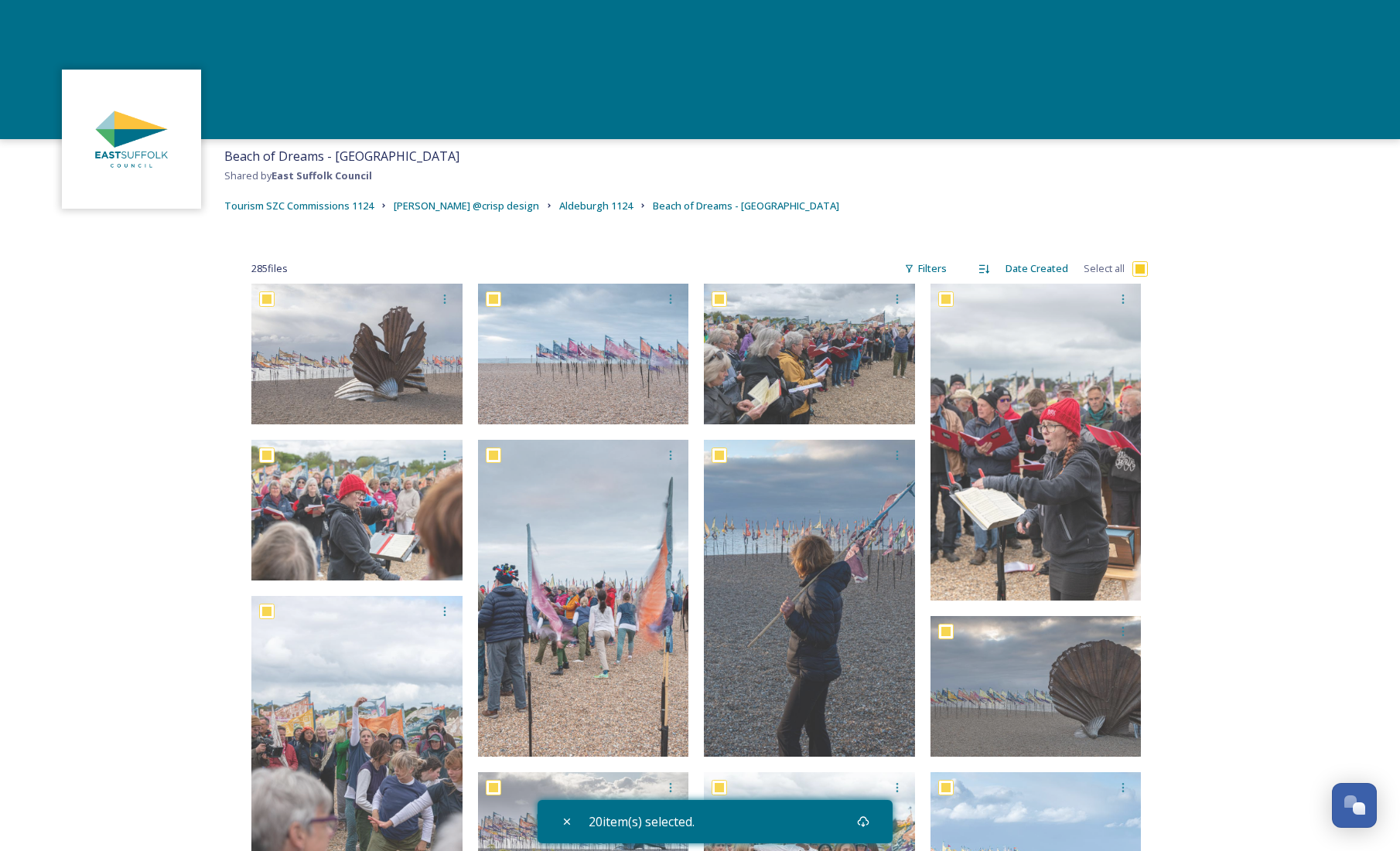
checkbox input "true"
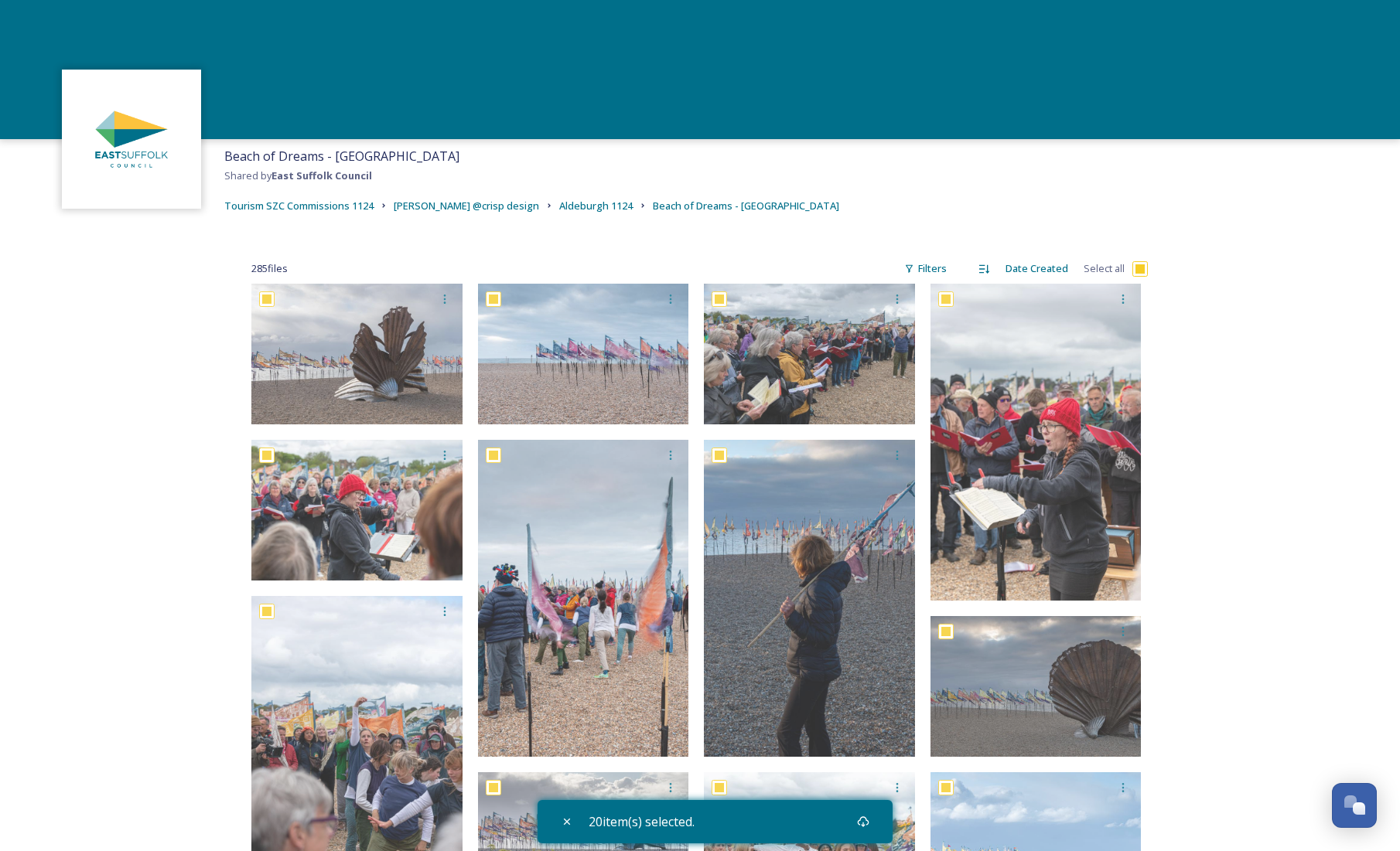
checkbox input "true"
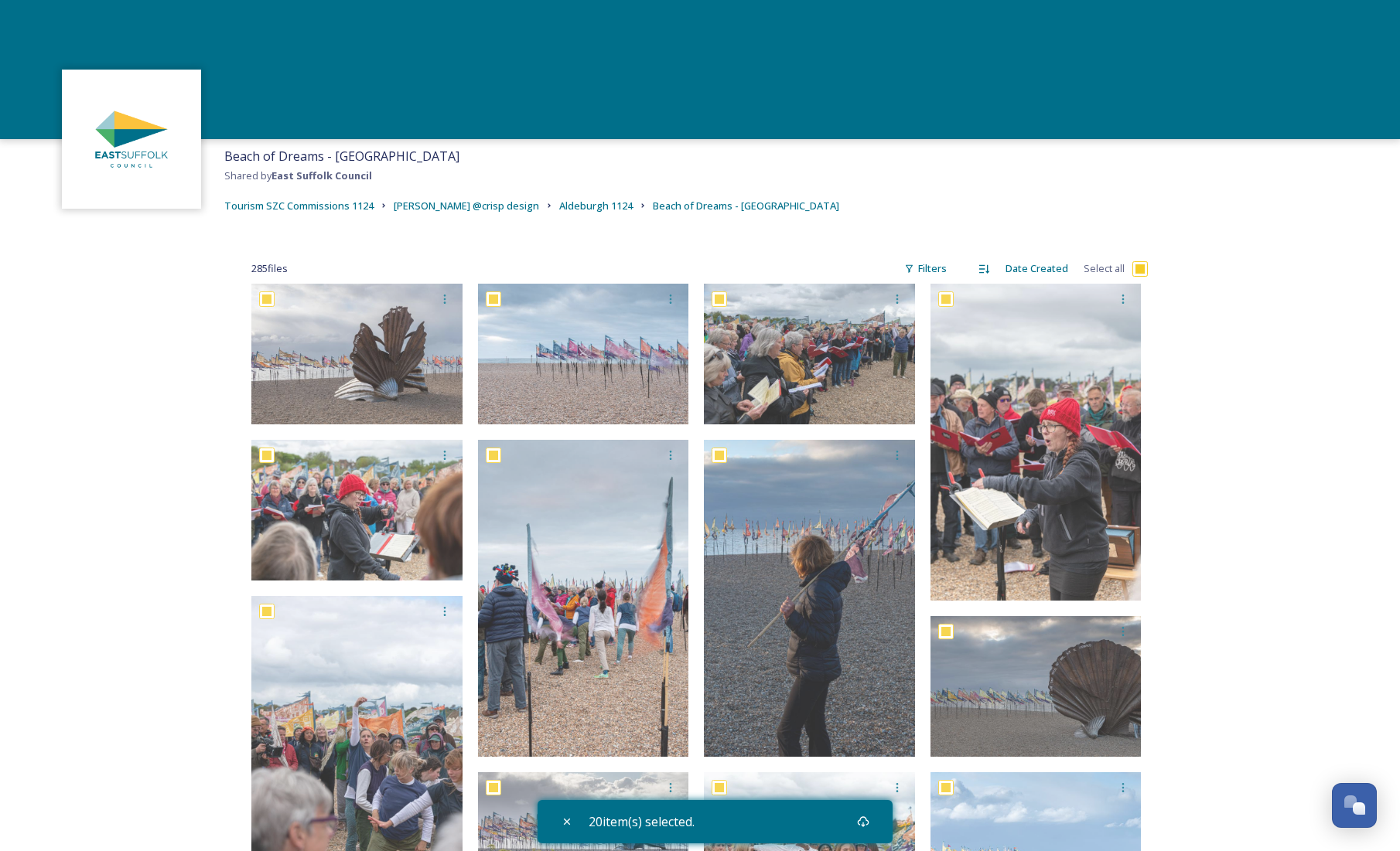
checkbox input "true"
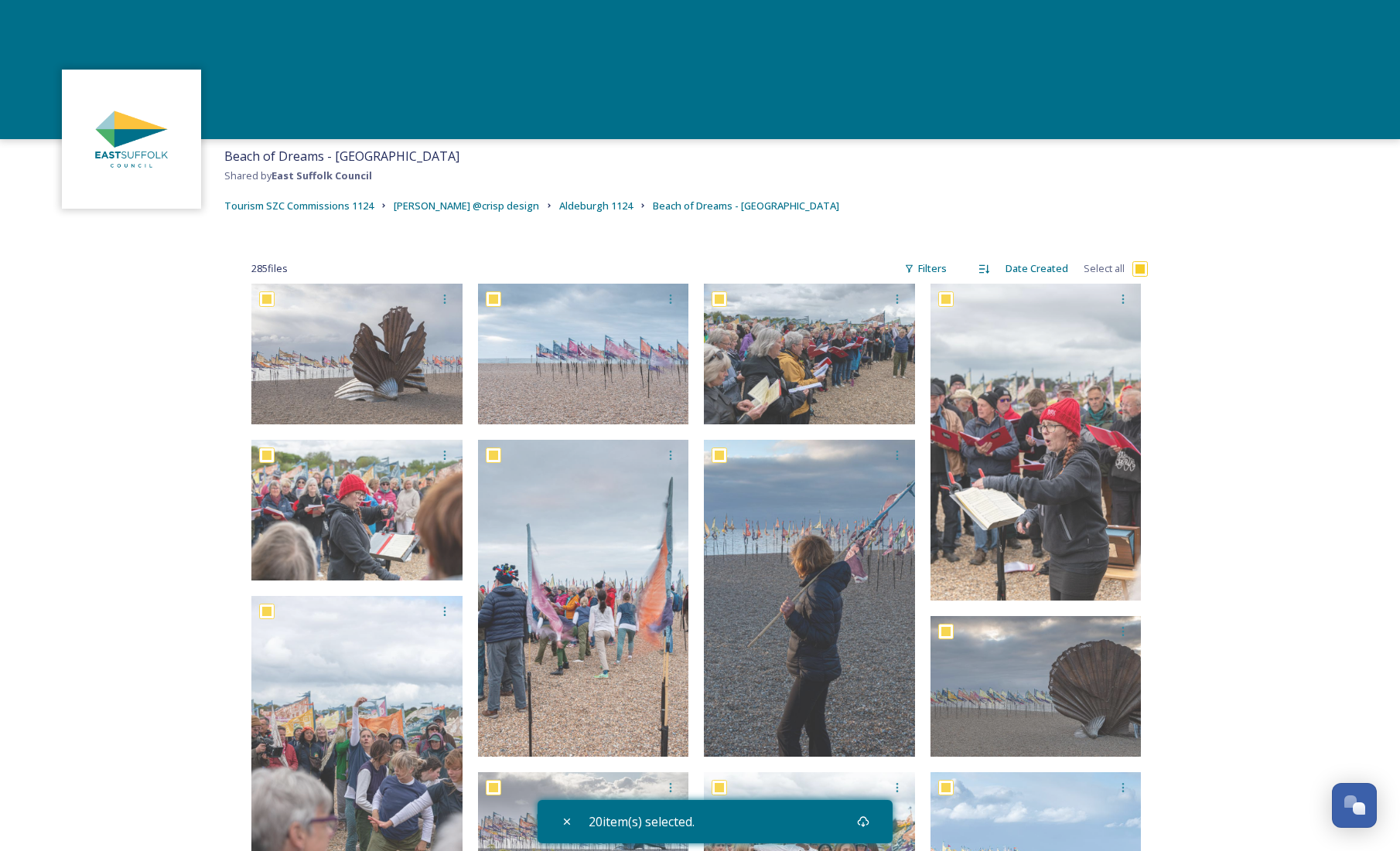
checkbox input "true"
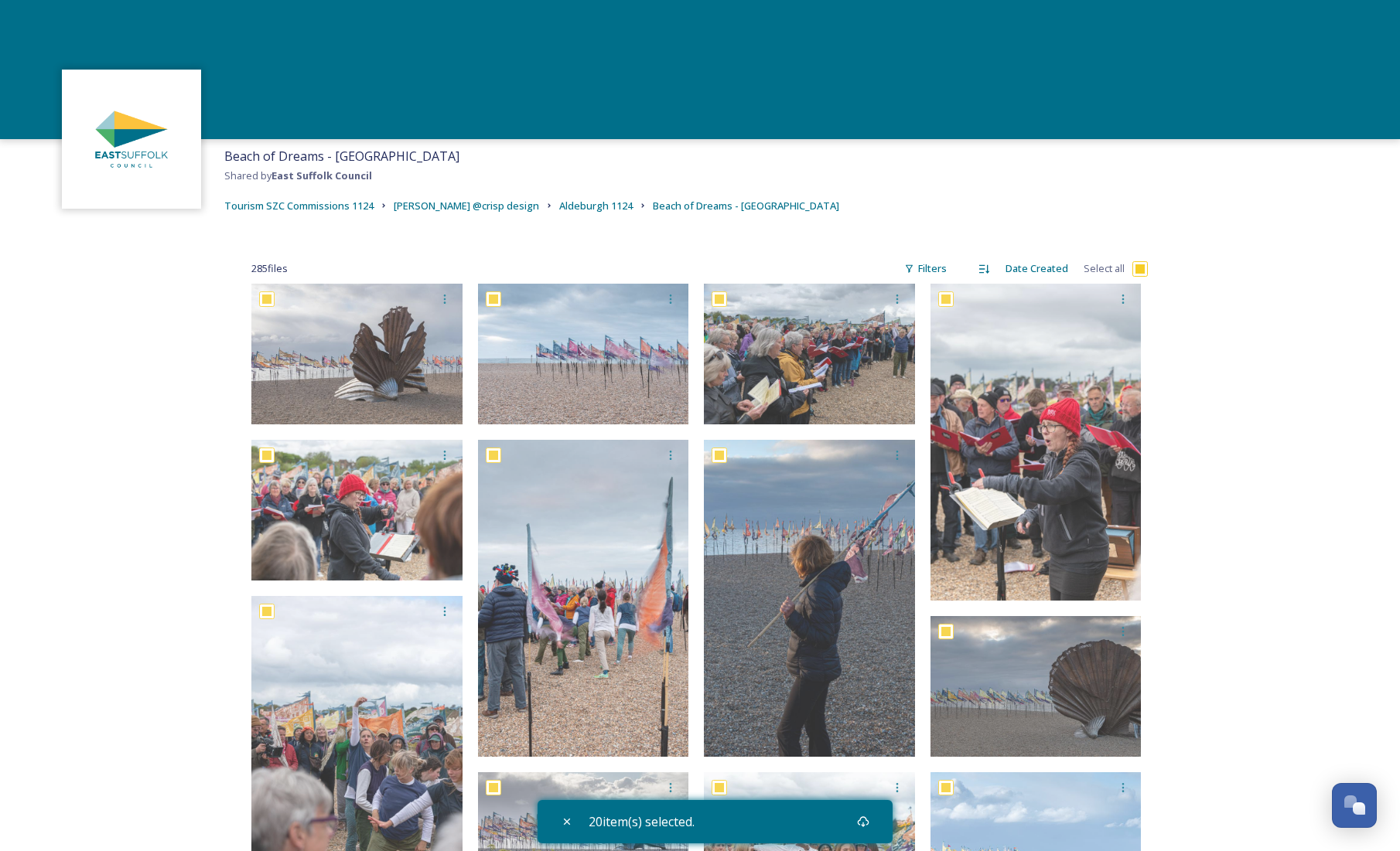
checkbox input "true"
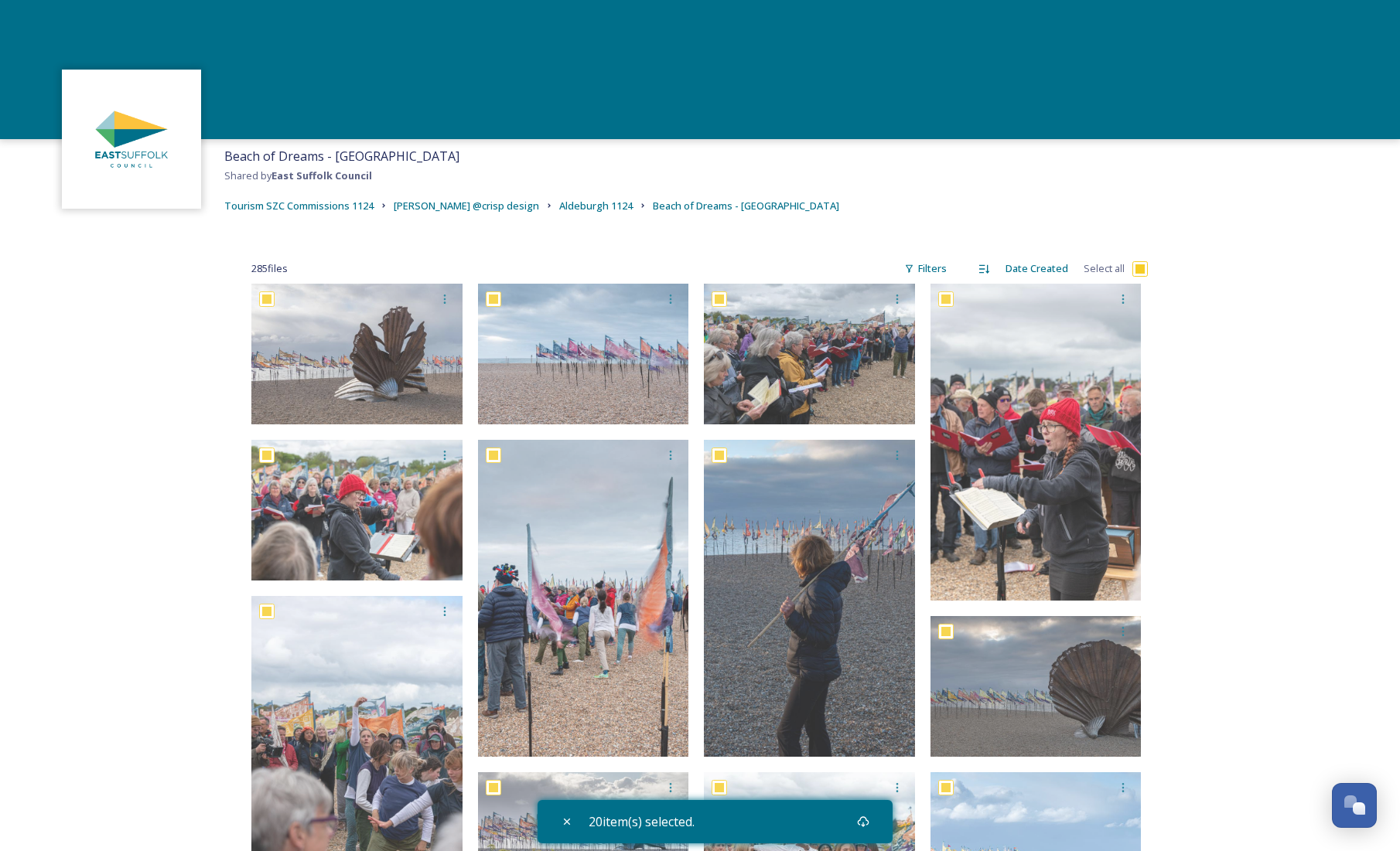
checkbox input "true"
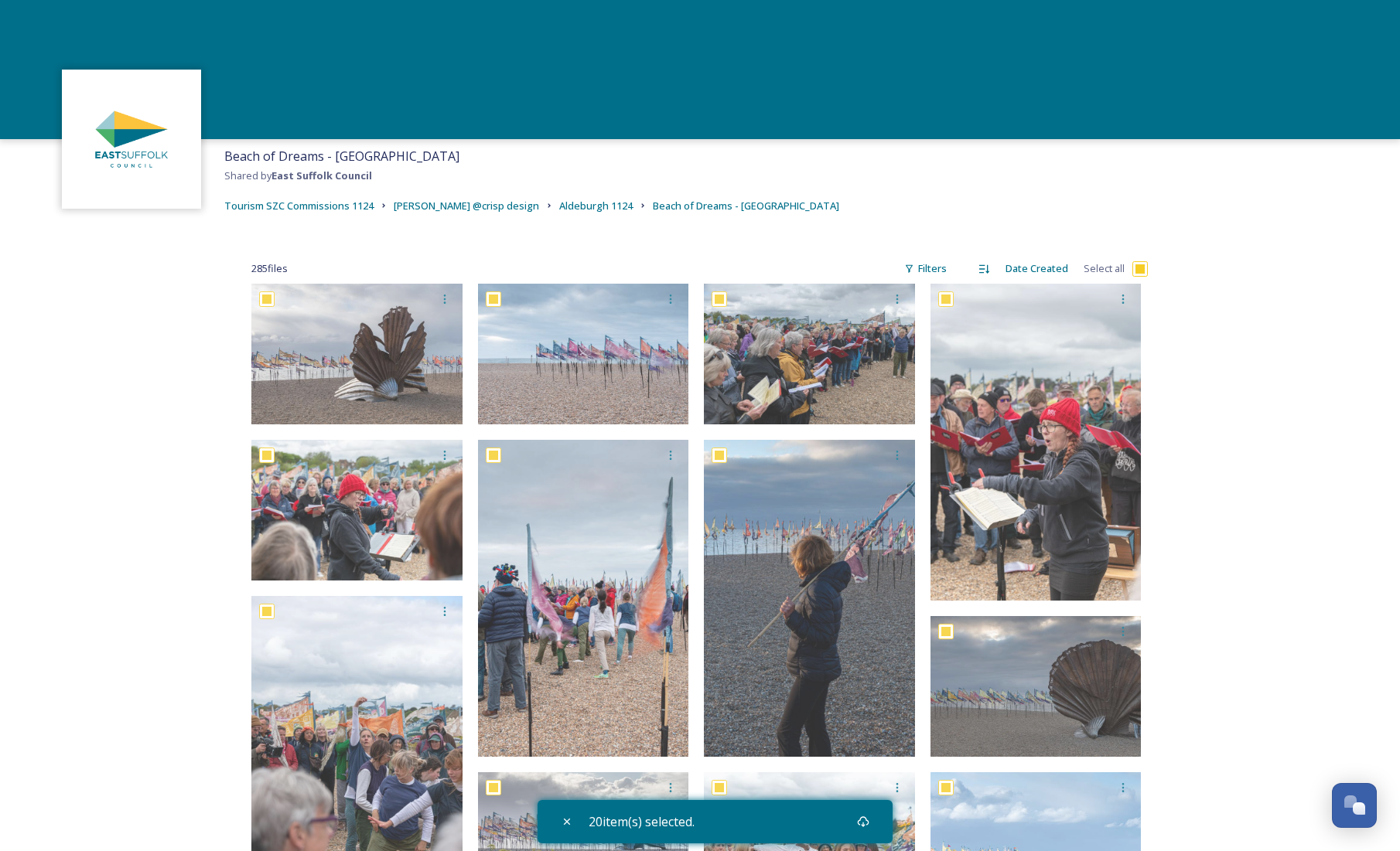
checkbox input "true"
click at [881, 825] on div "Download" at bounding box center [870, 822] width 28 height 28
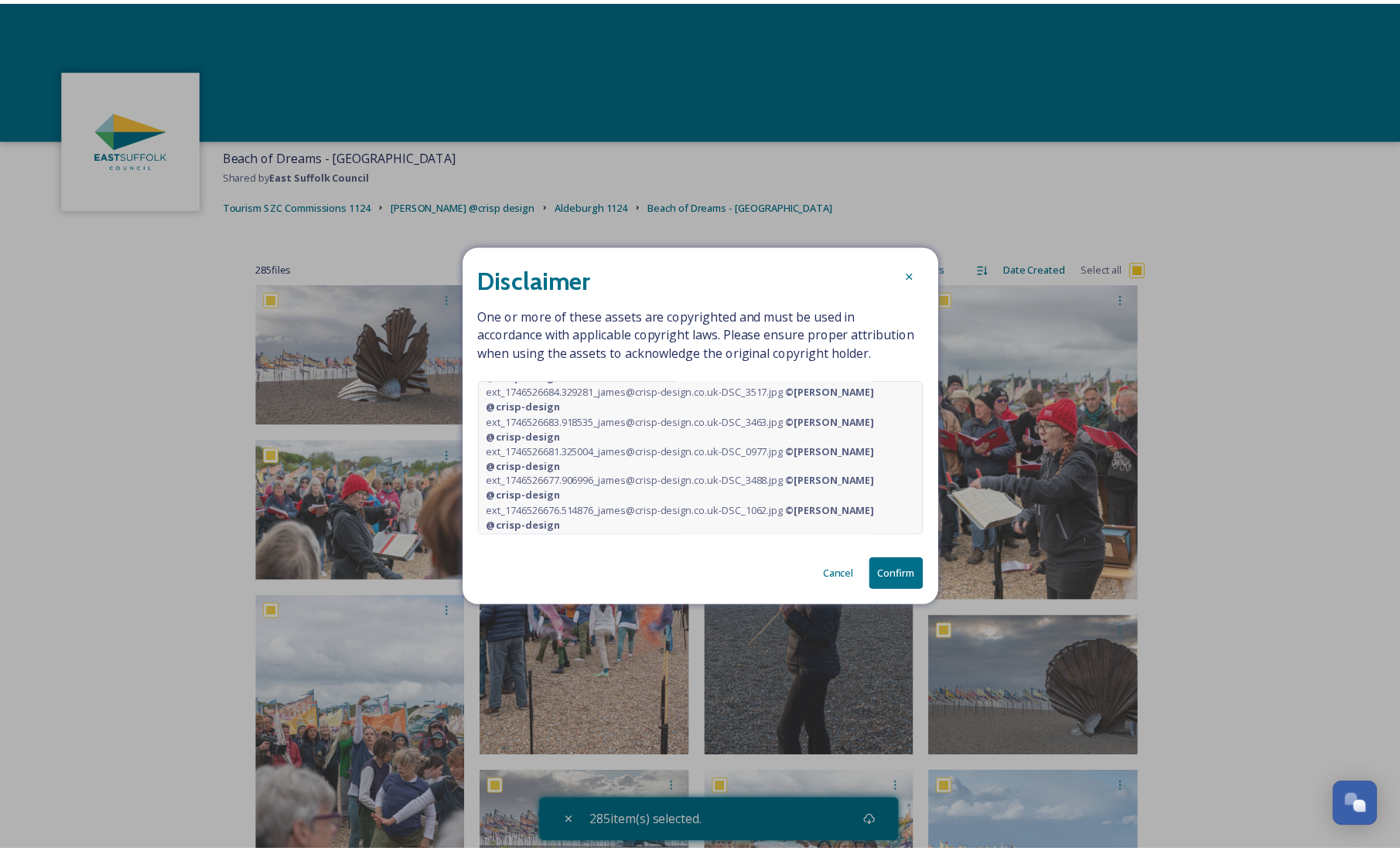
scroll to position [7640, 0]
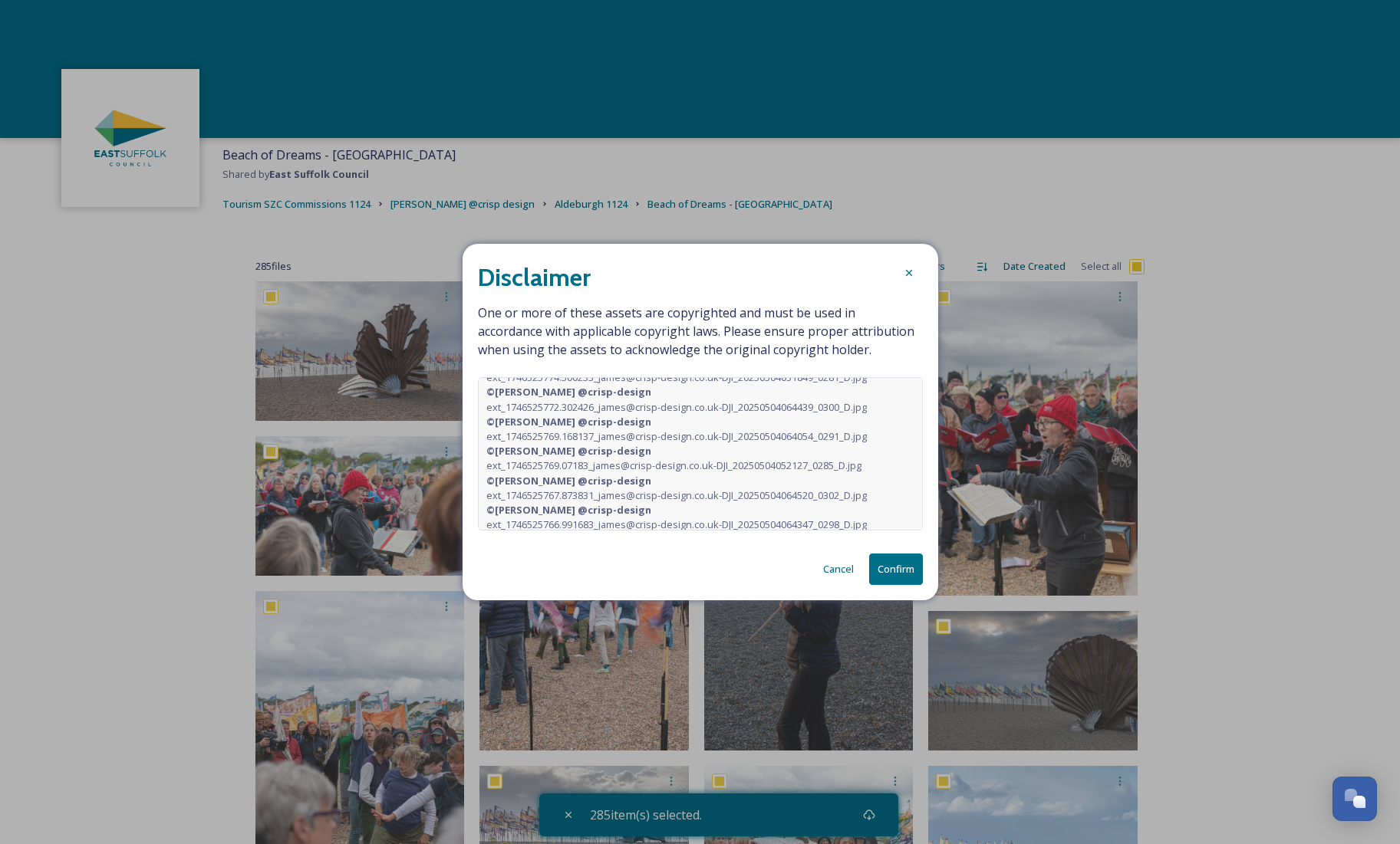
click at [877, 557] on button "Confirm" at bounding box center [896, 569] width 54 height 32
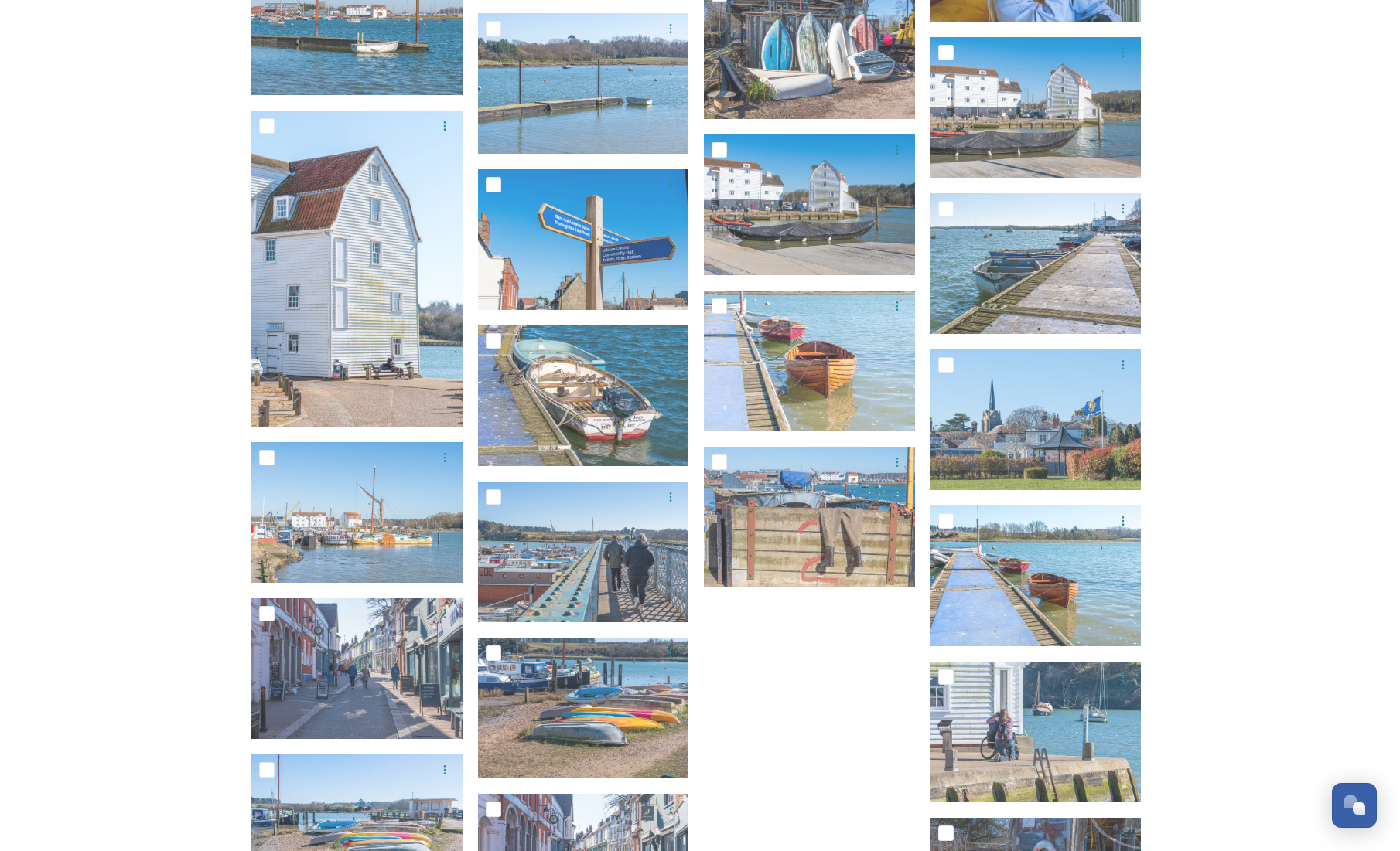
scroll to position [3022, 0]
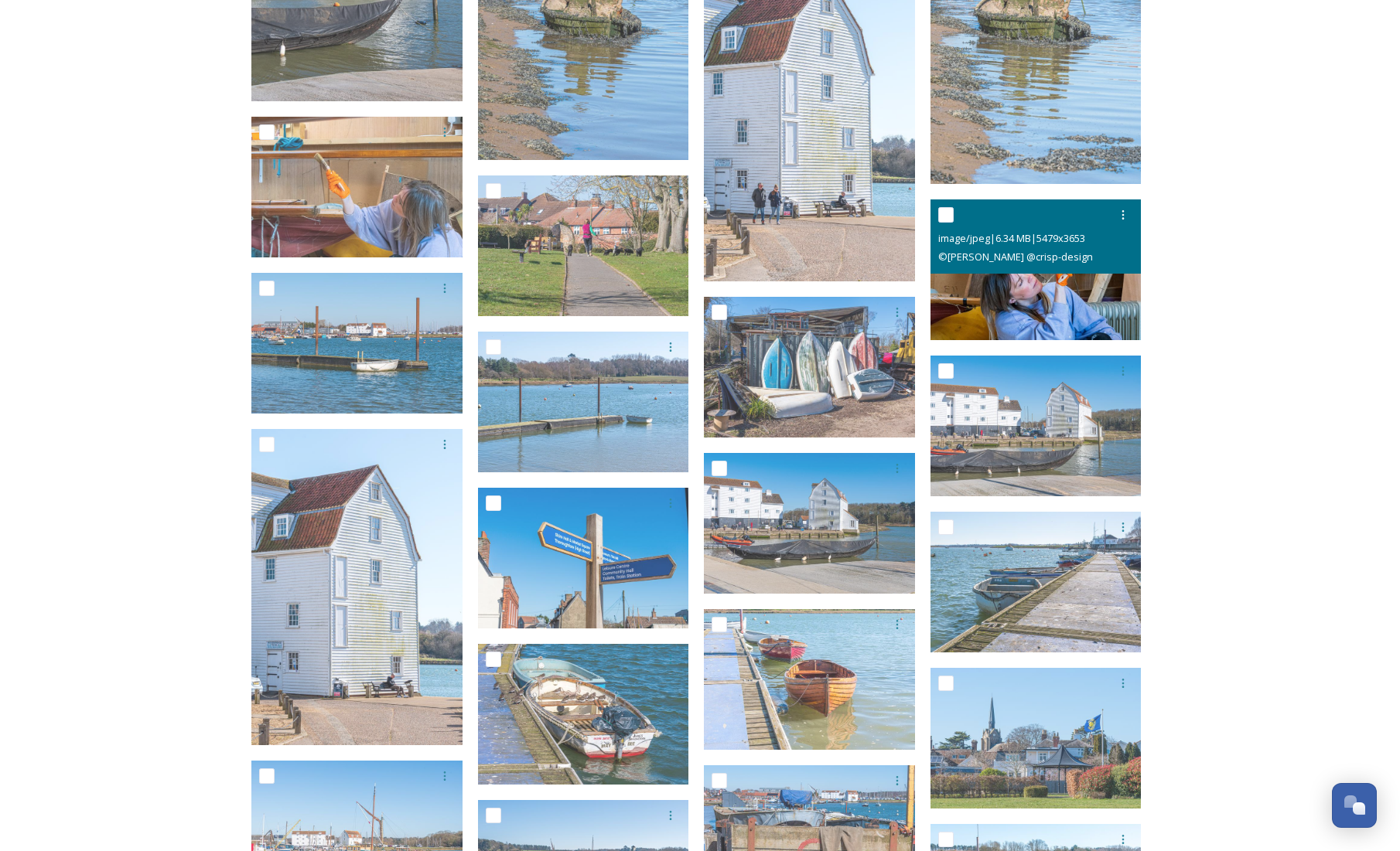
click at [1108, 290] on img at bounding box center [1036, 269] width 211 height 141
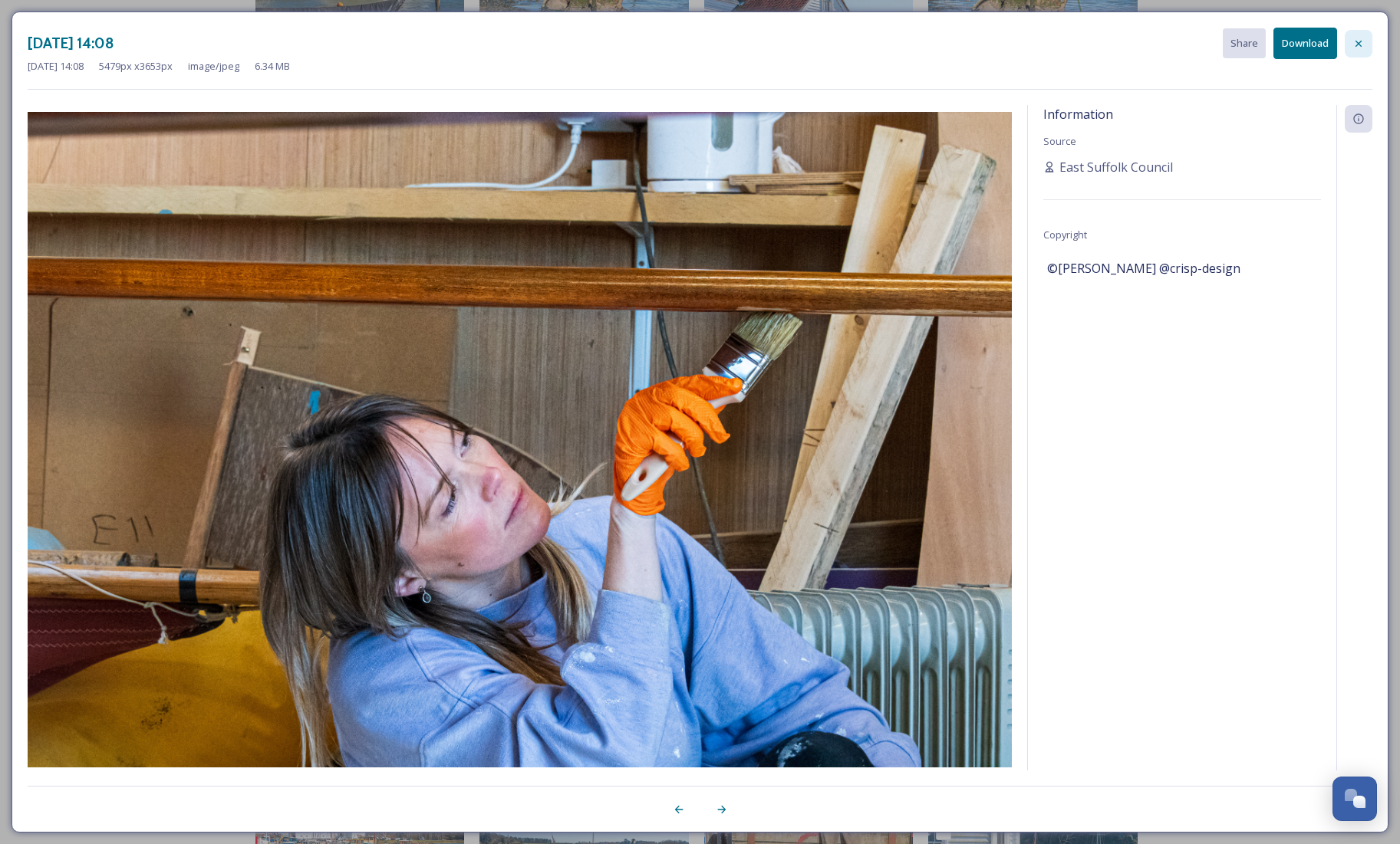
click at [1359, 47] on icon at bounding box center [1359, 44] width 13 height 13
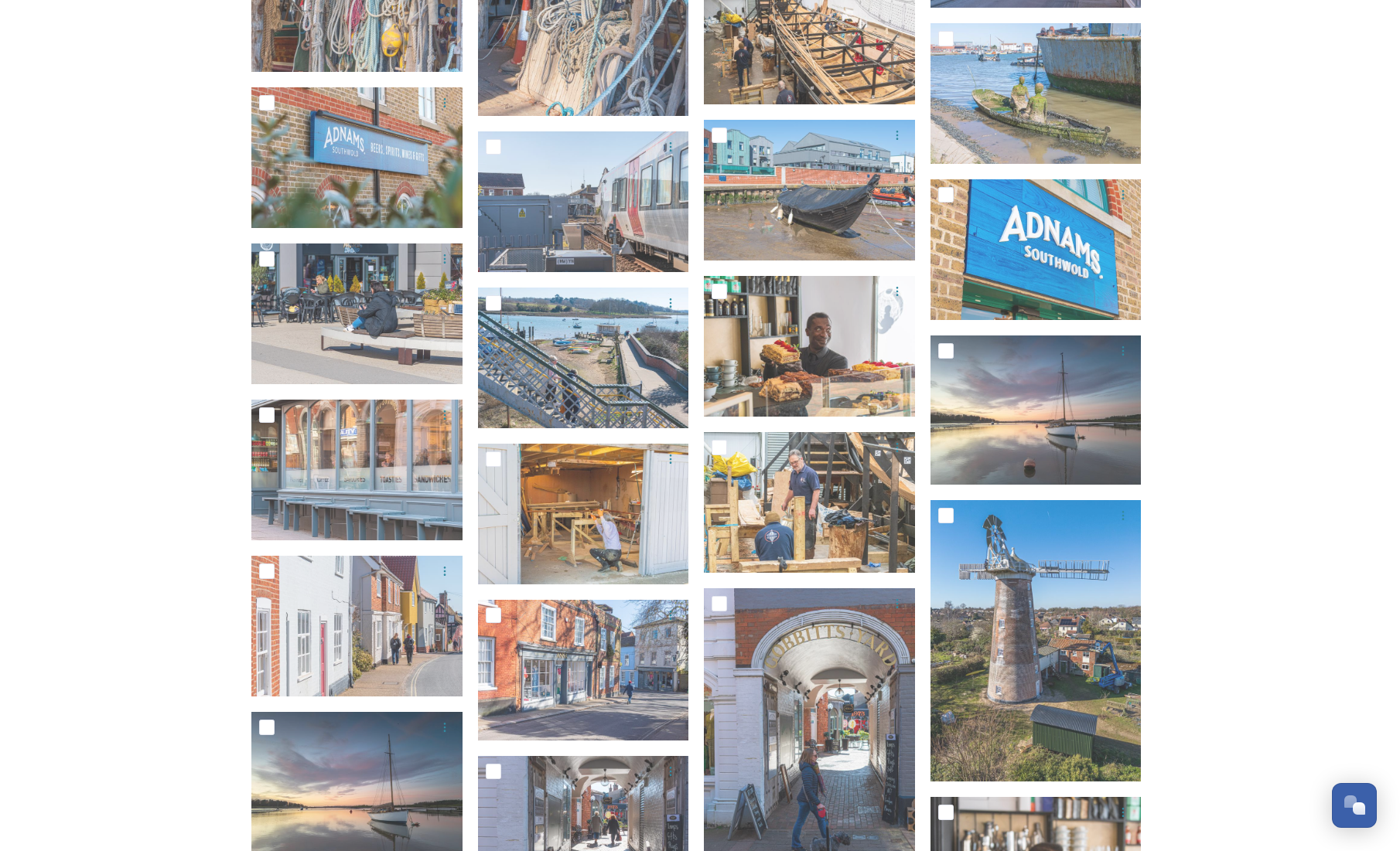
scroll to position [5141, 0]
